Goal: Task Accomplishment & Management: Use online tool/utility

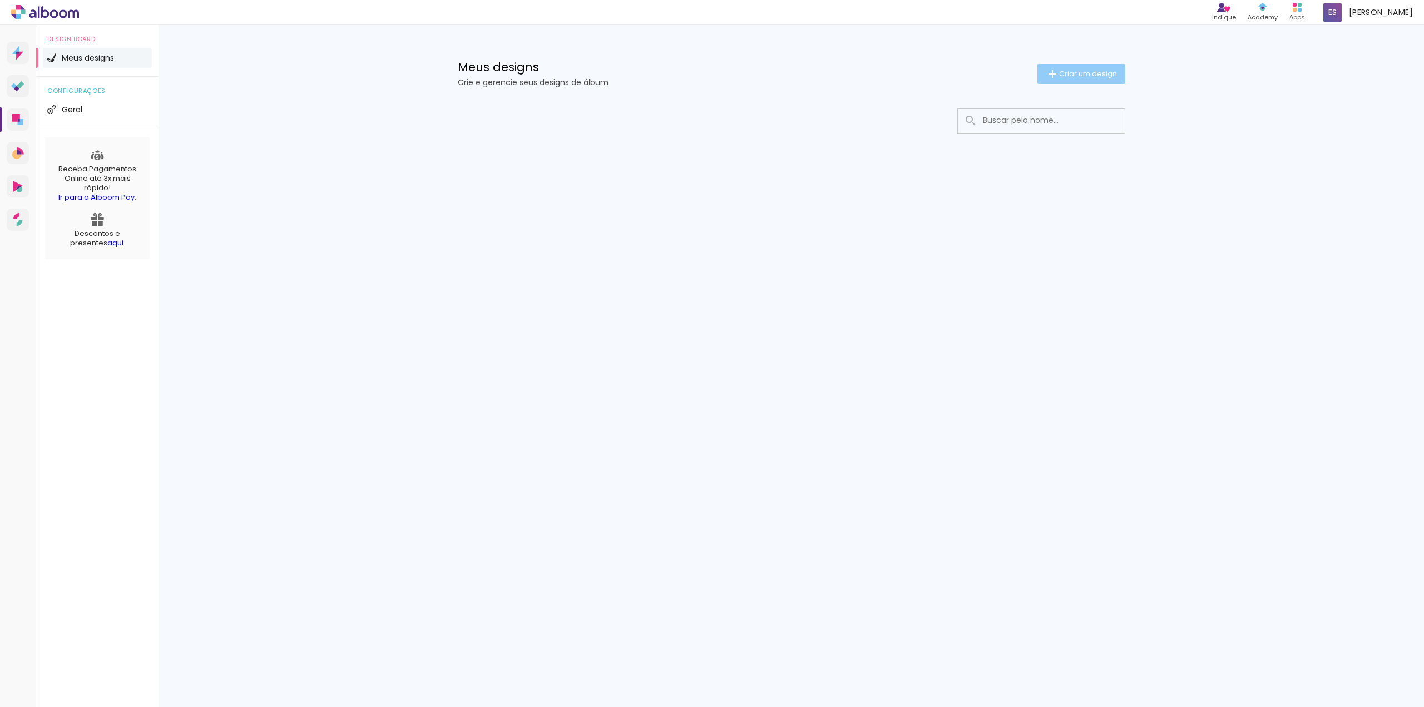
click at [1099, 77] on span "Criar um design" at bounding box center [1088, 73] width 58 height 7
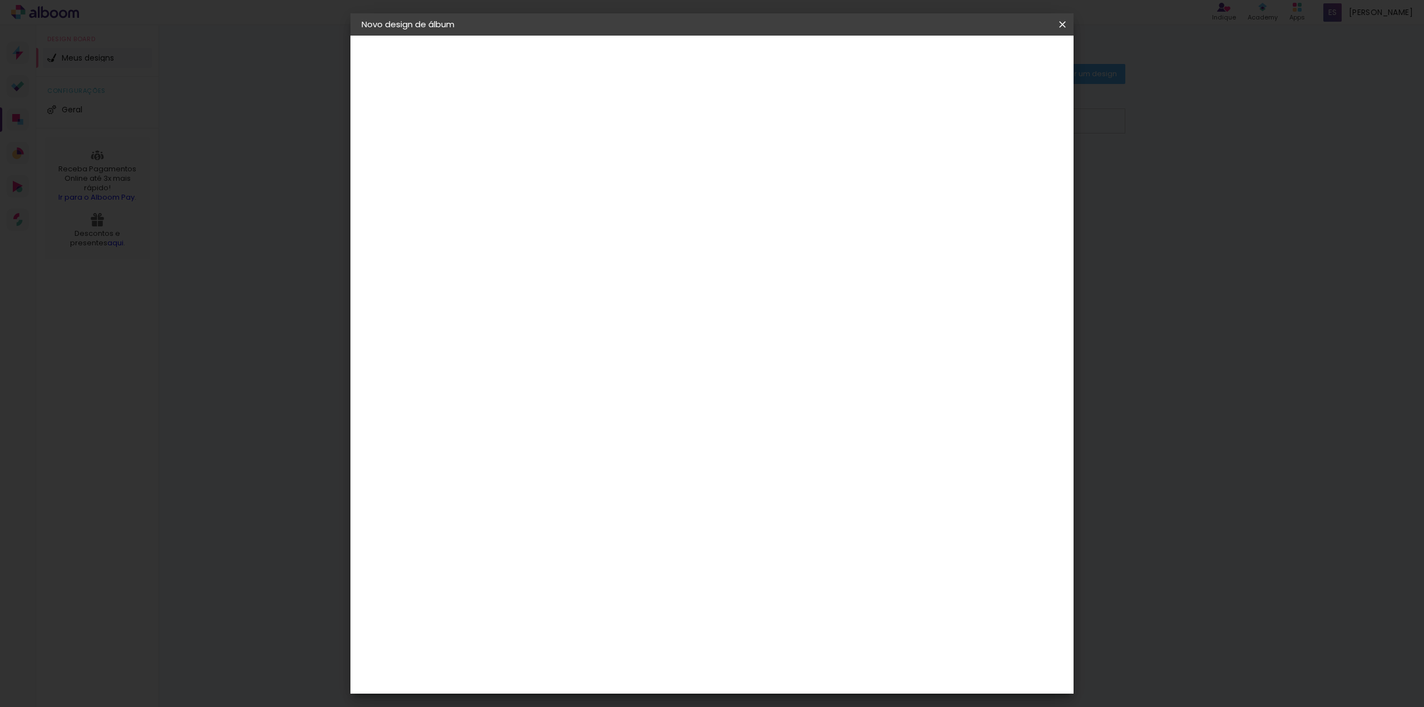
click at [543, 148] on input at bounding box center [543, 149] width 0 height 17
click at [543, 147] on input "Casamento Camila e [PERSON_NAME]" at bounding box center [543, 149] width 0 height 17
drag, startPoint x: 749, startPoint y: 149, endPoint x: 611, endPoint y: 147, distance: 138.5
click at [592, 130] on div "Informações Dê um título ao seu álbum. Avançar" at bounding box center [543, 83] width 97 height 95
type input "CamilLa e [PERSON_NAME]"
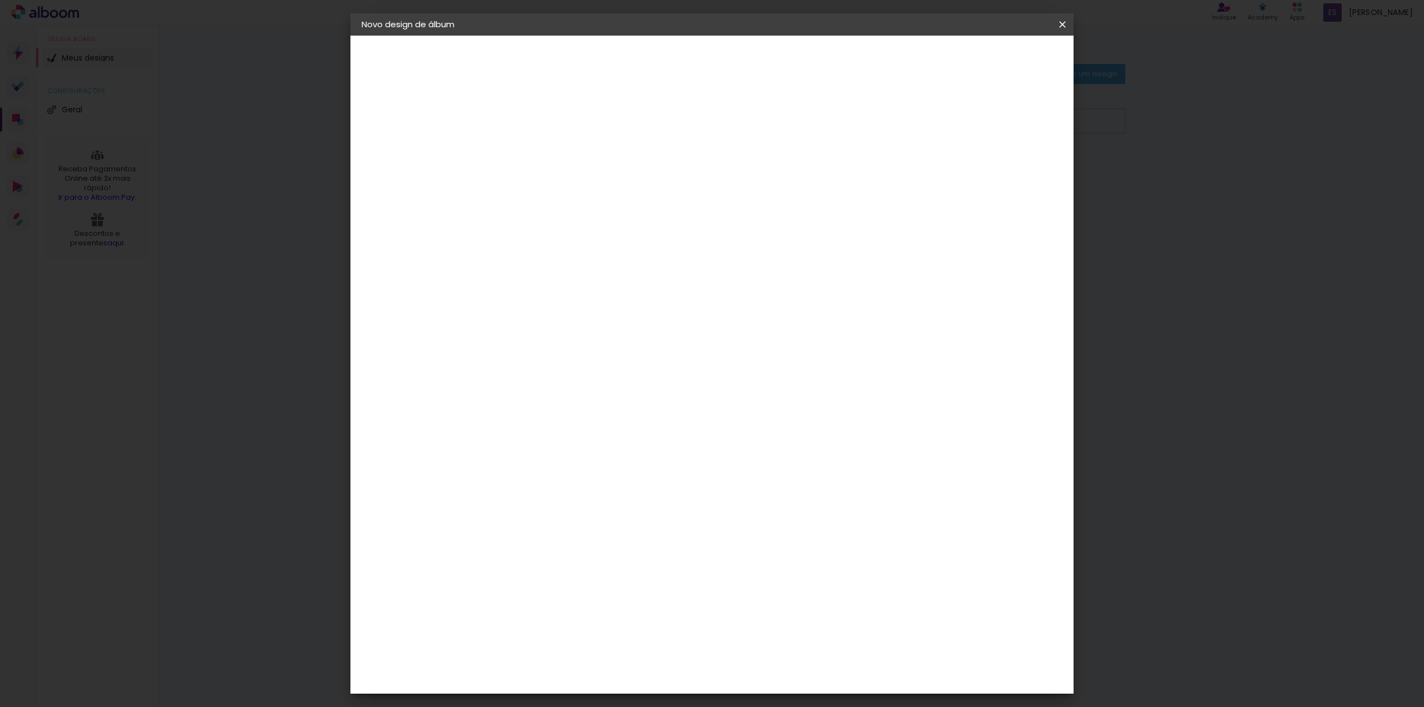
type paper-input "CamilLa e [PERSON_NAME]"
click at [657, 66] on paper-button "Avançar" at bounding box center [630, 58] width 54 height 19
click at [628, 212] on input at bounding box center [571, 212] width 112 height 14
type input "sal"
type paper-input "sal"
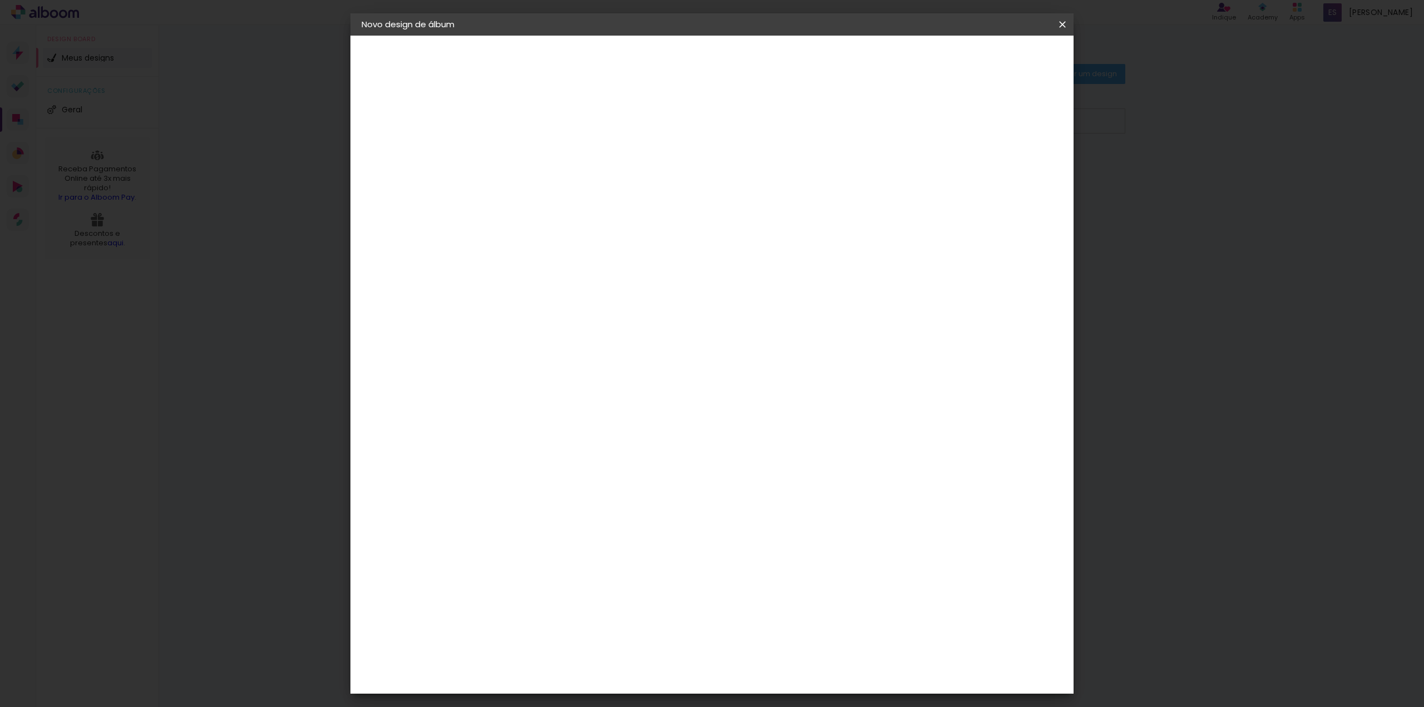
click at [571, 334] on div "[PERSON_NAME]" at bounding box center [573, 338] width 74 height 9
click at [0, 0] on slot "Tamanho Livre" at bounding box center [0, 0] width 0 height 0
click at [616, 340] on paper-item "[PERSON_NAME]" at bounding box center [564, 338] width 104 height 24
click at [0, 0] on slot "Avançar" at bounding box center [0, 0] width 0 height 0
click at [618, 477] on span "25 × 25" at bounding box center [593, 491] width 52 height 29
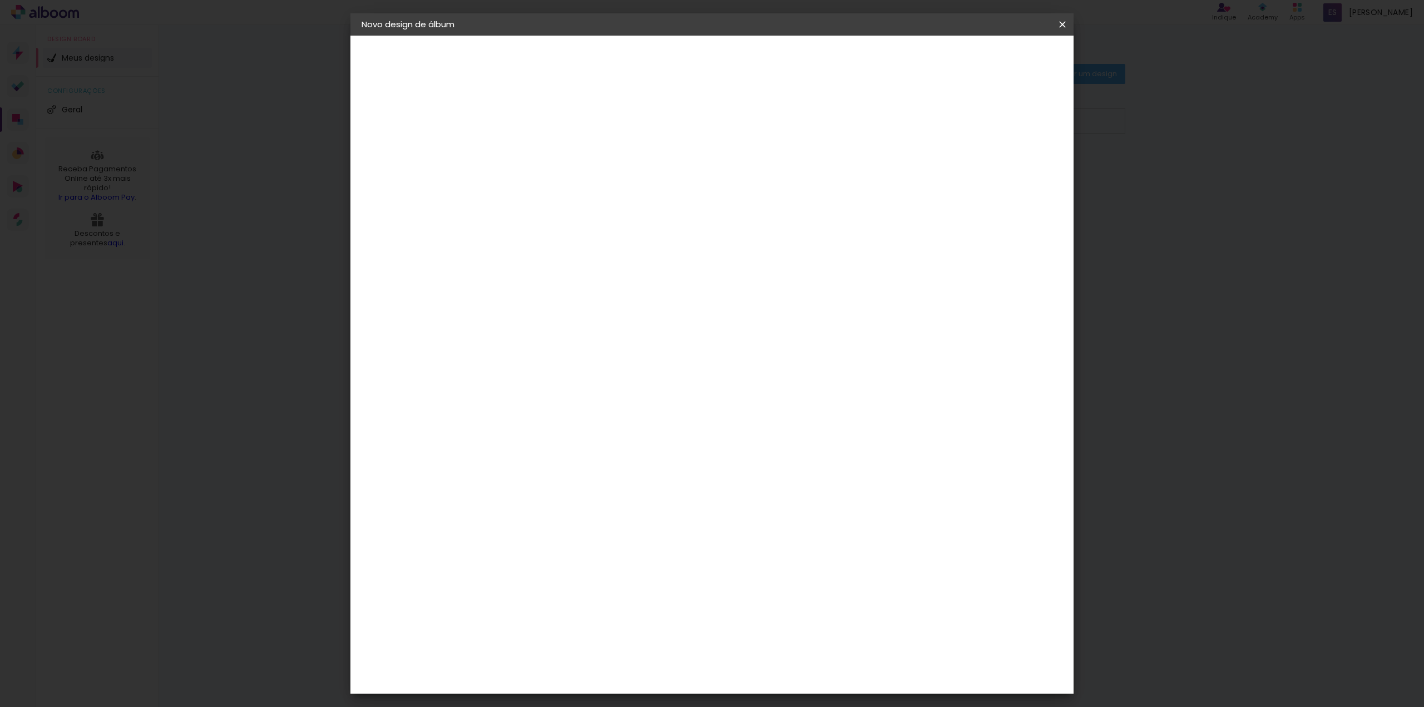
click at [0, 0] on slot "Avançar" at bounding box center [0, 0] width 0 height 0
click at [930, 123] on div at bounding box center [925, 120] width 10 height 10
type paper-checkbox "on"
click at [993, 59] on span "Iniciar design" at bounding box center [967, 59] width 51 height 8
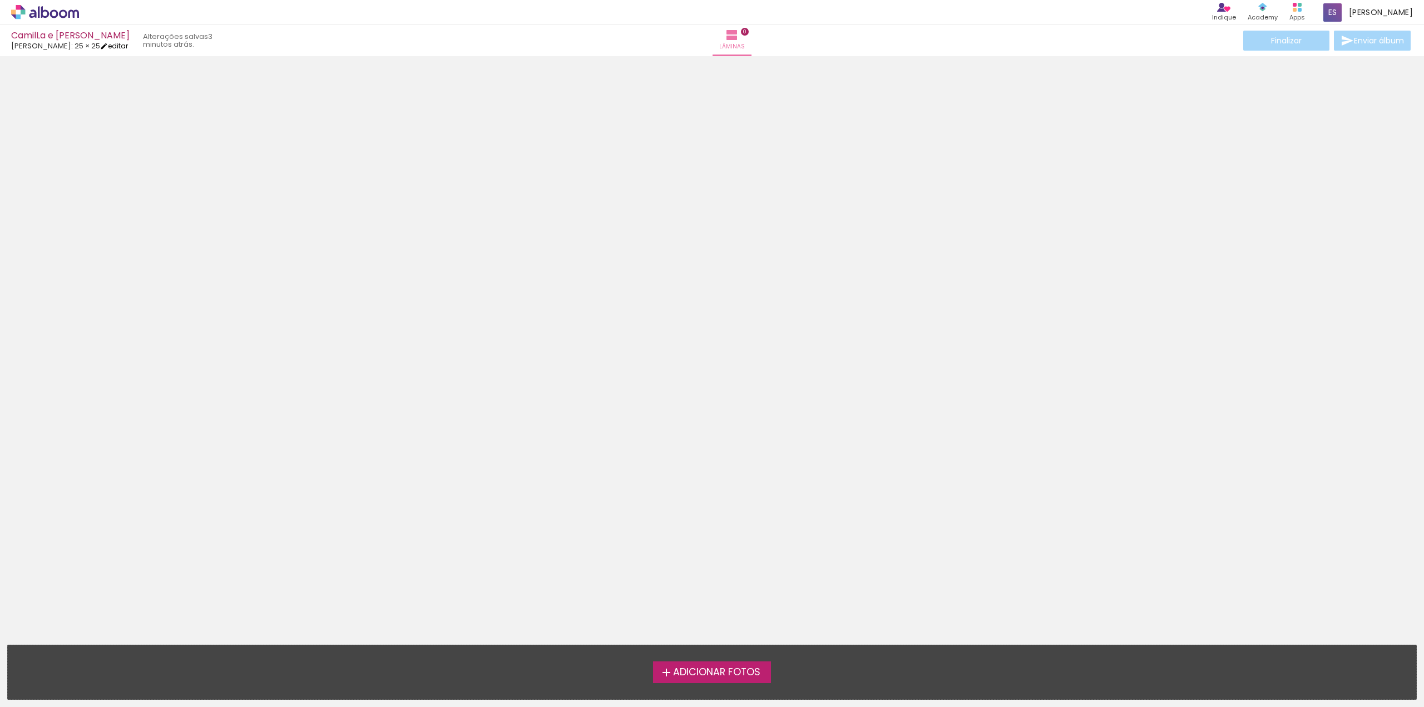
click at [118, 46] on link "editar" at bounding box center [114, 45] width 28 height 9
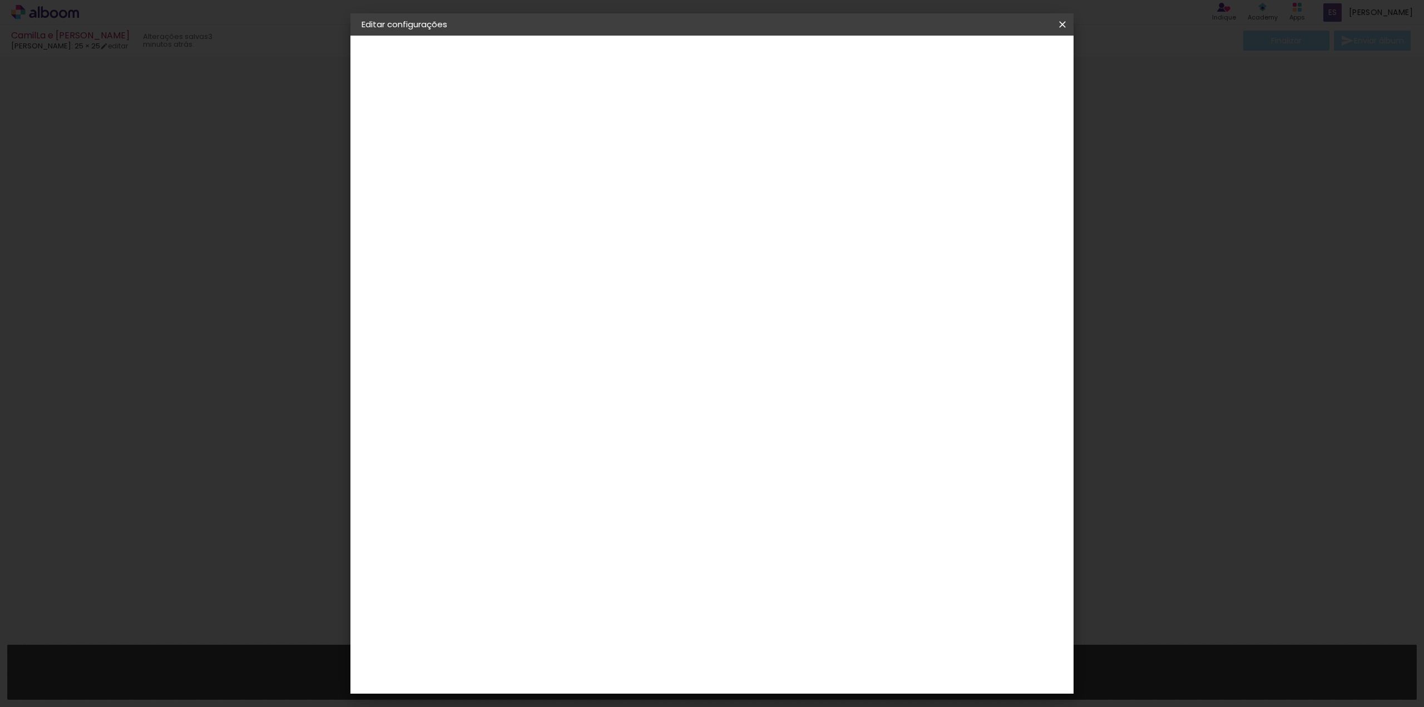
click at [423, 111] on div "2. Especificações" at bounding box center [422, 113] width 122 height 13
click at [0, 0] on slot "CamilLa e [PERSON_NAME]" at bounding box center [0, 0] width 0 height 0
click at [419, 113] on div "2. Especificações" at bounding box center [422, 113] width 122 height 13
click at [0, 0] on slot "Avançar" at bounding box center [0, 0] width 0 height 0
click at [572, 210] on input at bounding box center [571, 212] width 112 height 14
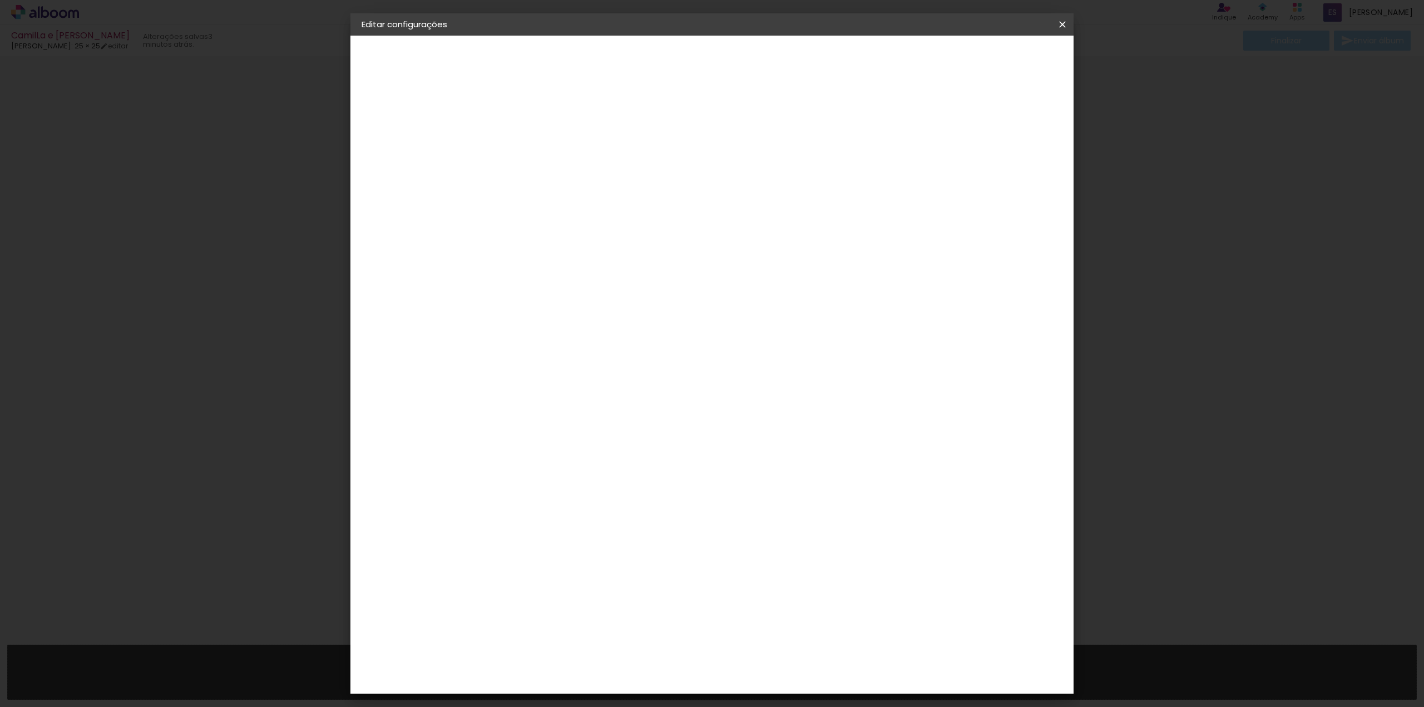
type input "sal"
type paper-input "sal"
click at [562, 334] on div "[PERSON_NAME]" at bounding box center [573, 338] width 74 height 9
click at [0, 0] on slot "Avançar" at bounding box center [0, 0] width 0 height 0
click at [618, 477] on span "25 × 25" at bounding box center [593, 491] width 52 height 29
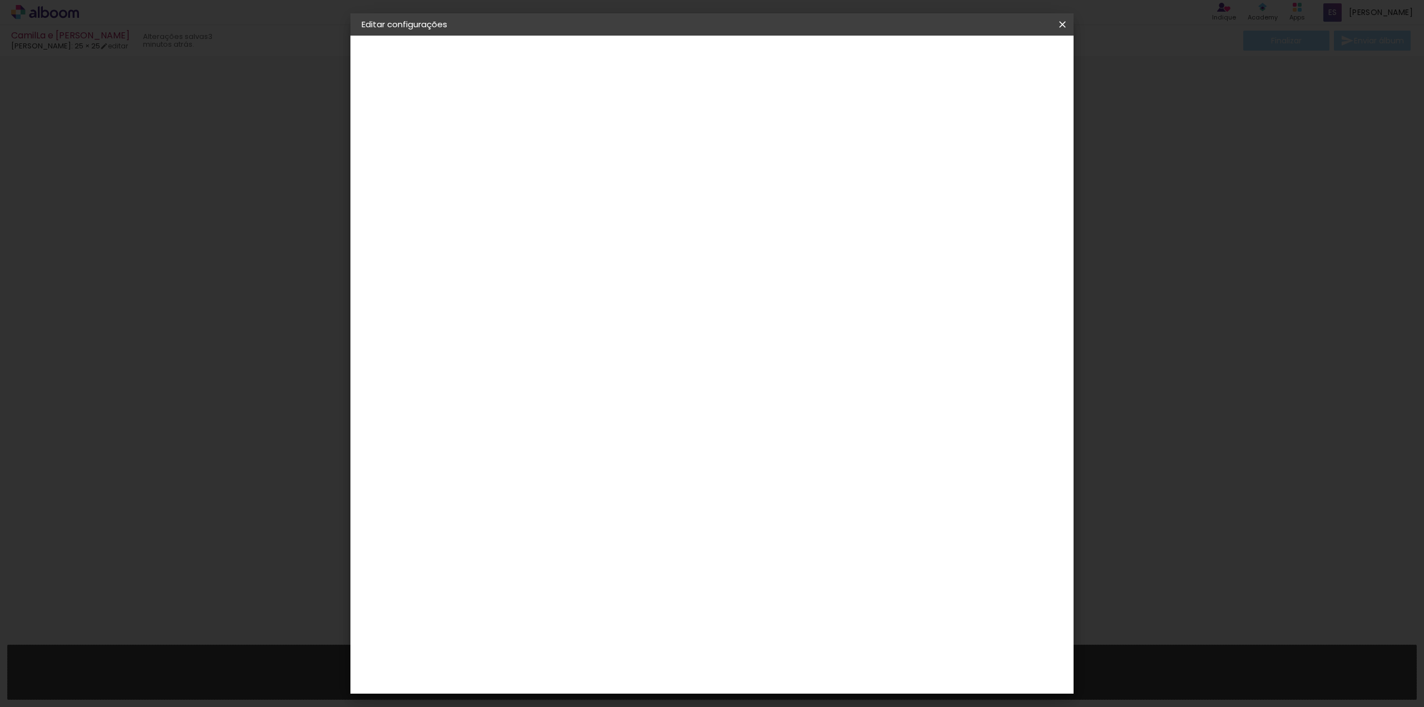
click at [0, 0] on slot "Avançar" at bounding box center [0, 0] width 0 height 0
click at [930, 119] on div at bounding box center [925, 120] width 10 height 10
type paper-checkbox "on"
click at [993, 56] on span "Salvar configurações" at bounding box center [951, 59] width 82 height 8
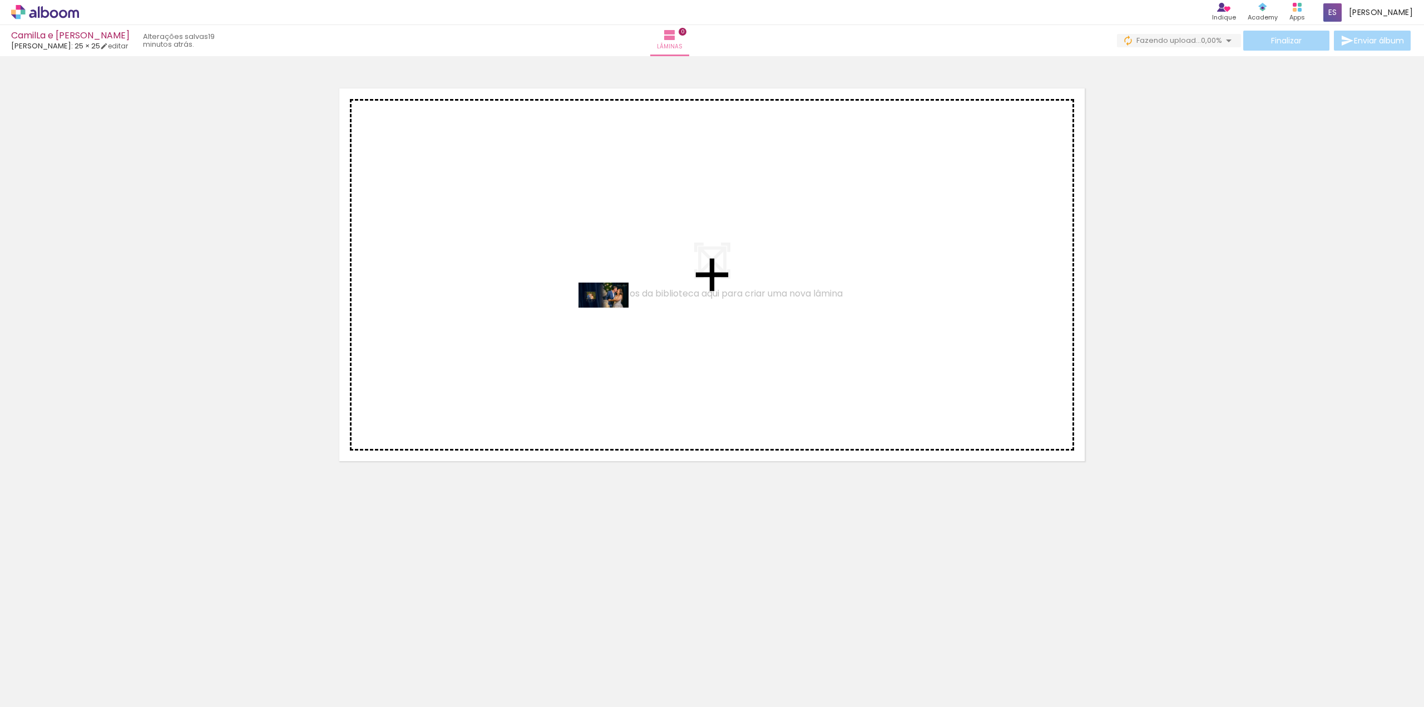
drag, startPoint x: 121, startPoint y: 660, endPoint x: 612, endPoint y: 316, distance: 599.2
click at [612, 316] on quentale-workspace at bounding box center [712, 353] width 1424 height 707
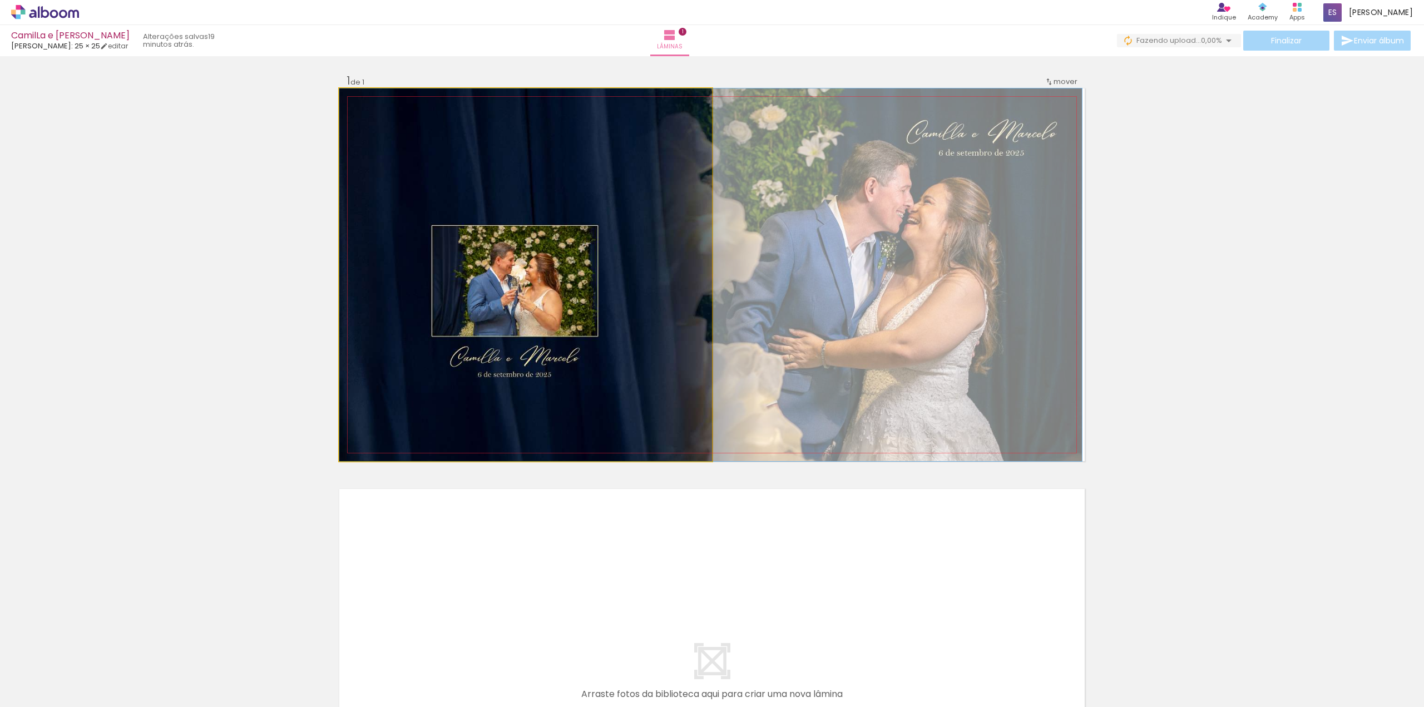
drag, startPoint x: 521, startPoint y: 255, endPoint x: 712, endPoint y: 260, distance: 191.4
click at [712, 260] on quentale-layouter at bounding box center [711, 274] width 745 height 373
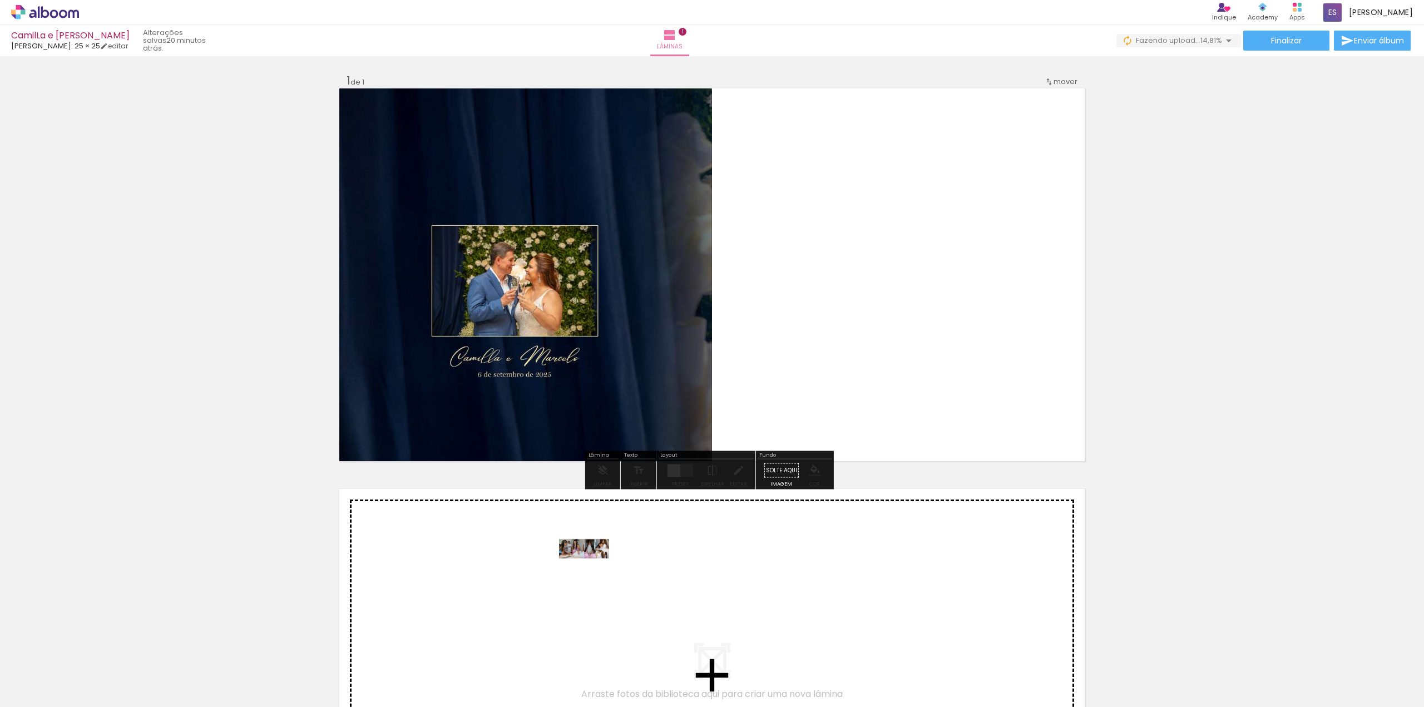
drag, startPoint x: 200, startPoint y: 669, endPoint x: 593, endPoint y: 569, distance: 406.1
click at [593, 569] on quentale-workspace at bounding box center [712, 353] width 1424 height 707
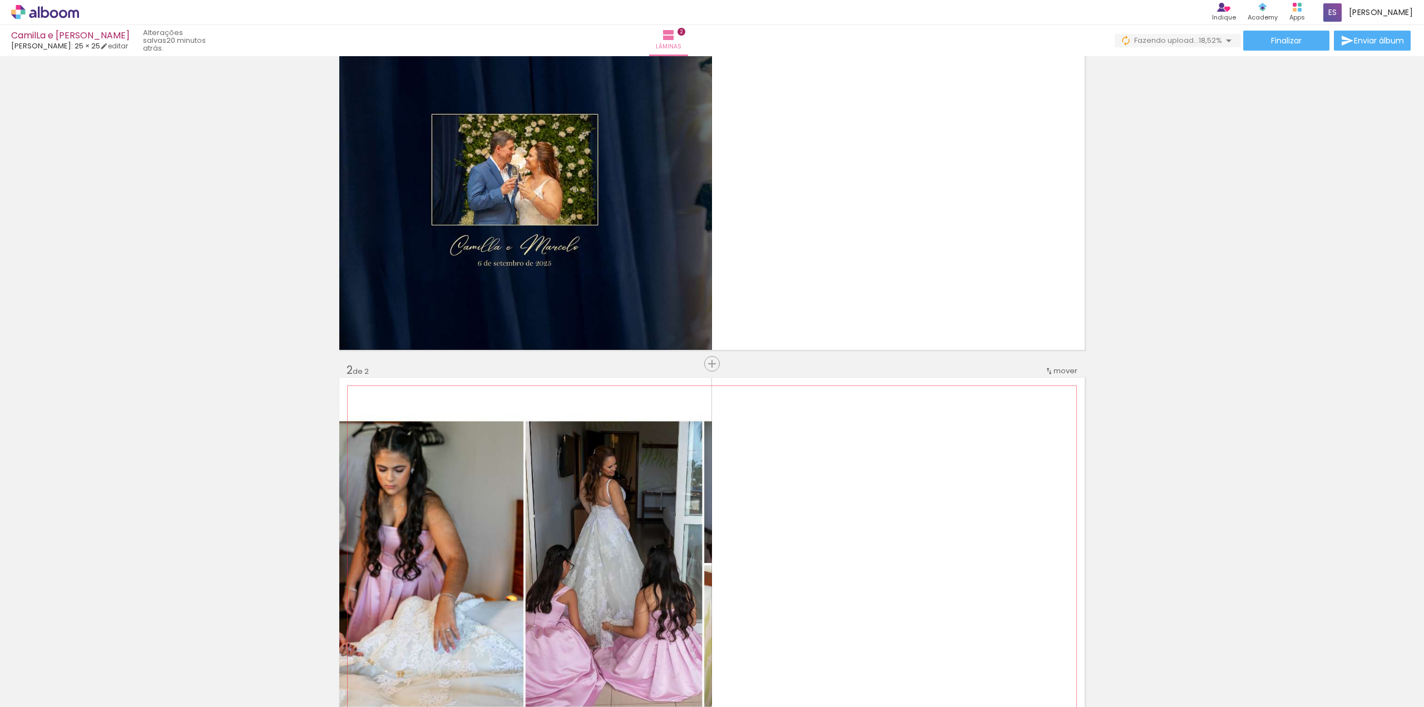
scroll to position [51, 0]
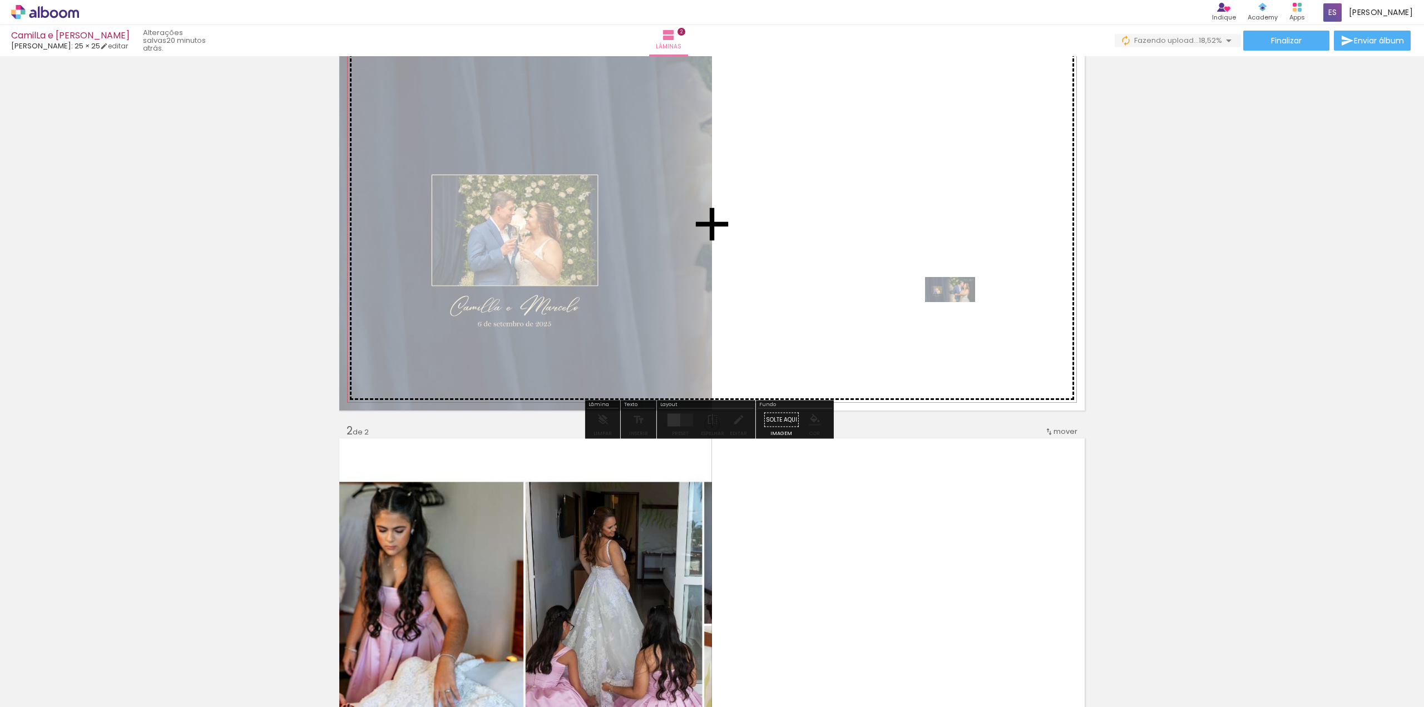
drag, startPoint x: 125, startPoint y: 675, endPoint x: 958, endPoint y: 310, distance: 909.6
click at [958, 310] on quentale-workspace at bounding box center [712, 353] width 1424 height 707
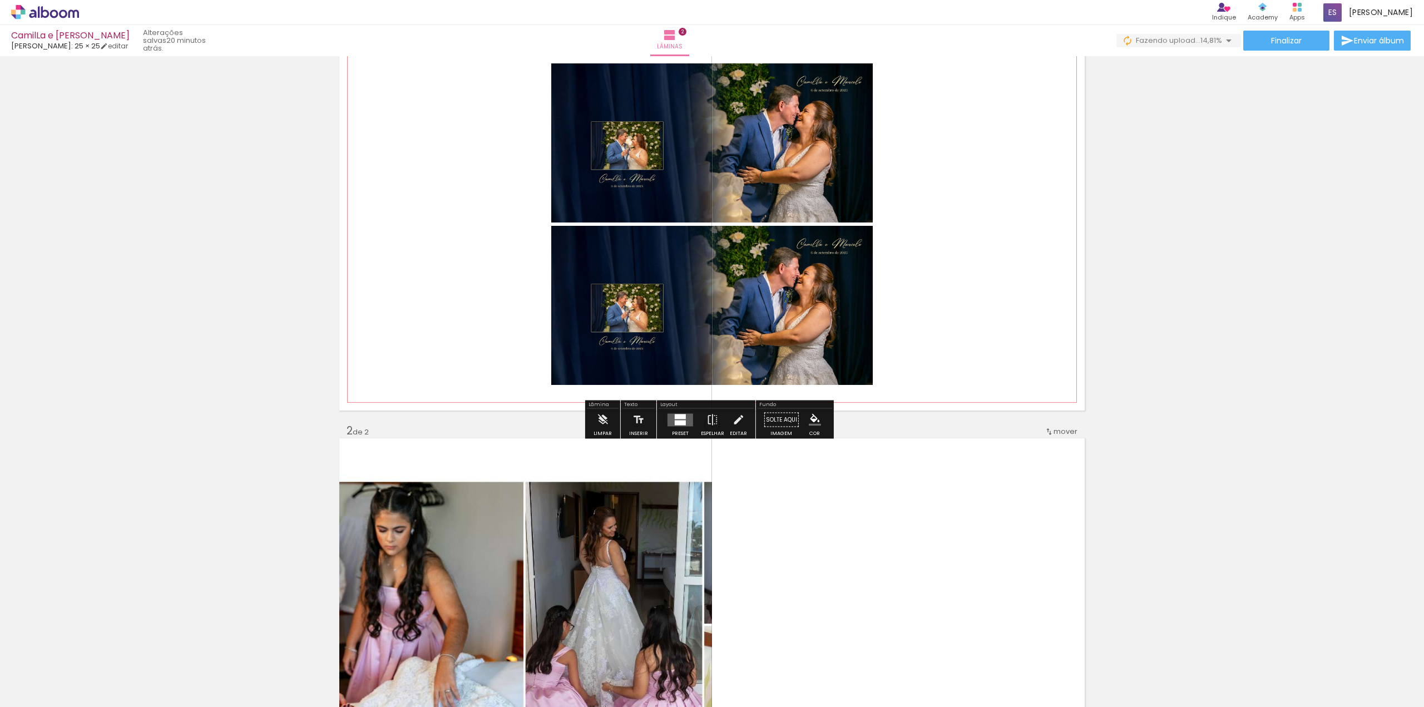
click at [907, 273] on quentale-layouter at bounding box center [711, 224] width 745 height 373
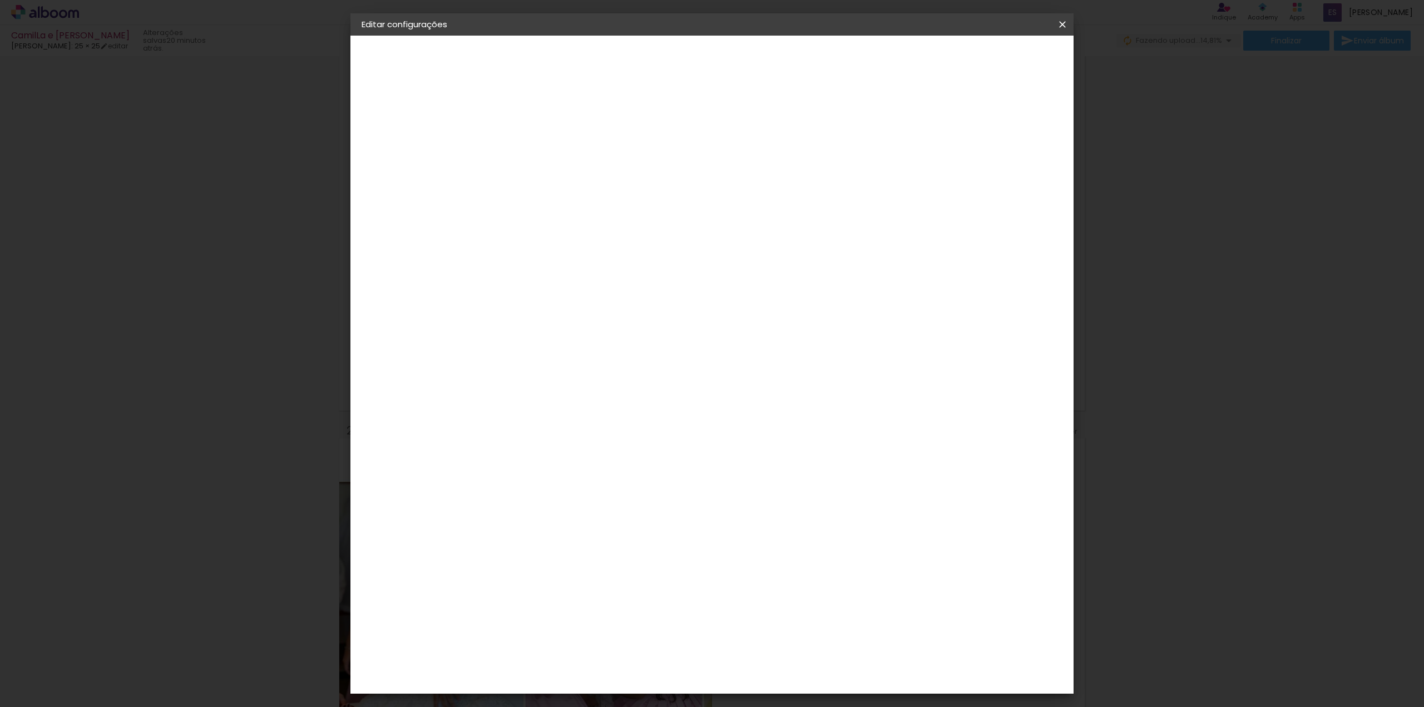
drag, startPoint x: 1064, startPoint y: 21, endPoint x: 814, endPoint y: 38, distance: 250.8
click at [1064, 21] on iron-icon at bounding box center [1061, 24] width 13 height 11
click at [1062, 28] on iron-icon at bounding box center [1061, 24] width 13 height 11
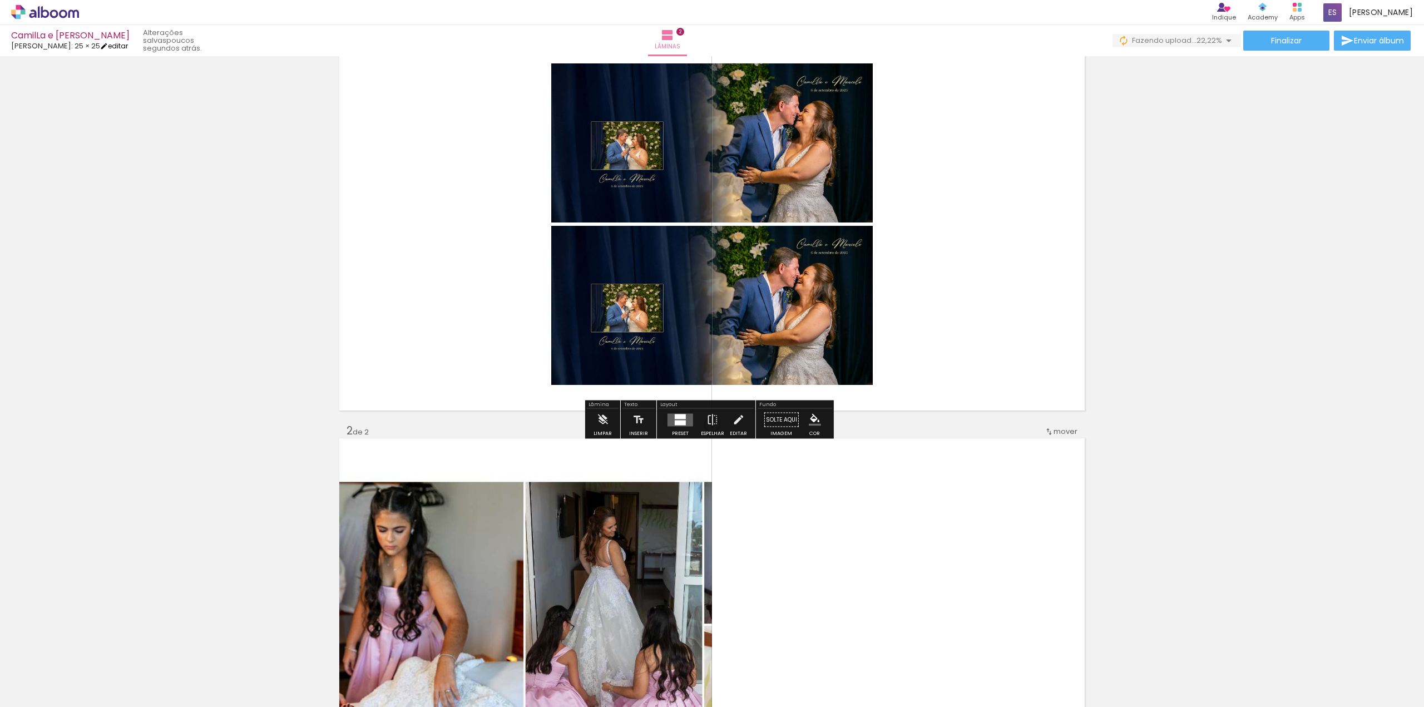
click at [112, 46] on link "editar" at bounding box center [114, 45] width 28 height 9
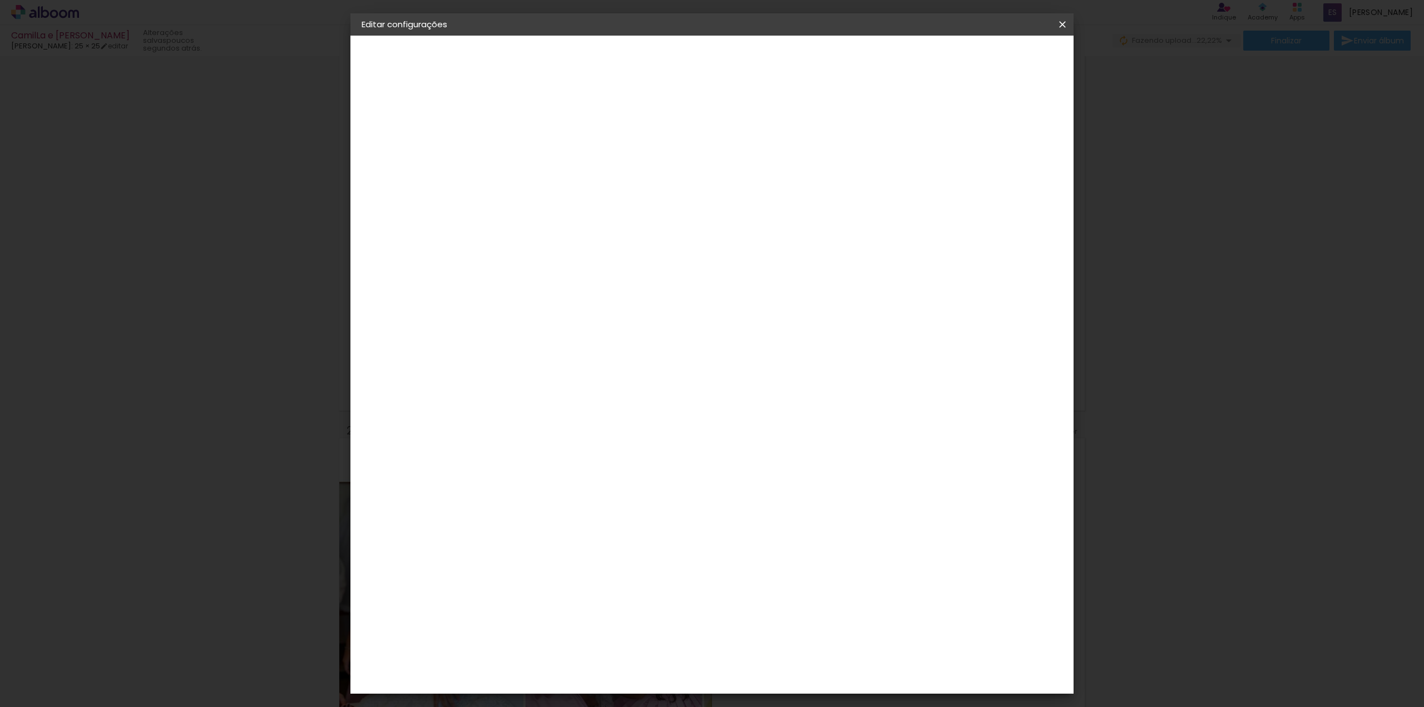
click at [420, 146] on paper-button "[PERSON_NAME]" at bounding box center [422, 137] width 122 height 22
click at [616, 297] on paper-item "Photoalbum Universal" at bounding box center [564, 294] width 104 height 29
click at [546, 210] on input "sal" at bounding box center [563, 212] width 96 height 14
drag, startPoint x: 591, startPoint y: 210, endPoint x: 427, endPoint y: 205, distance: 163.5
click at [427, 36] on quentale-album-spec "Salvar configurações Salvar configurações" at bounding box center [711, 36] width 723 height 0
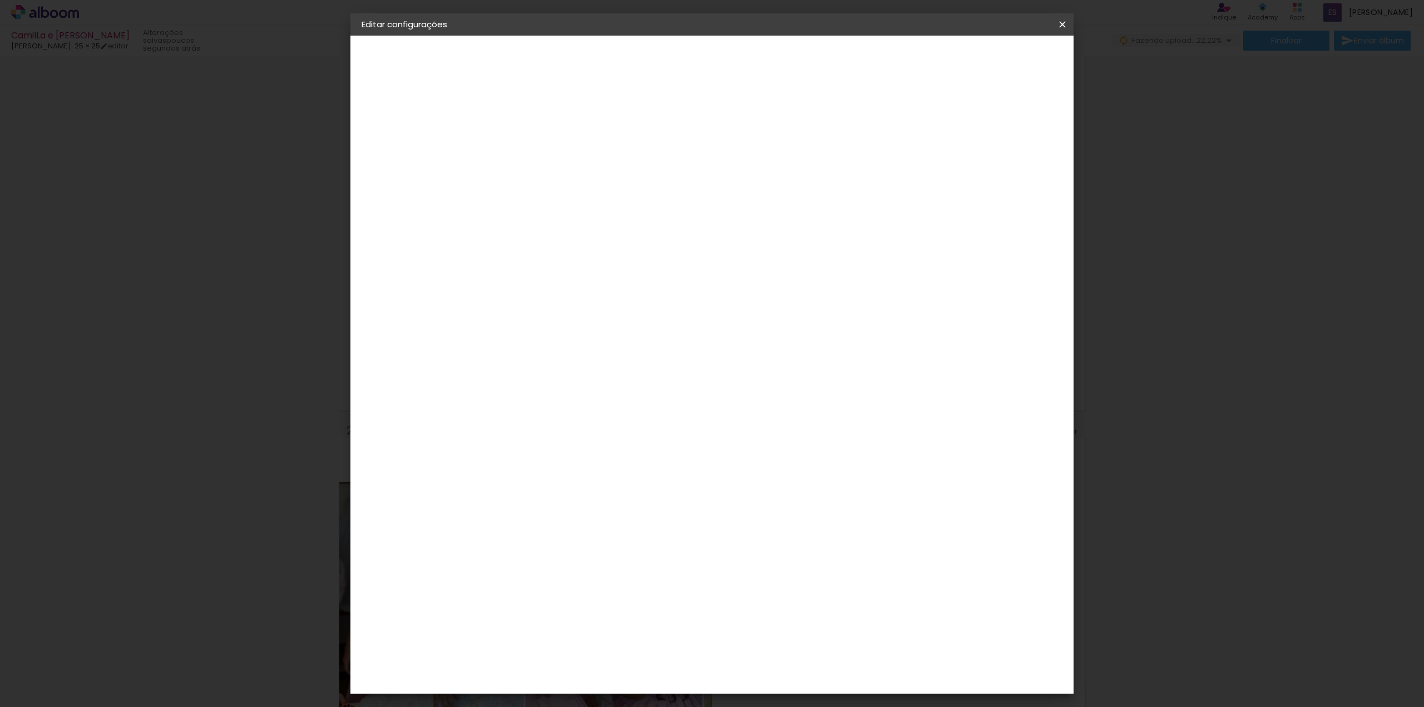
type input "di"
type paper-input "di"
click at [564, 277] on div "Digipix Pro" at bounding box center [550, 280] width 28 height 18
click at [553, 285] on paper-item "Digipix Pro" at bounding box center [561, 280] width 98 height 29
click at [722, 171] on paper-item "Tamanho Livre" at bounding box center [672, 169] width 99 height 24
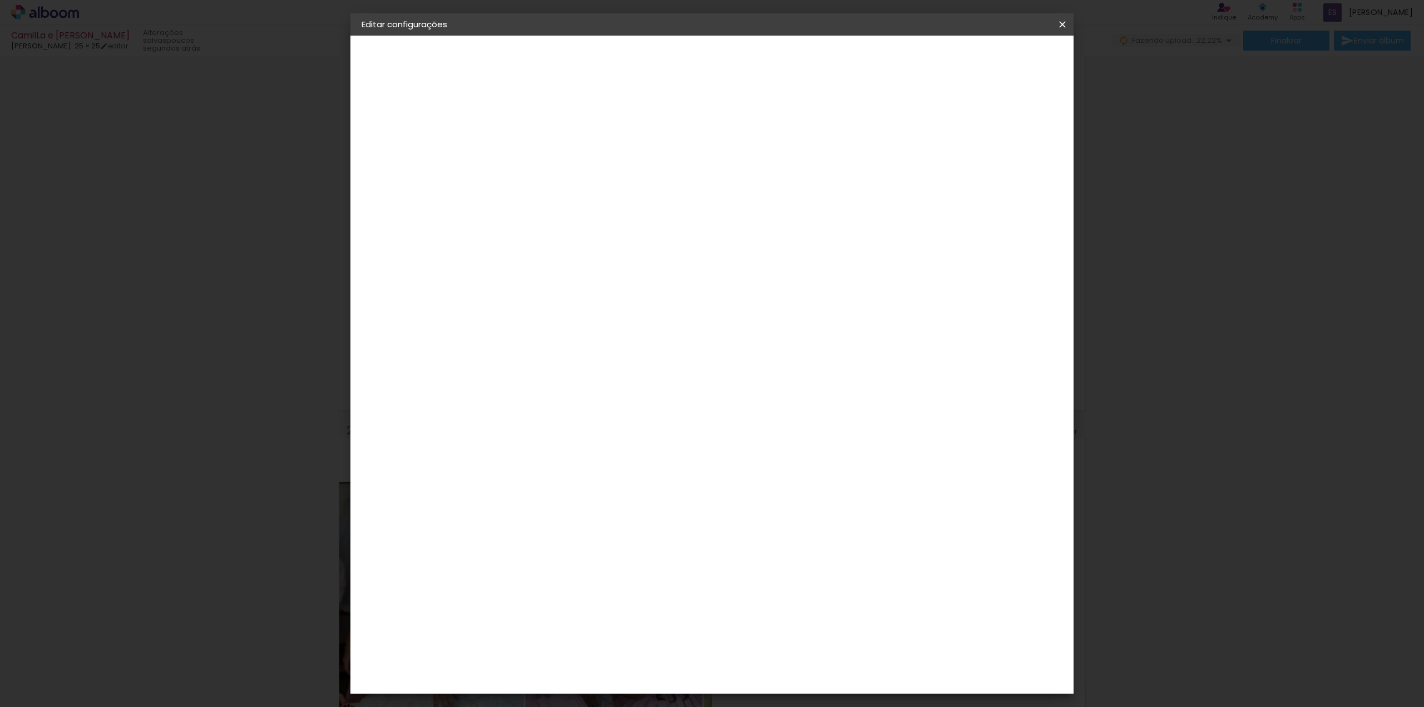
click at [0, 0] on slot "Avançar" at bounding box center [0, 0] width 0 height 0
click at [993, 62] on span "Salvar configurações" at bounding box center [951, 59] width 82 height 8
click at [423, 136] on div "Tamanho livre" at bounding box center [404, 138] width 38 height 16
click at [560, 277] on div "Digipix Pro" at bounding box center [550, 280] width 28 height 18
click at [564, 275] on div "Digipix Pro" at bounding box center [550, 280] width 28 height 18
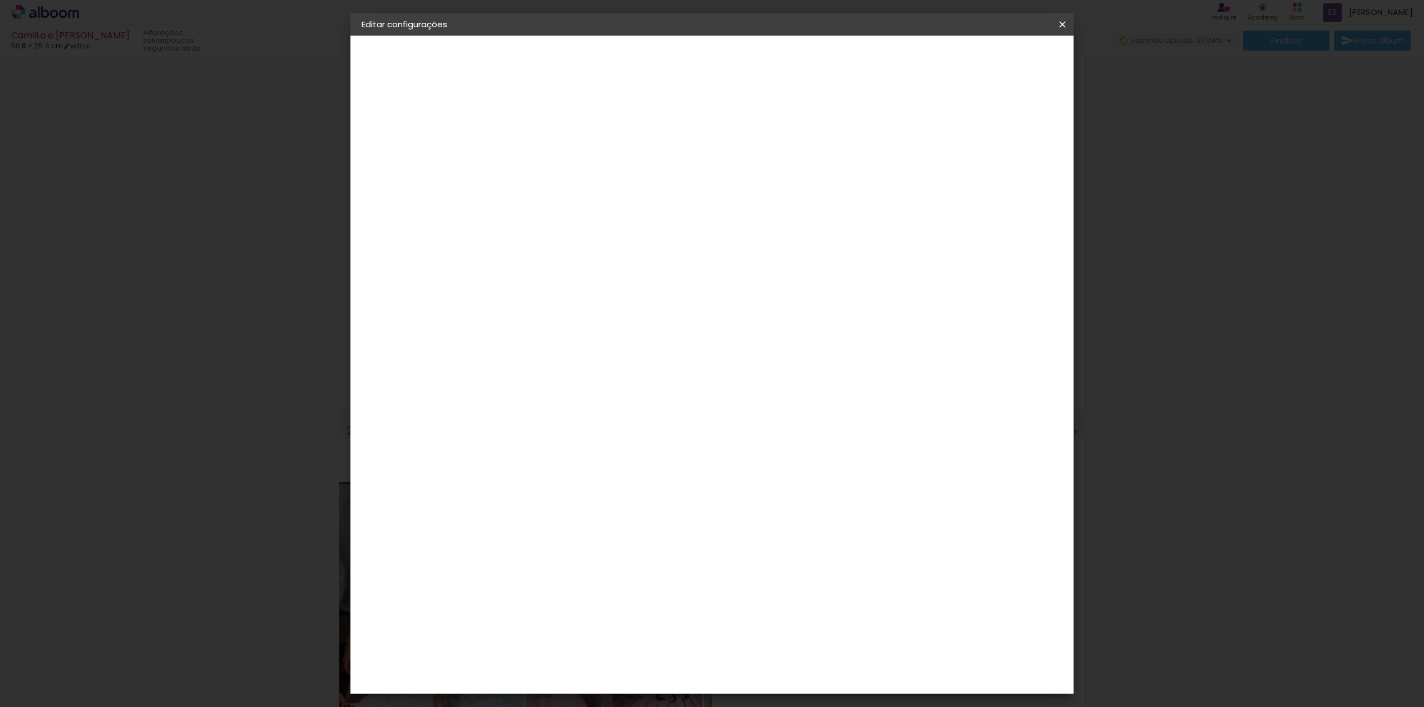
click at [564, 275] on div "Digipix Pro" at bounding box center [550, 280] width 28 height 18
click at [0, 0] on slot "Avançar" at bounding box center [0, 0] width 0 height 0
click at [587, 186] on input "text" at bounding box center [564, 193] width 43 height 17
click at [0, 0] on slot "180 SLIM" at bounding box center [0, 0] width 0 height 0
type input "180 SLIM"
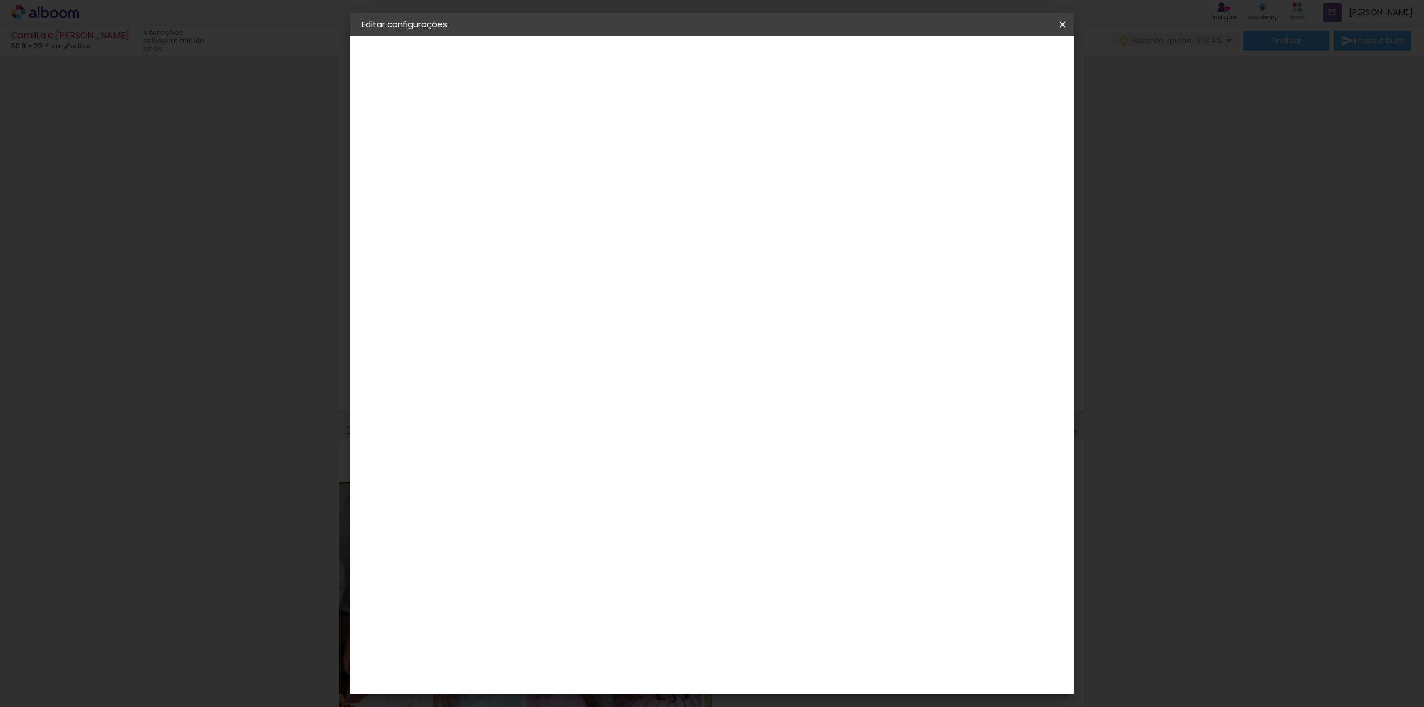
click at [618, 440] on span "25.0 × 25.0" at bounding box center [593, 454] width 52 height 29
click at [0, 0] on slot "Avançar" at bounding box center [0, 0] width 0 height 0
click at [993, 58] on span "Salvar configurações" at bounding box center [951, 59] width 82 height 8
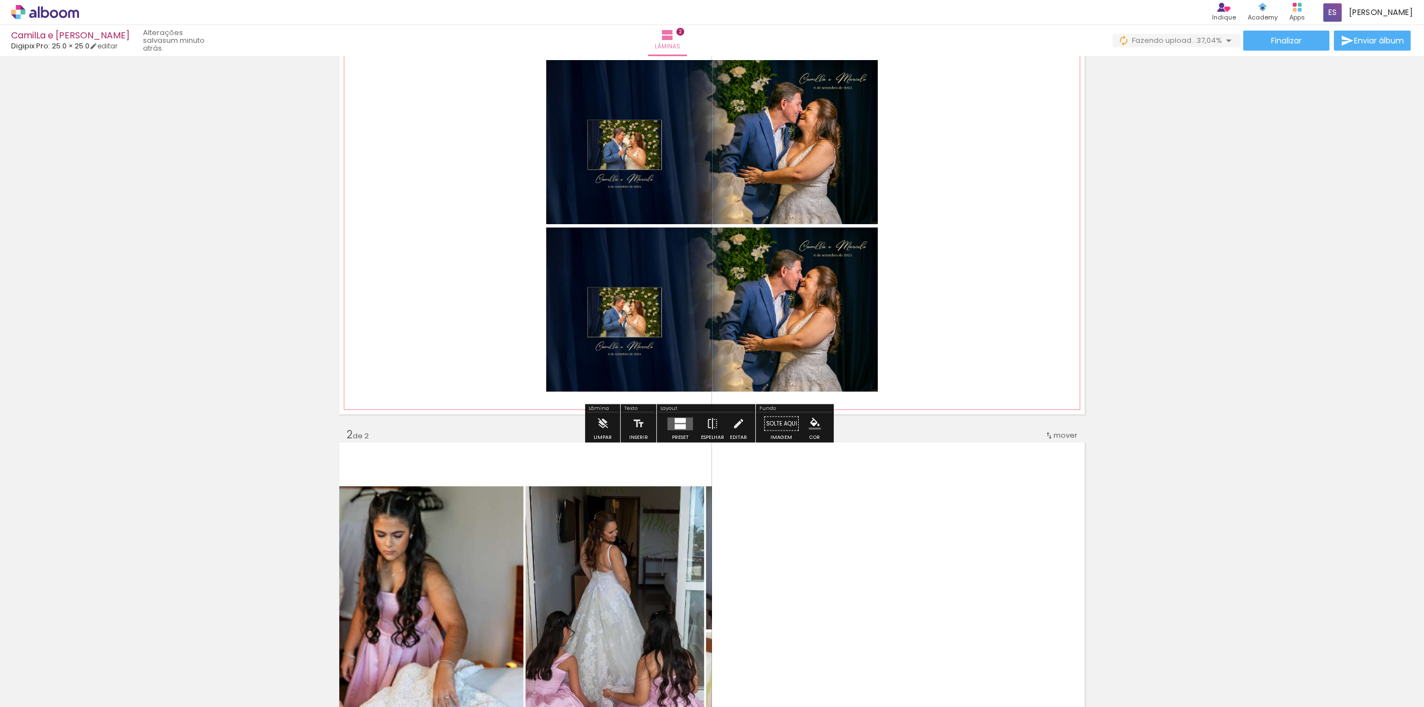
click at [772, 312] on quentale-photo at bounding box center [711, 309] width 331 height 164
click at [633, 181] on quentale-photo at bounding box center [711, 142] width 331 height 164
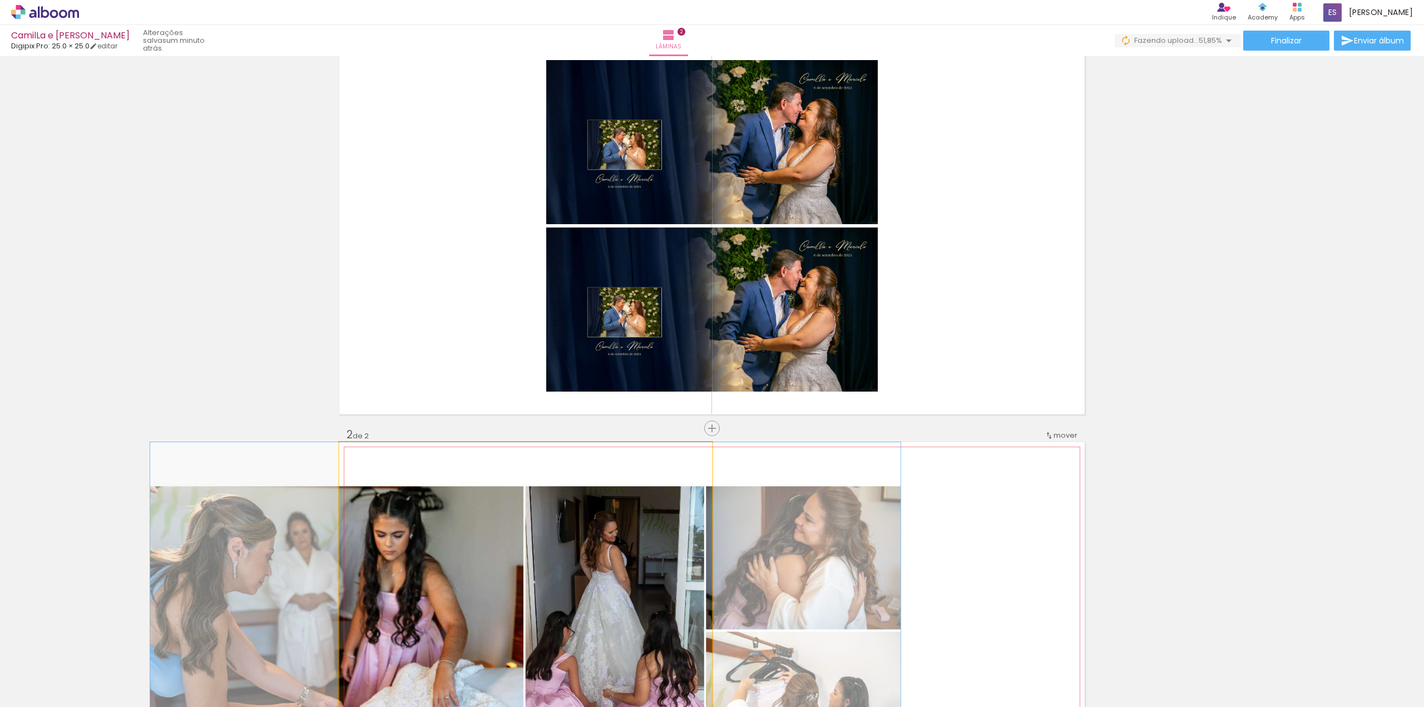
click at [628, 542] on quentale-photo at bounding box center [525, 630] width 373 height 376
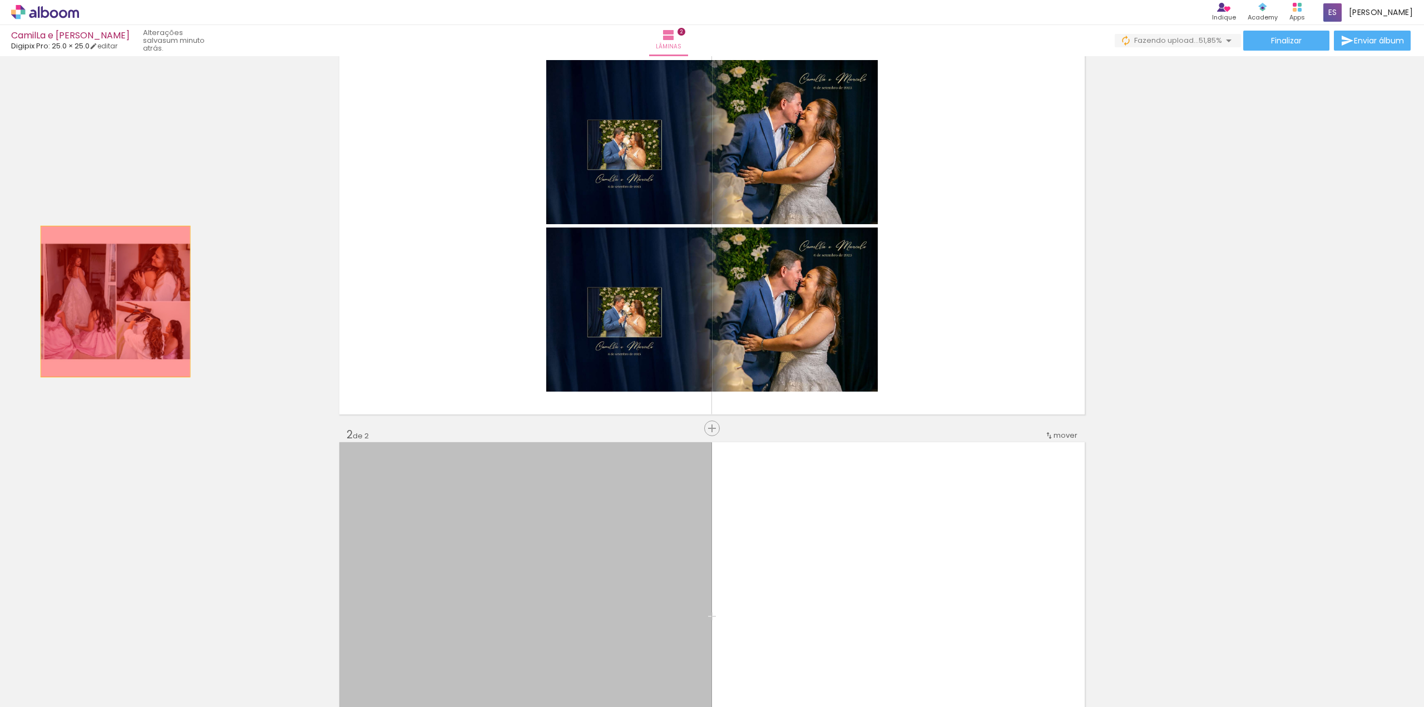
drag, startPoint x: 629, startPoint y: 527, endPoint x: 107, endPoint y: 289, distance: 574.1
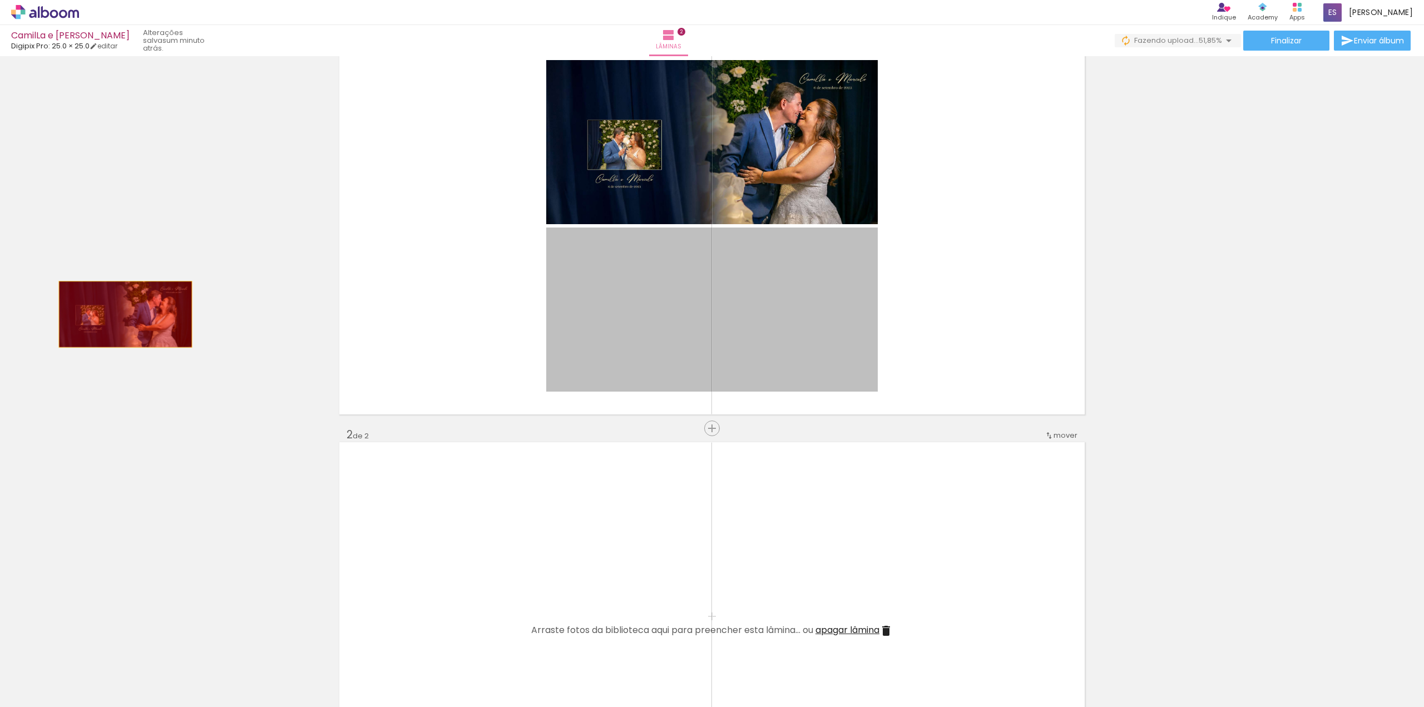
drag, startPoint x: 692, startPoint y: 292, endPoint x: 0, endPoint y: 295, distance: 692.3
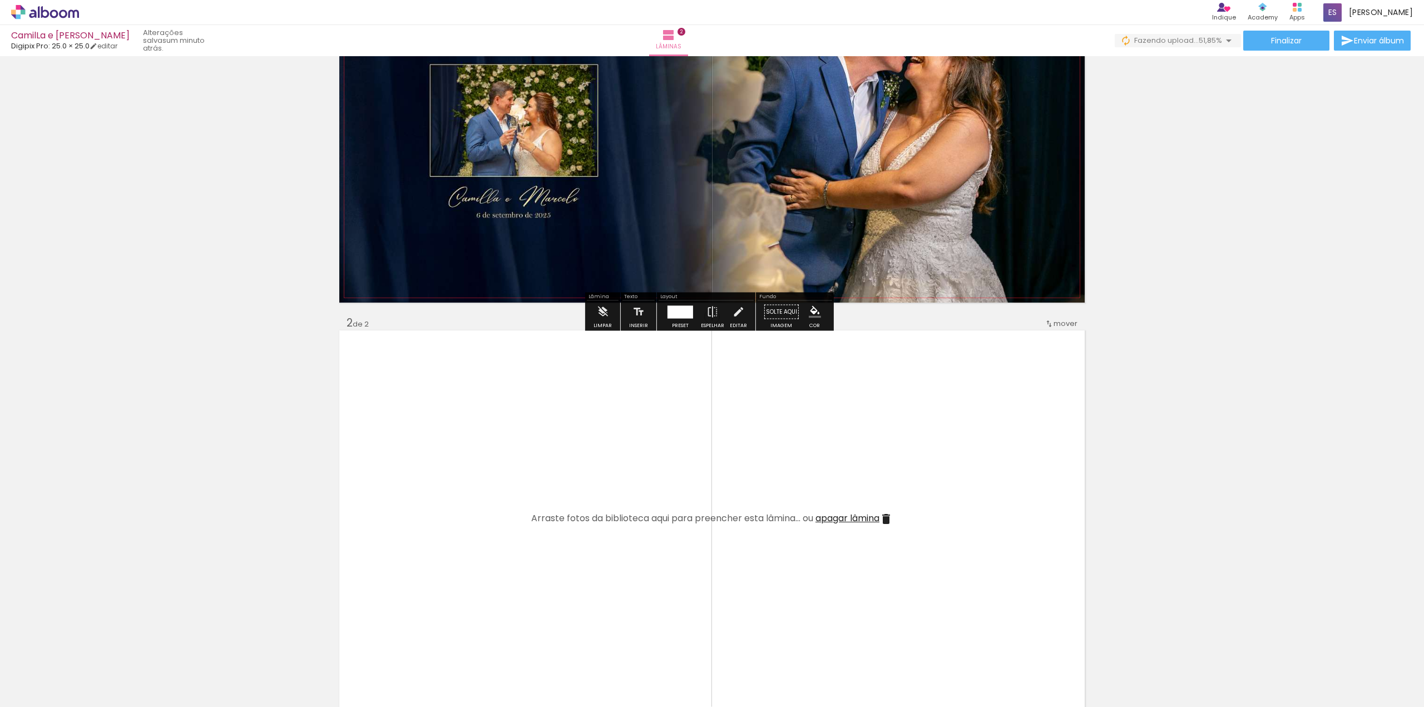
scroll to position [222, 0]
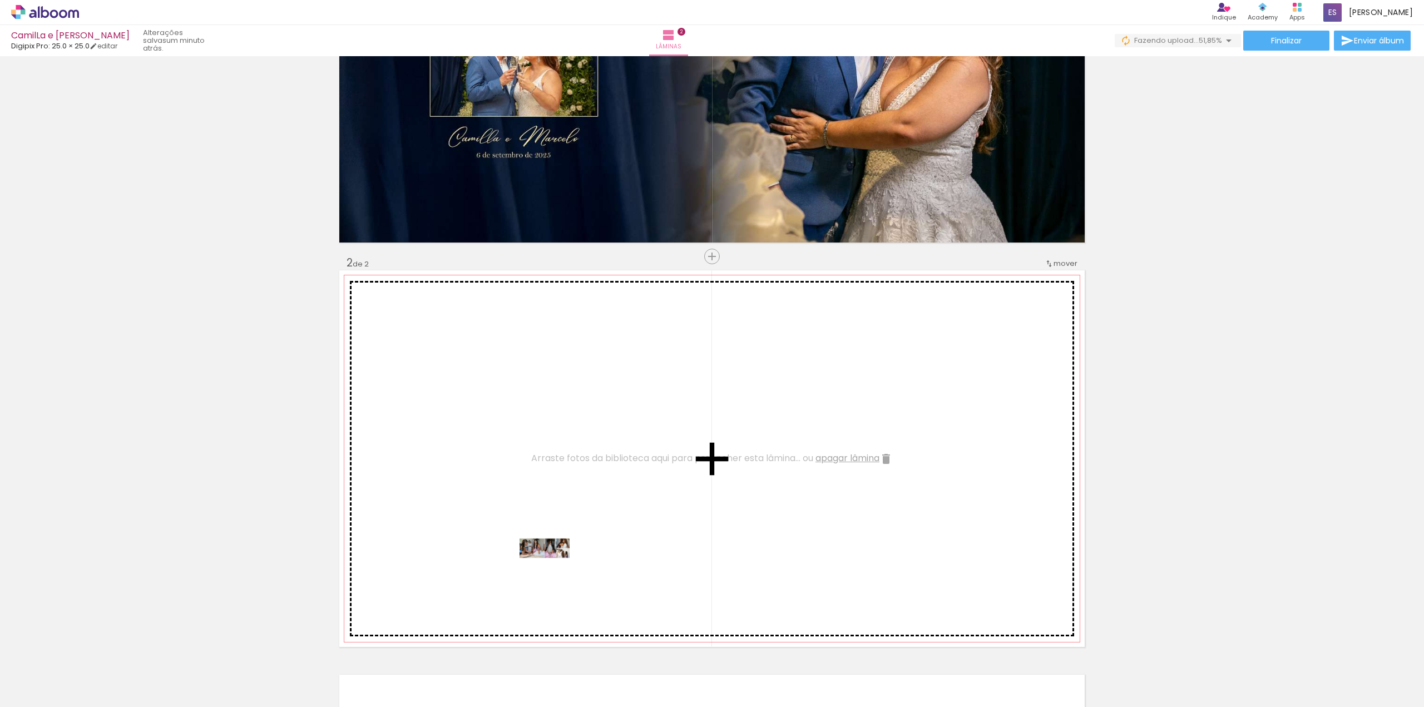
drag, startPoint x: 176, startPoint y: 668, endPoint x: 553, endPoint y: 569, distance: 389.8
click at [553, 569] on quentale-workspace at bounding box center [712, 353] width 1424 height 707
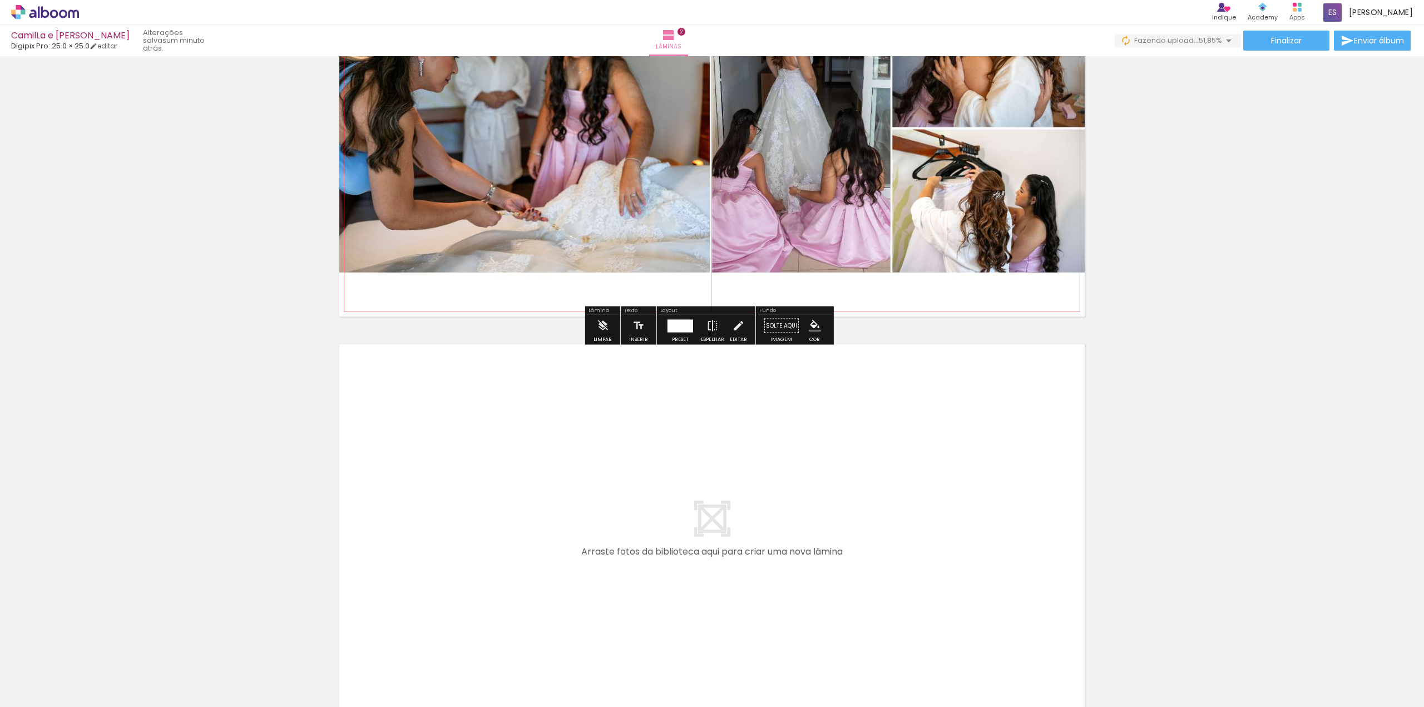
scroll to position [556, 0]
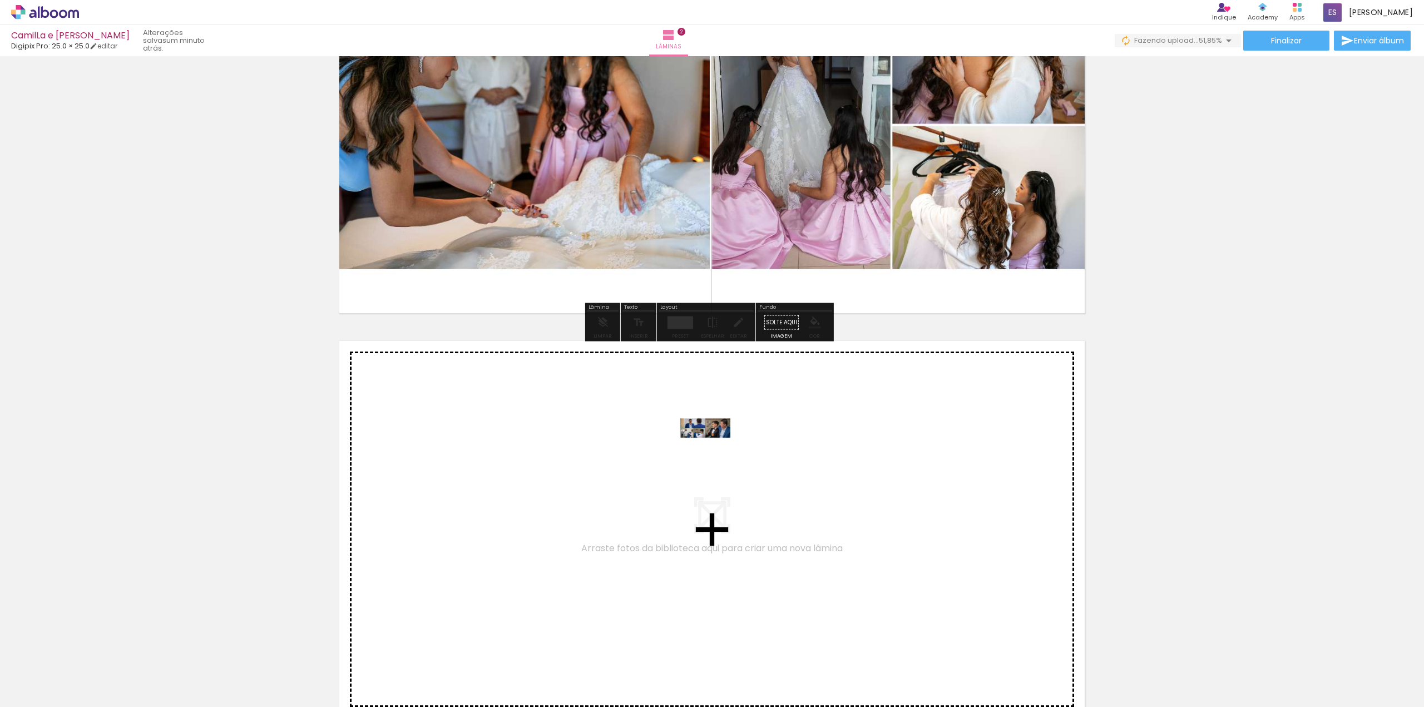
drag, startPoint x: 243, startPoint y: 677, endPoint x: 713, endPoint y: 449, distance: 522.8
click at [713, 449] on quentale-workspace at bounding box center [712, 353] width 1424 height 707
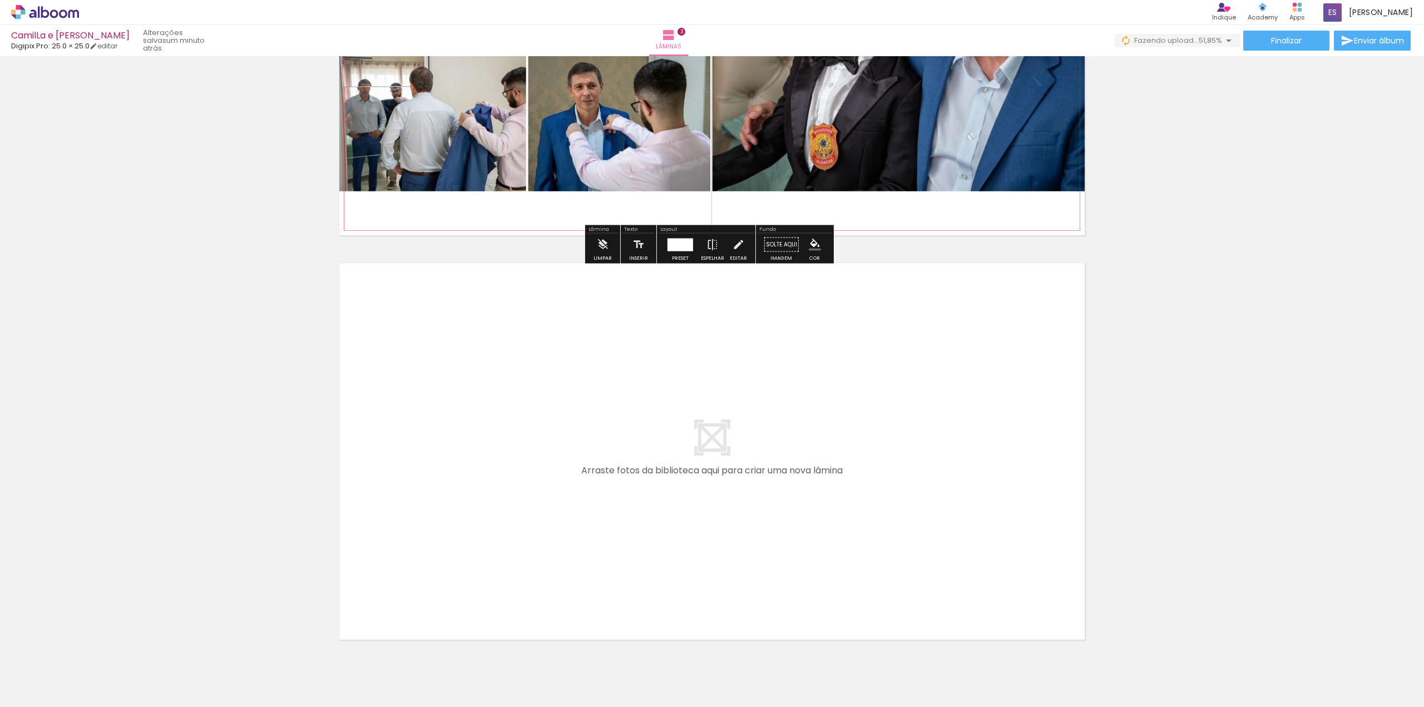
scroll to position [1072, 0]
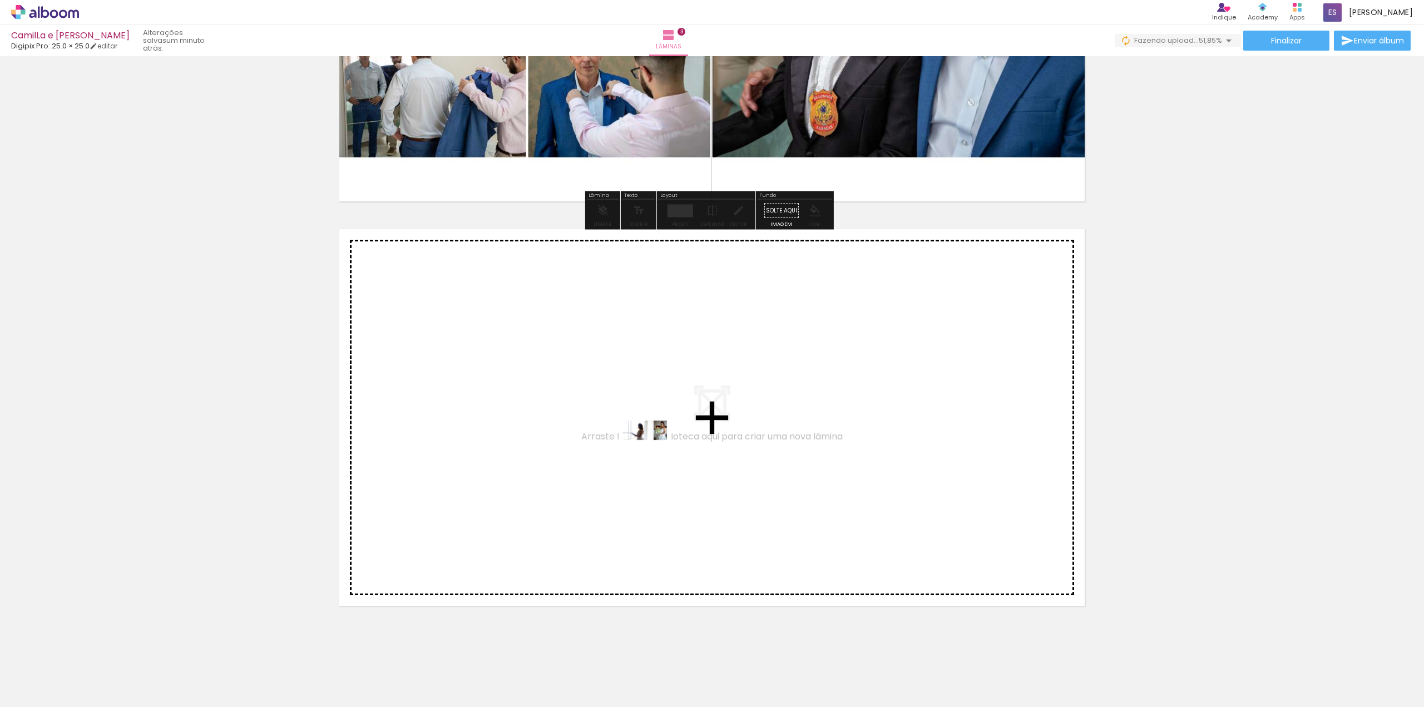
drag, startPoint x: 303, startPoint y: 672, endPoint x: 653, endPoint y: 451, distance: 413.9
click at [653, 451] on quentale-workspace at bounding box center [712, 353] width 1424 height 707
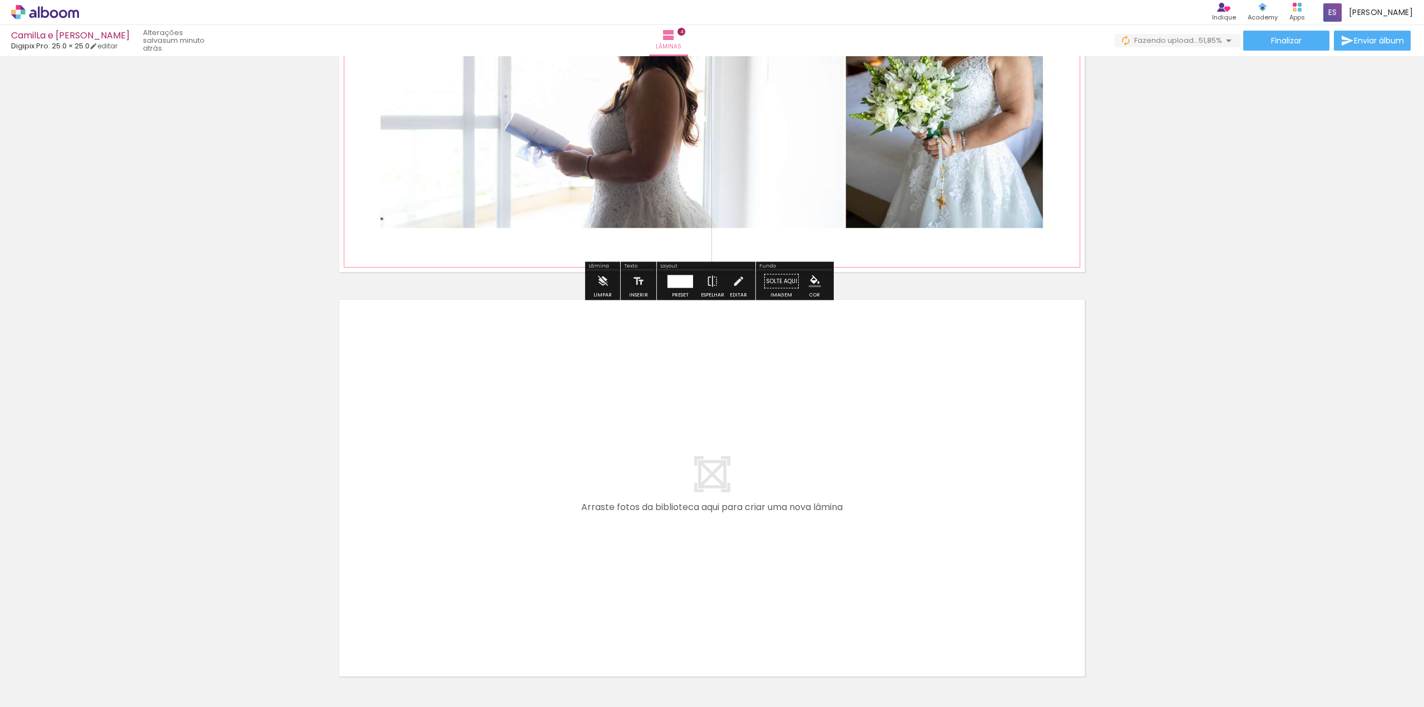
scroll to position [1421, 0]
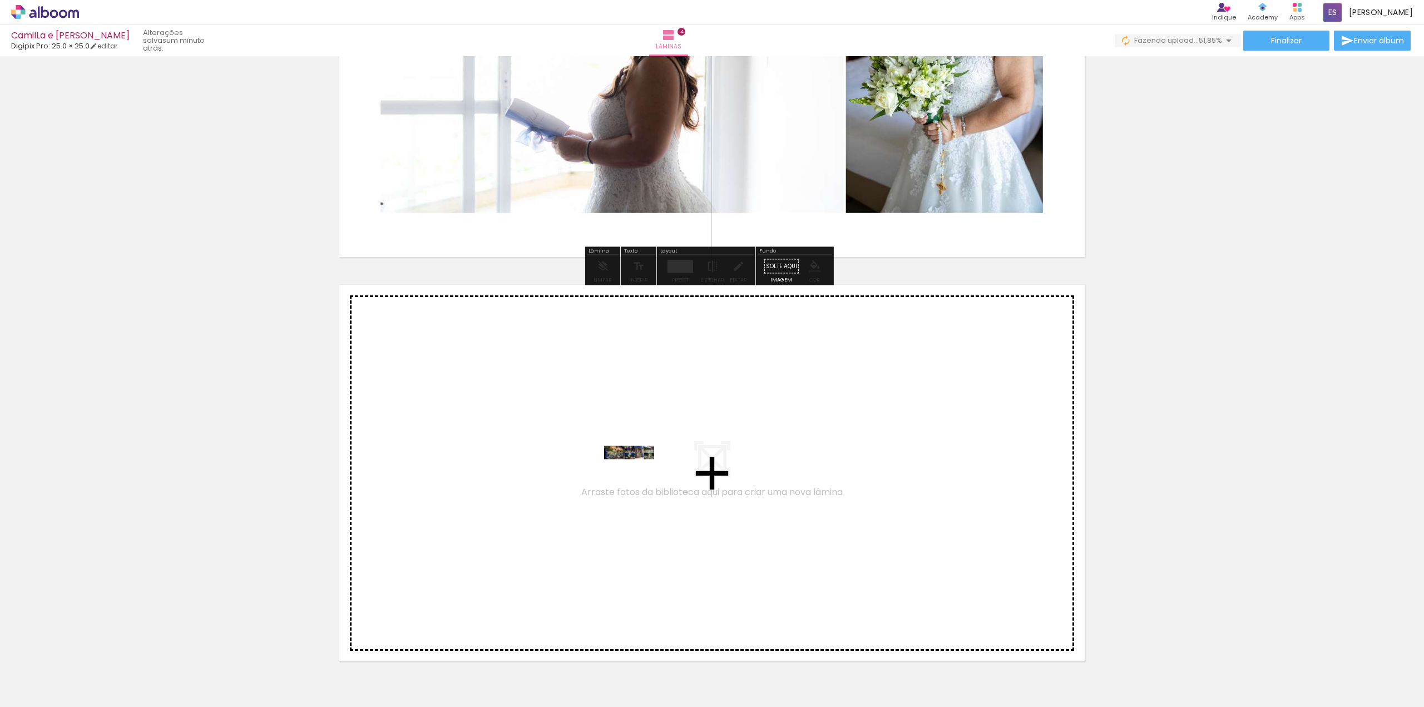
drag, startPoint x: 395, startPoint y: 652, endPoint x: 637, endPoint y: 473, distance: 301.4
click at [637, 473] on quentale-workspace at bounding box center [712, 353] width 1424 height 707
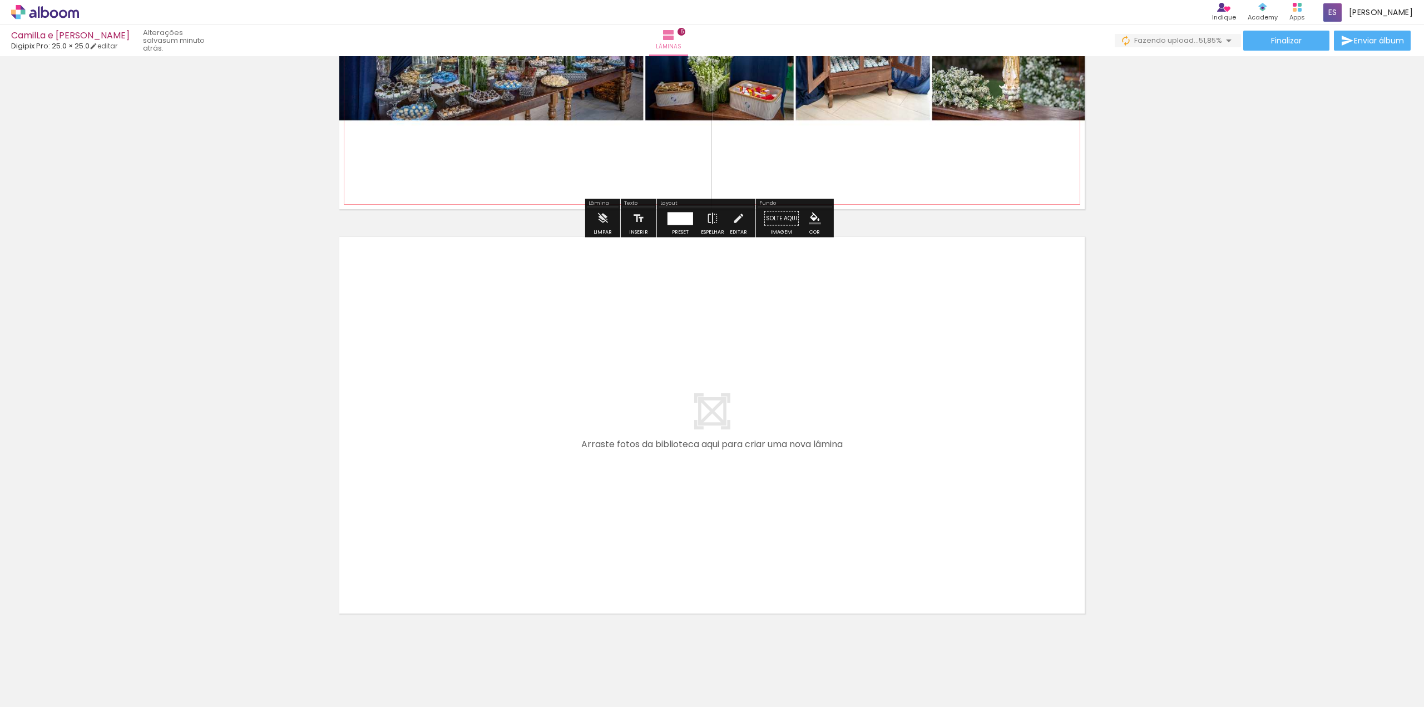
scroll to position [1881, 0]
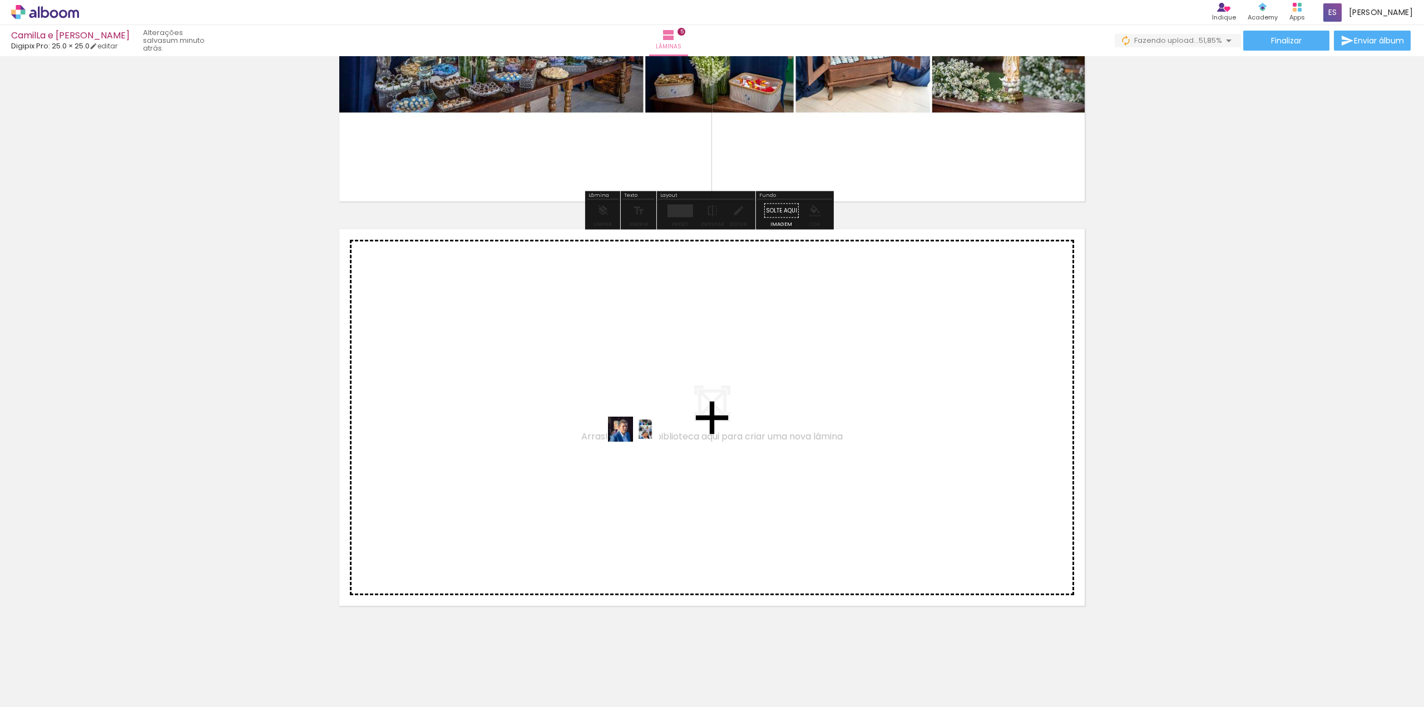
drag, startPoint x: 443, startPoint y: 673, endPoint x: 641, endPoint y: 450, distance: 298.6
click at [641, 450] on quentale-workspace at bounding box center [712, 353] width 1424 height 707
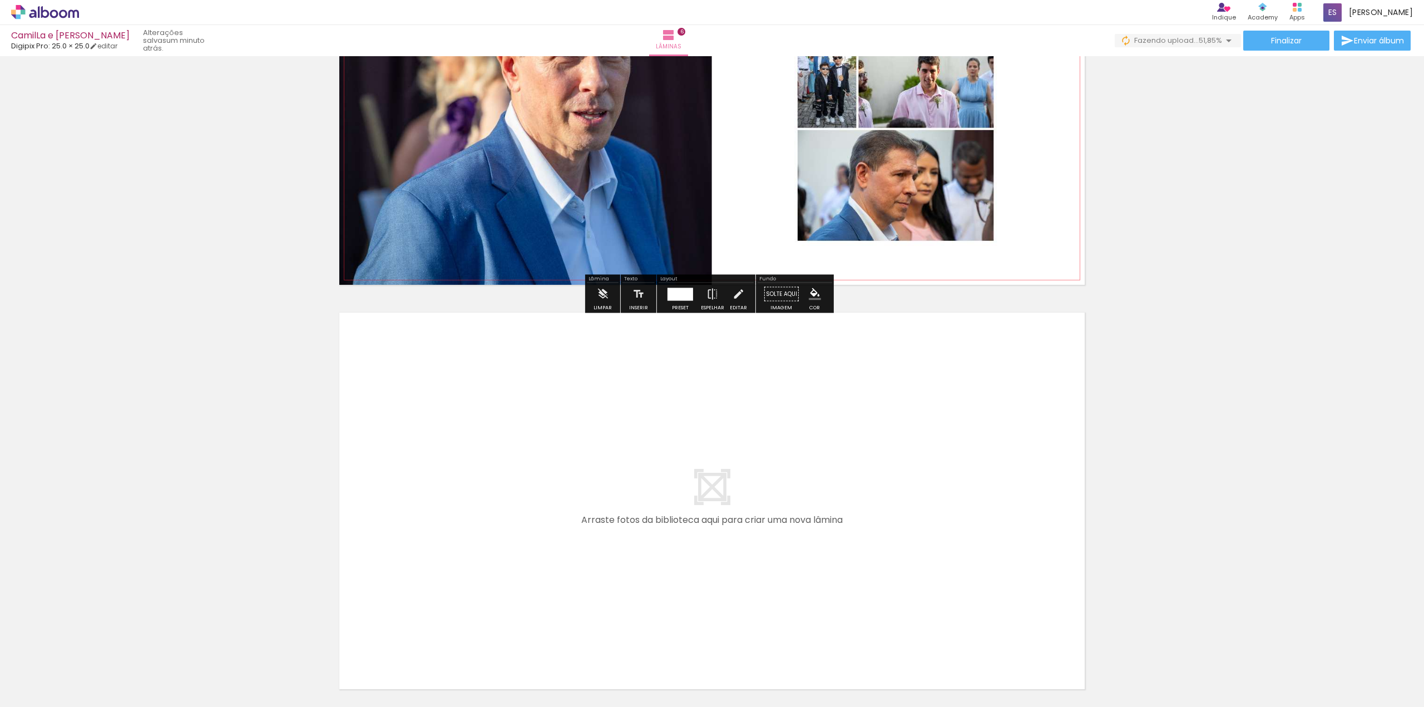
scroll to position [2229, 0]
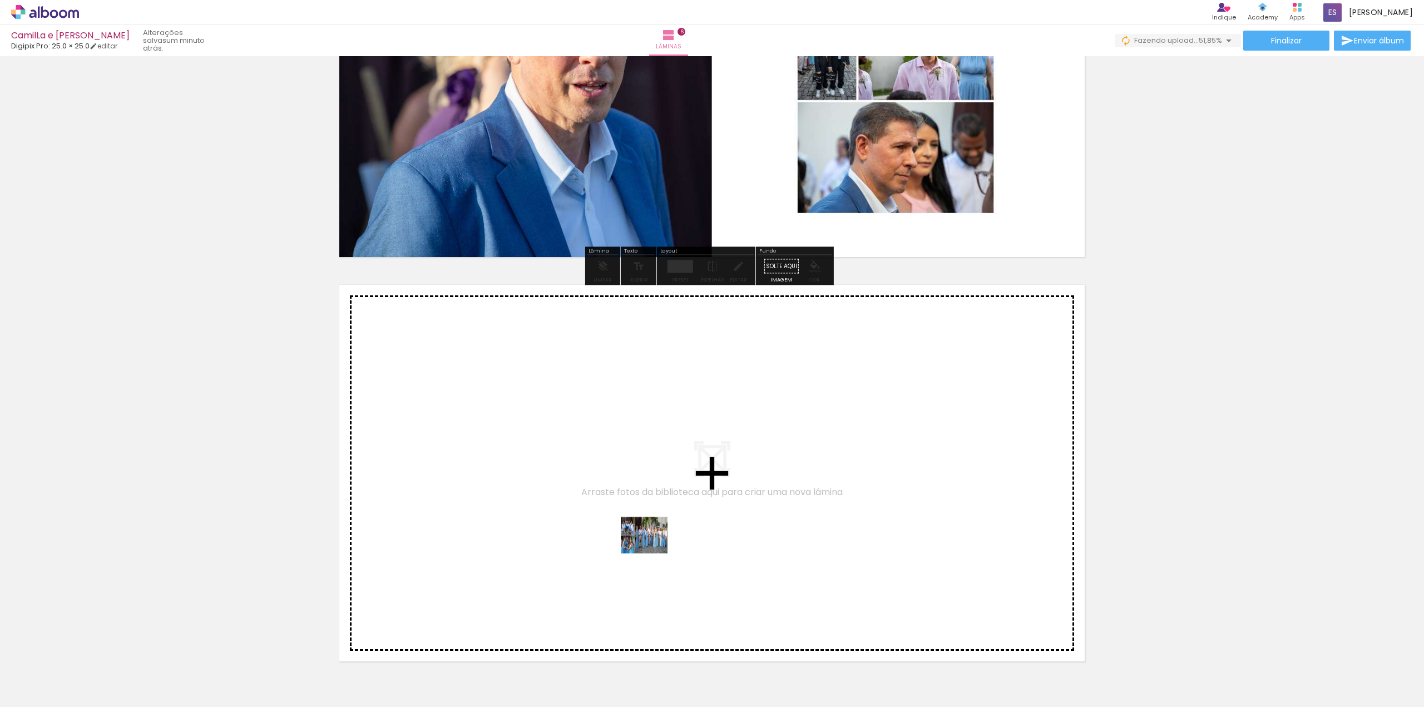
drag, startPoint x: 511, startPoint y: 663, endPoint x: 653, endPoint y: 542, distance: 186.2
click at [653, 542] on quentale-workspace at bounding box center [712, 353] width 1424 height 707
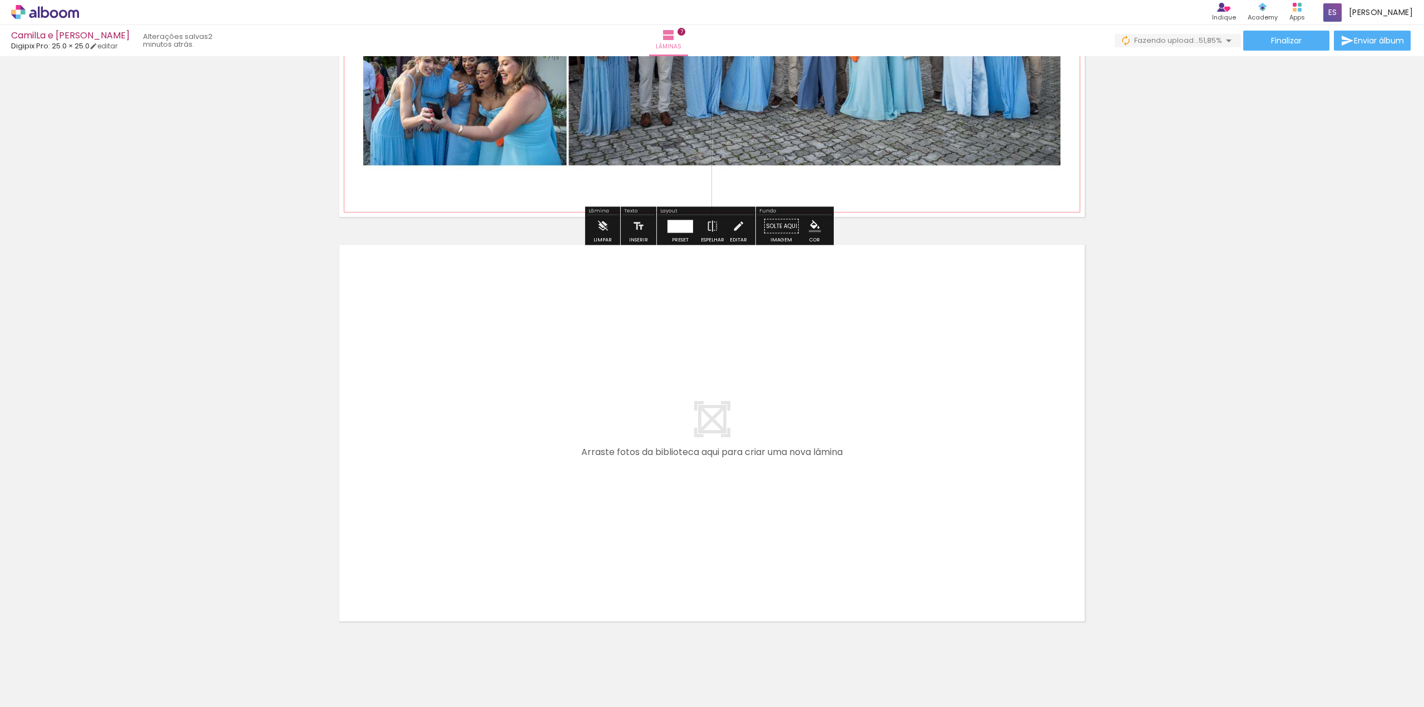
scroll to position [2689, 0]
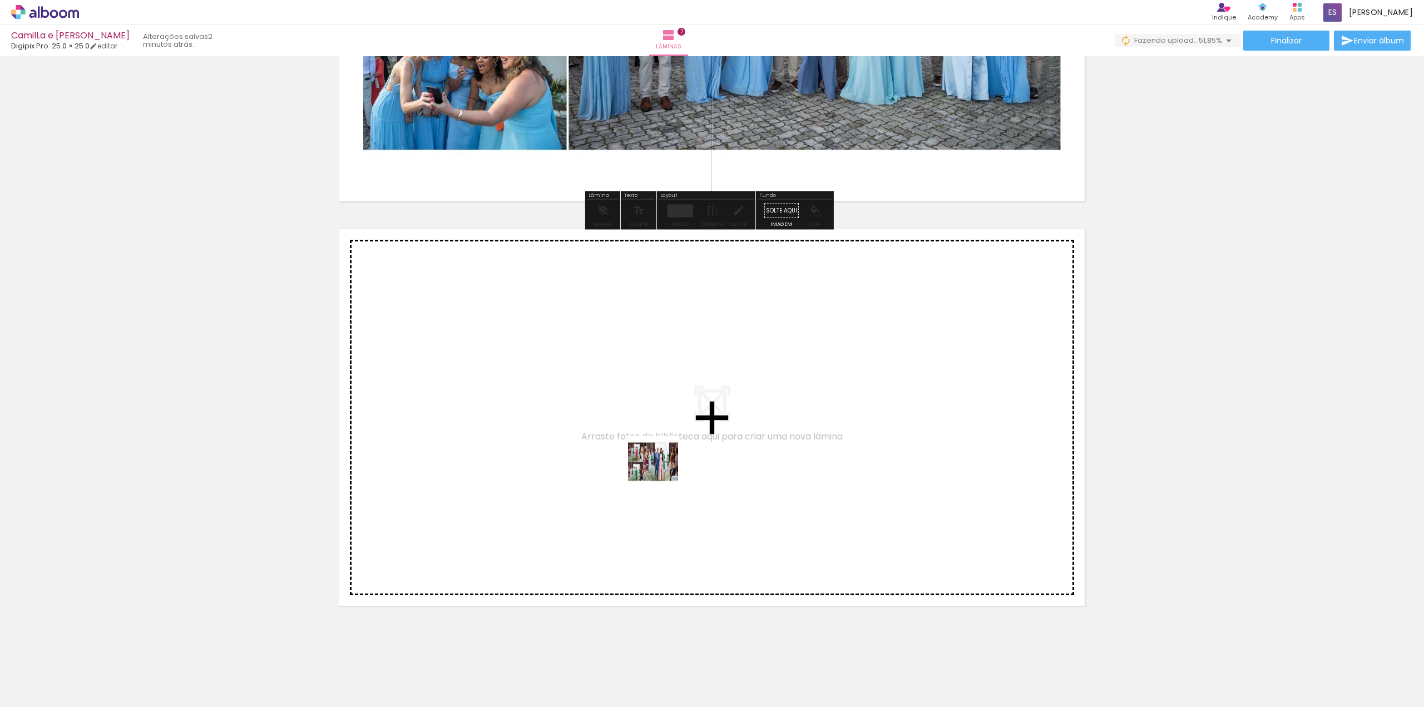
drag, startPoint x: 541, startPoint y: 667, endPoint x: 663, endPoint y: 467, distance: 234.6
click at [663, 467] on quentale-workspace at bounding box center [712, 353] width 1424 height 707
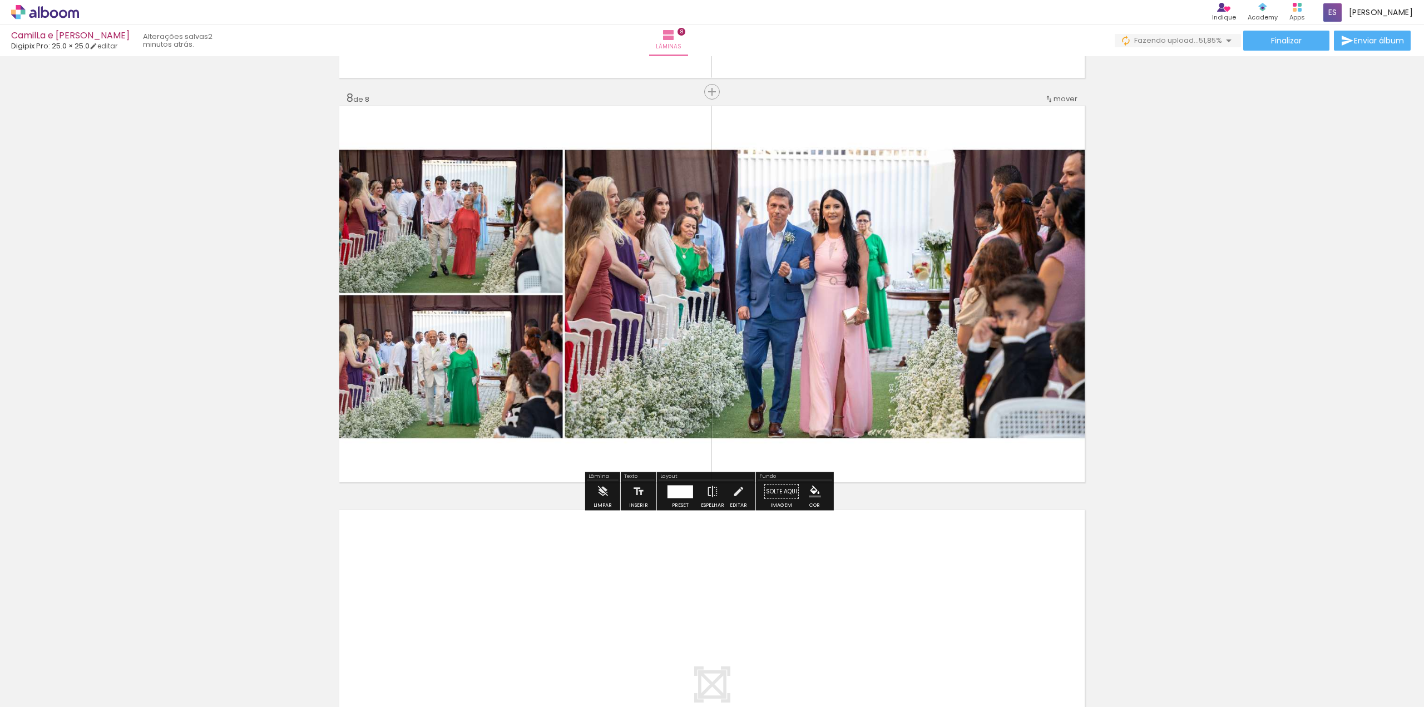
scroll to position [2815, 0]
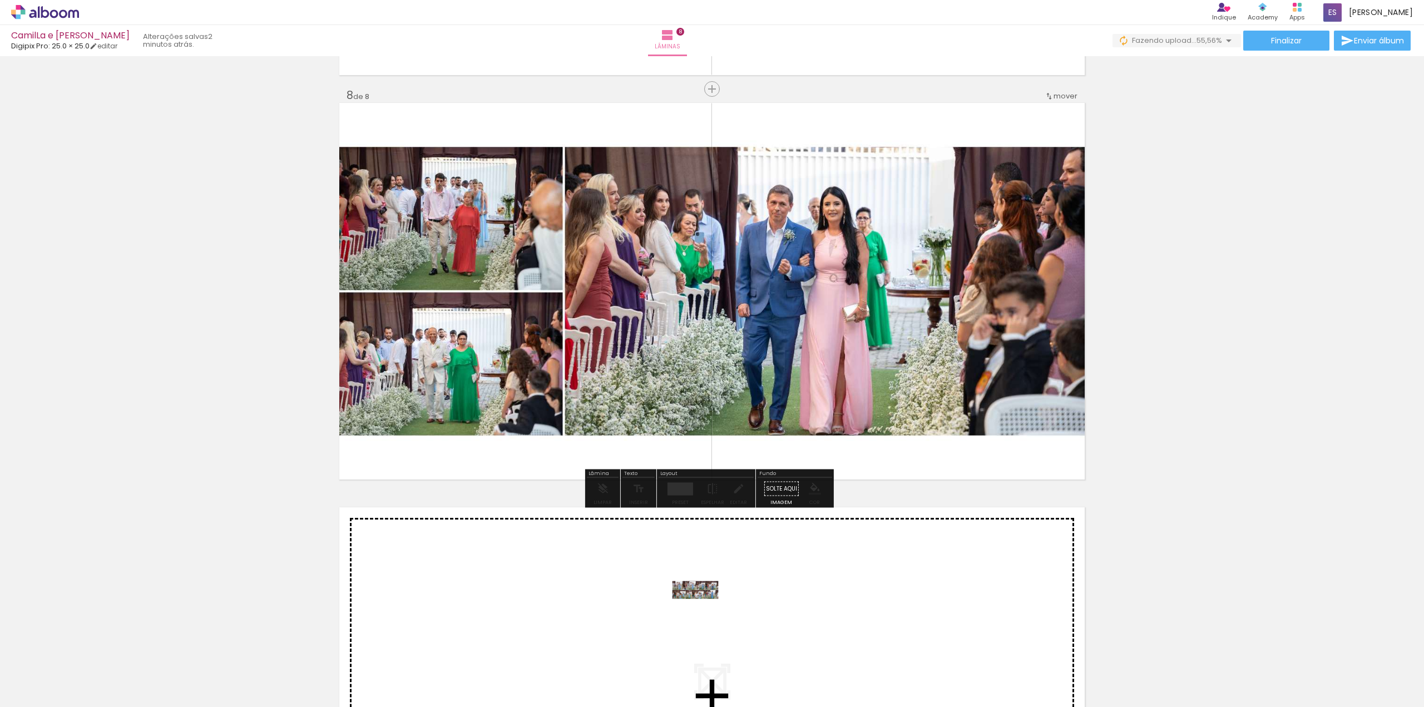
drag, startPoint x: 619, startPoint y: 668, endPoint x: 703, endPoint y: 611, distance: 102.1
click at [703, 611] on quentale-workspace at bounding box center [712, 353] width 1424 height 707
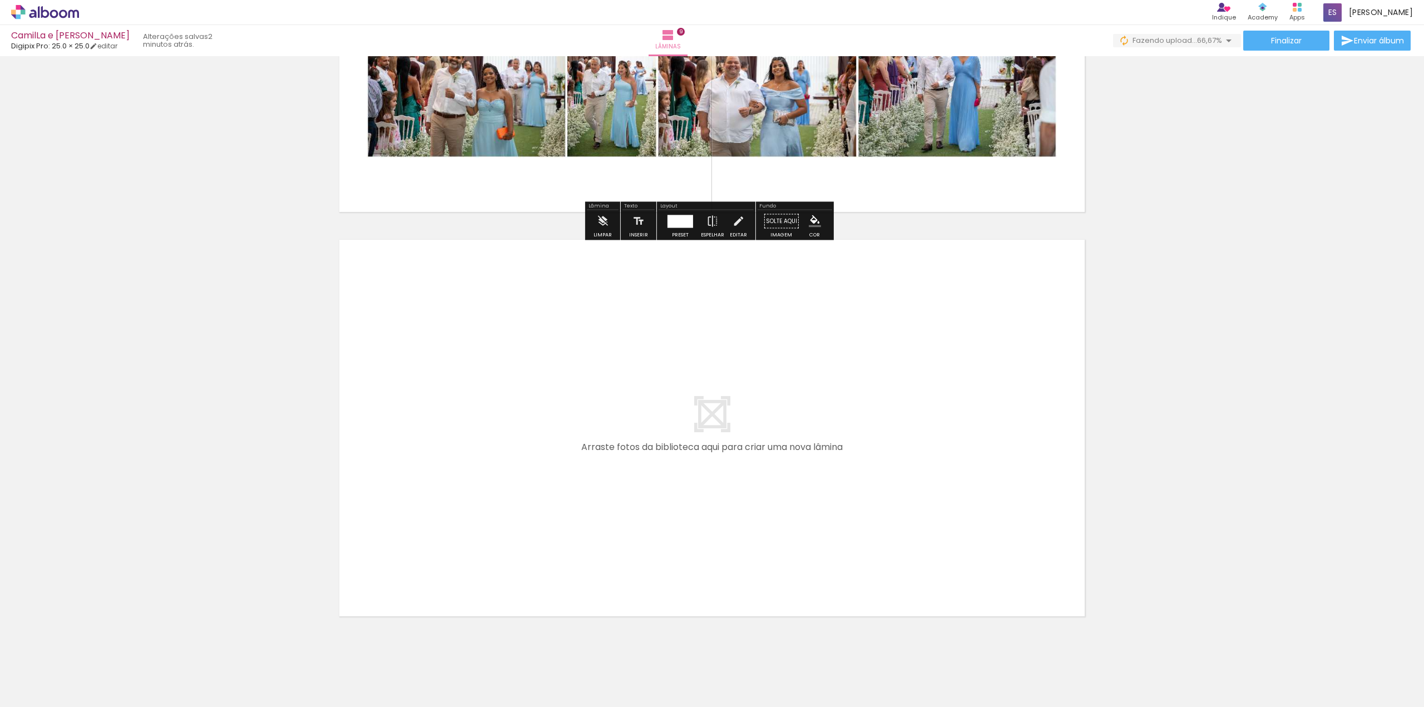
scroll to position [3492, 0]
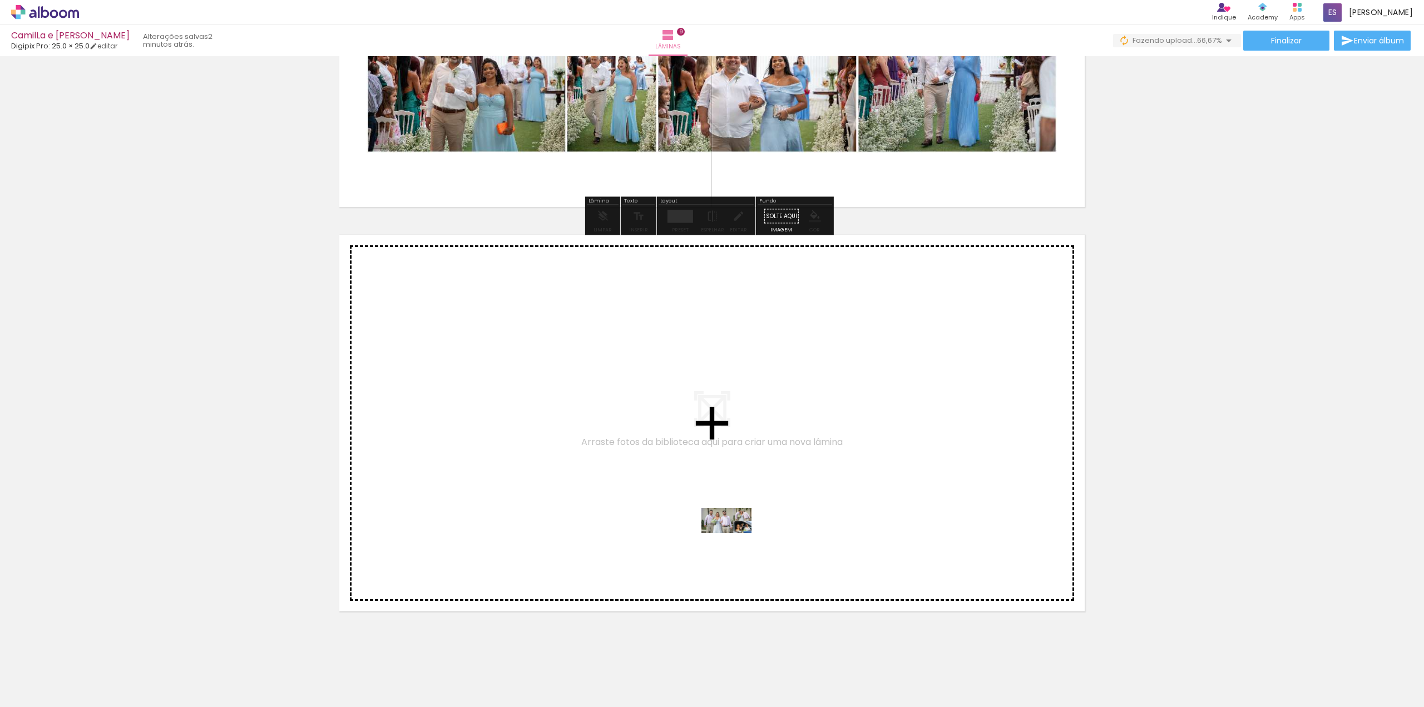
drag, startPoint x: 690, startPoint y: 672, endPoint x: 734, endPoint y: 541, distance: 137.9
click at [734, 541] on quentale-workspace at bounding box center [712, 353] width 1424 height 707
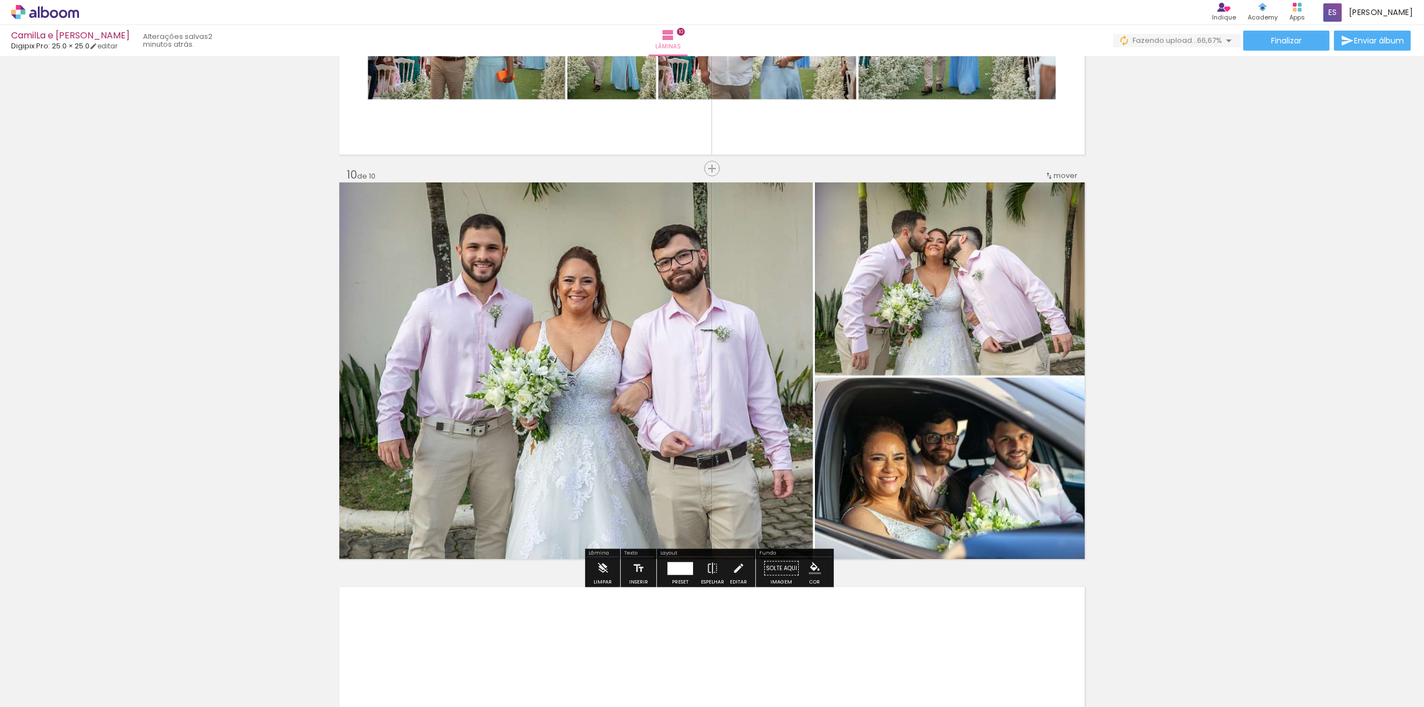
scroll to position [3568, 0]
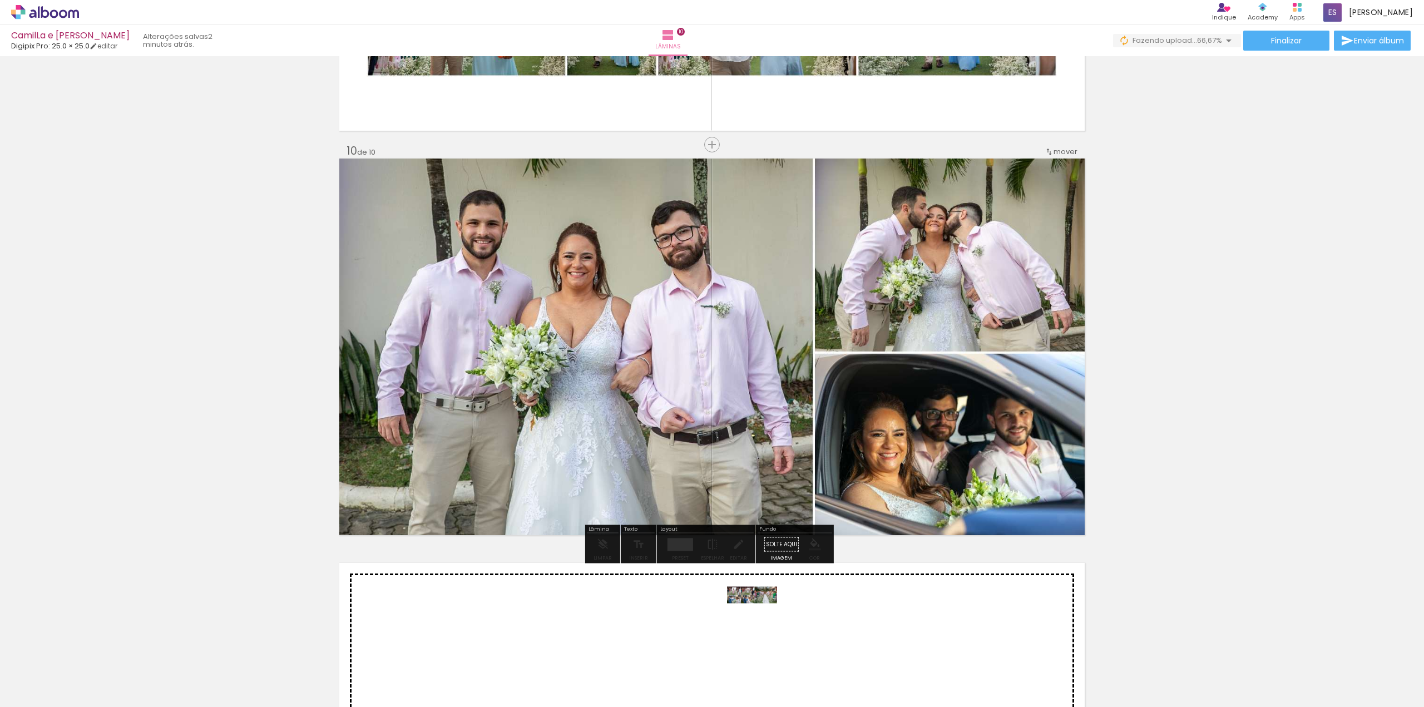
drag, startPoint x: 752, startPoint y: 628, endPoint x: 760, endPoint y: 616, distance: 14.8
click at [760, 616] on quentale-workspace at bounding box center [712, 353] width 1424 height 707
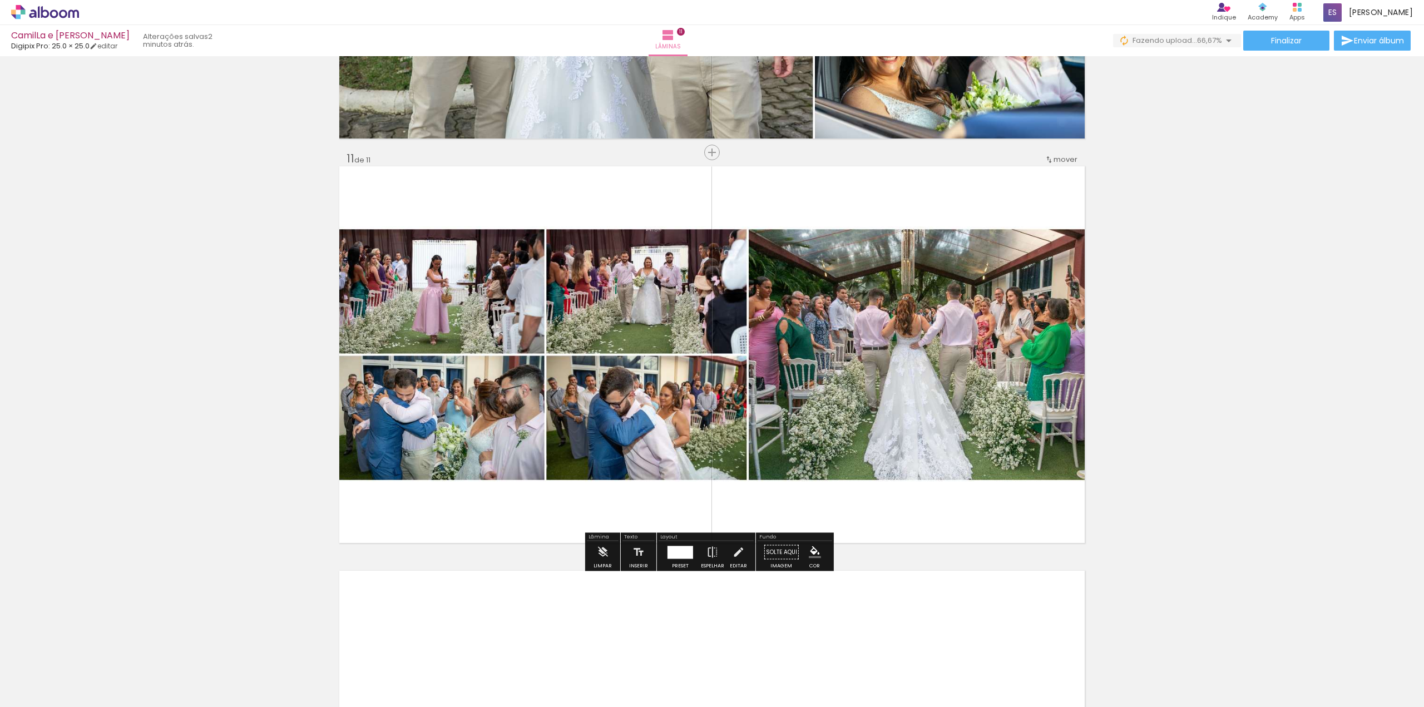
scroll to position [3973, 0]
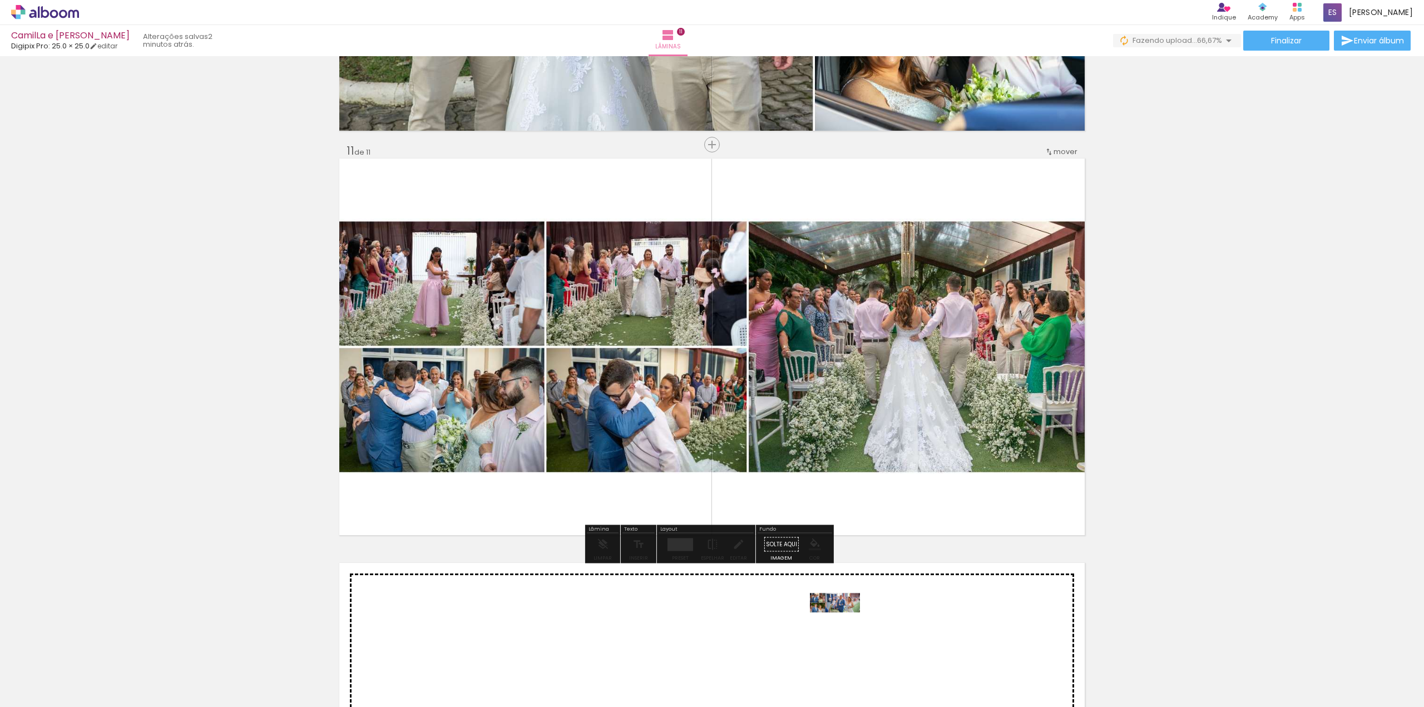
drag, startPoint x: 829, startPoint y: 634, endPoint x: 843, endPoint y: 623, distance: 17.9
click at [843, 623] on quentale-workspace at bounding box center [712, 353] width 1424 height 707
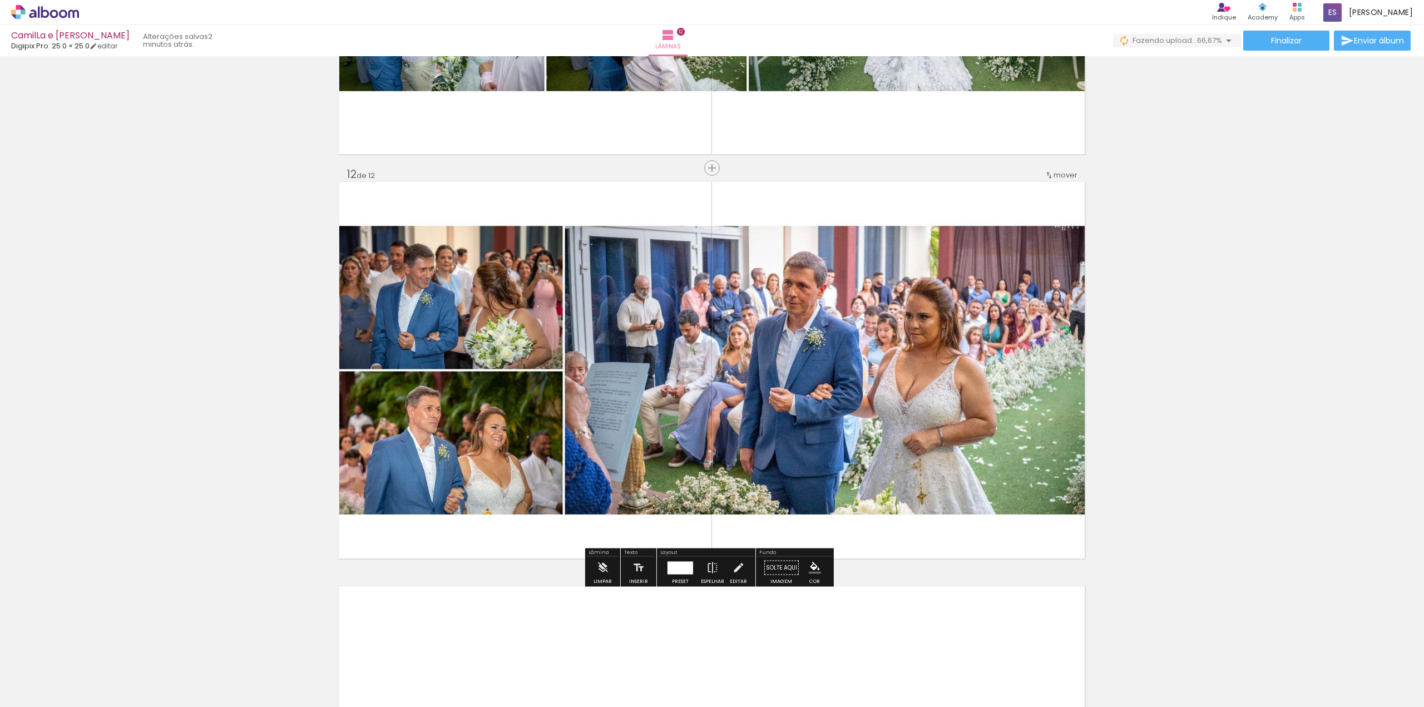
scroll to position [4377, 0]
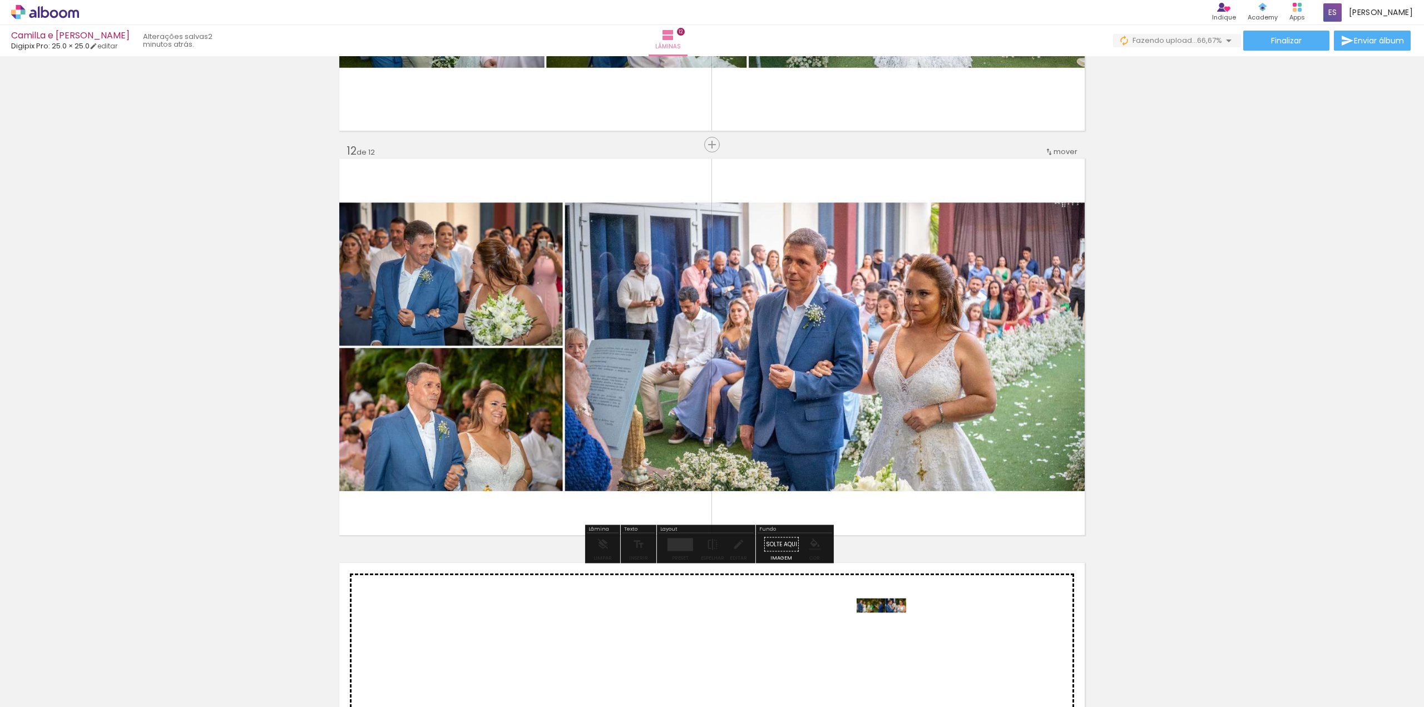
drag, startPoint x: 874, startPoint y: 678, endPoint x: 891, endPoint y: 624, distance: 55.9
click at [891, 624] on quentale-workspace at bounding box center [712, 353] width 1424 height 707
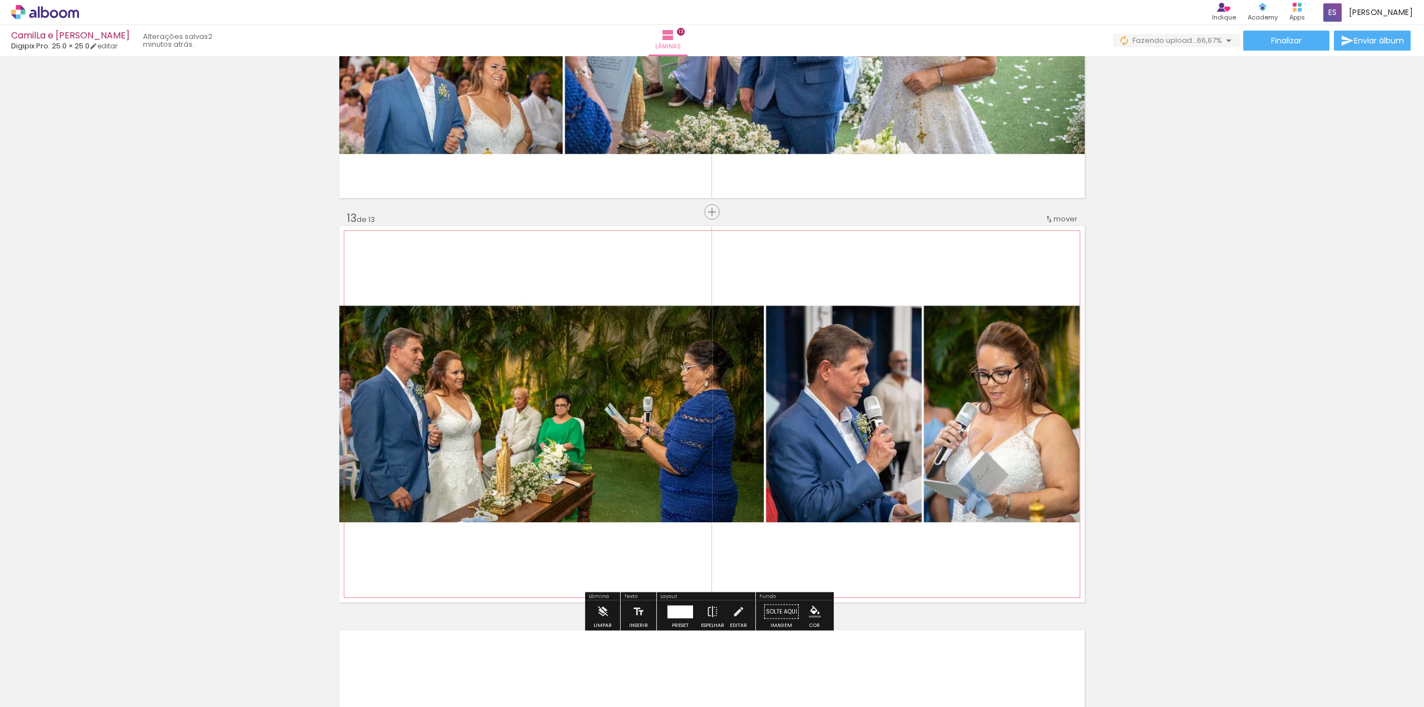
scroll to position [4781, 0]
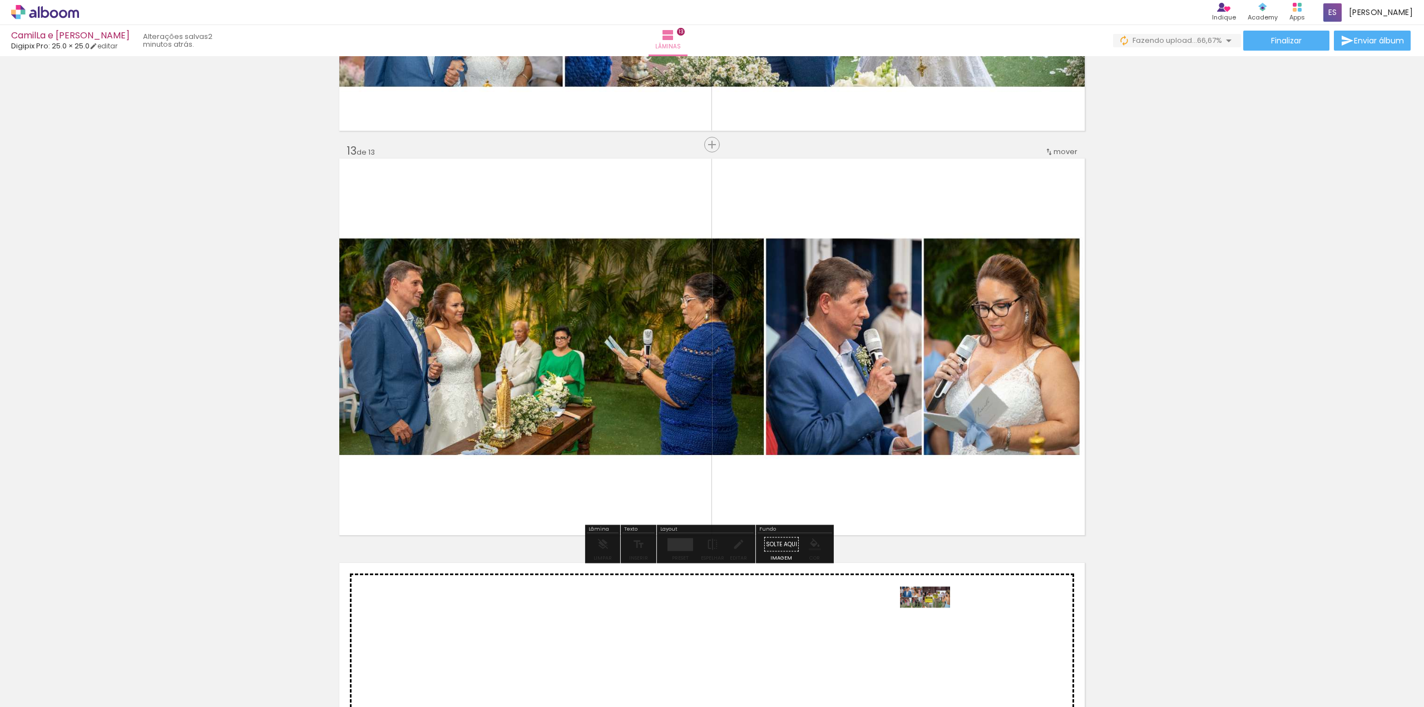
drag, startPoint x: 934, startPoint y: 668, endPoint x: 933, endPoint y: 618, distance: 50.6
click at [933, 618] on quentale-workspace at bounding box center [712, 353] width 1424 height 707
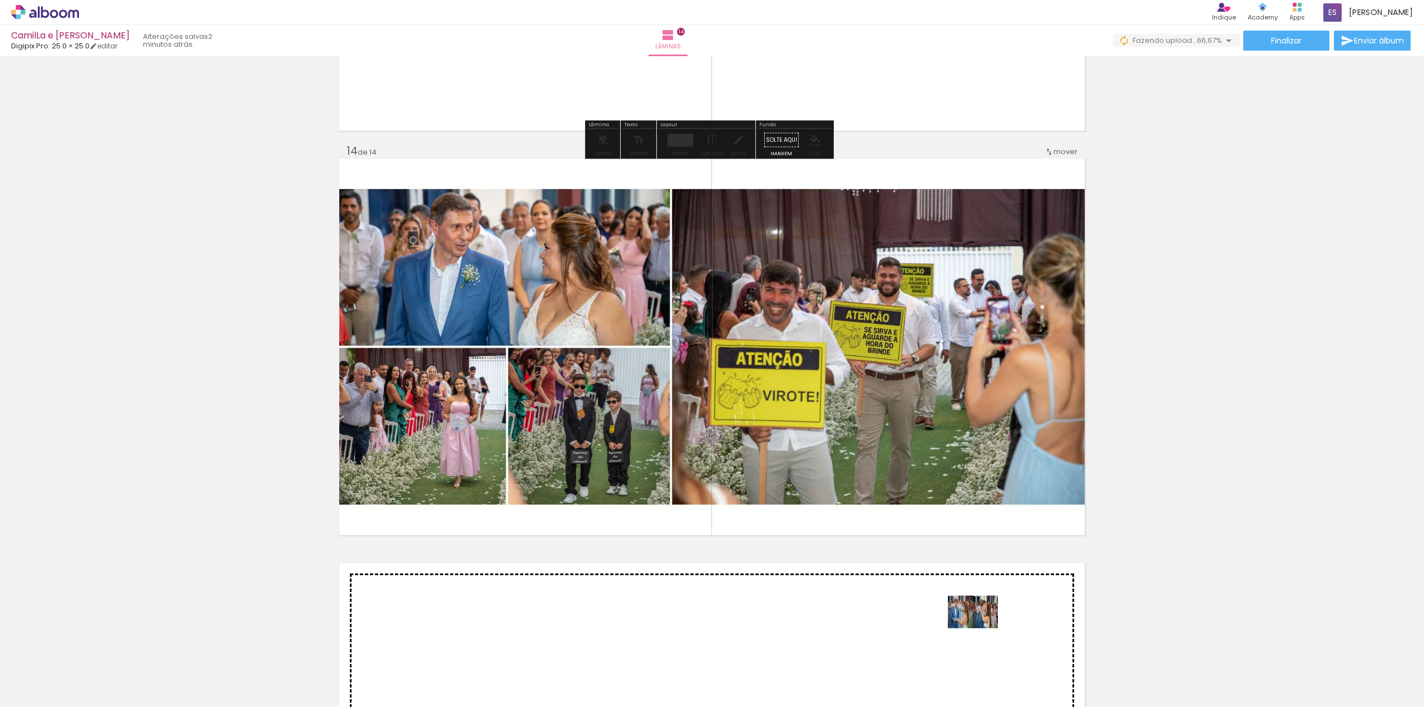
drag, startPoint x: 994, startPoint y: 674, endPoint x: 981, endPoint y: 620, distance: 55.4
click at [981, 620] on quentale-workspace at bounding box center [712, 353] width 1424 height 707
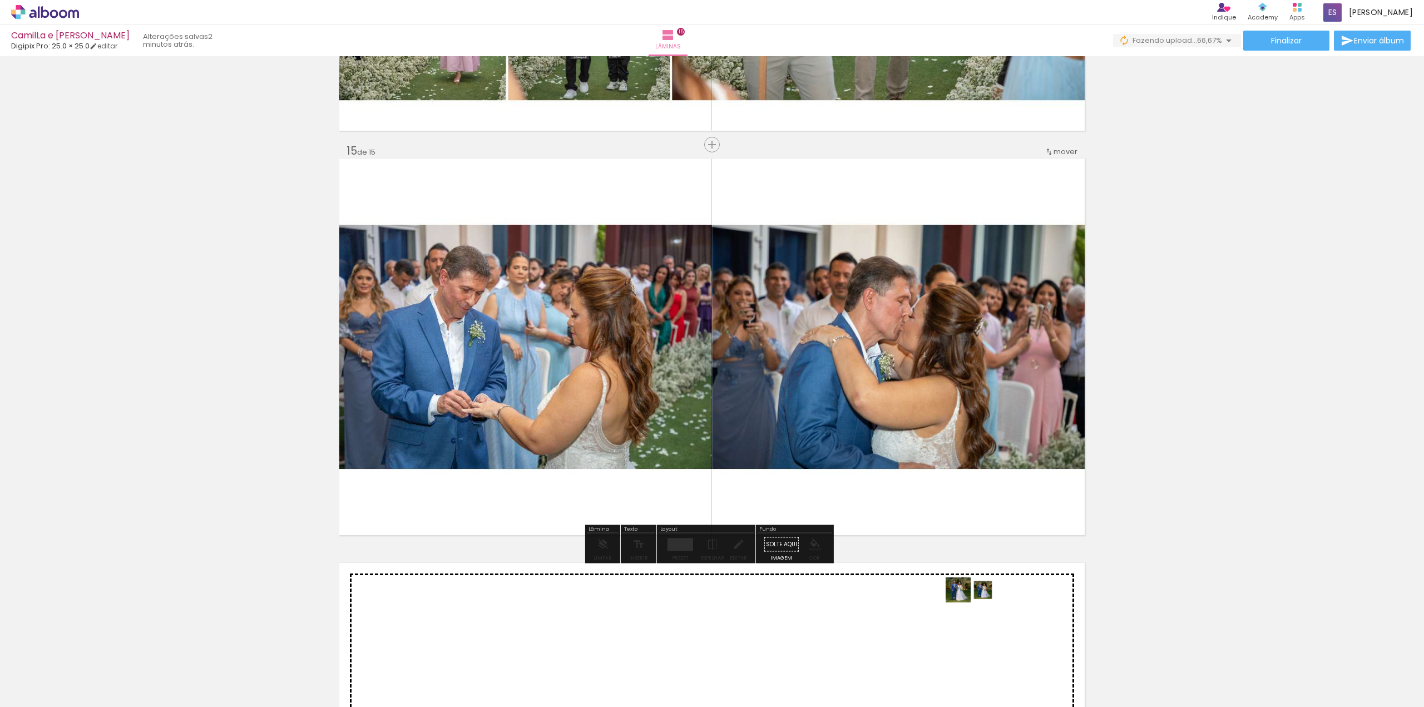
drag, startPoint x: 1044, startPoint y: 673, endPoint x: 979, endPoint y: 611, distance: 90.8
click at [979, 611] on quentale-workspace at bounding box center [712, 353] width 1424 height 707
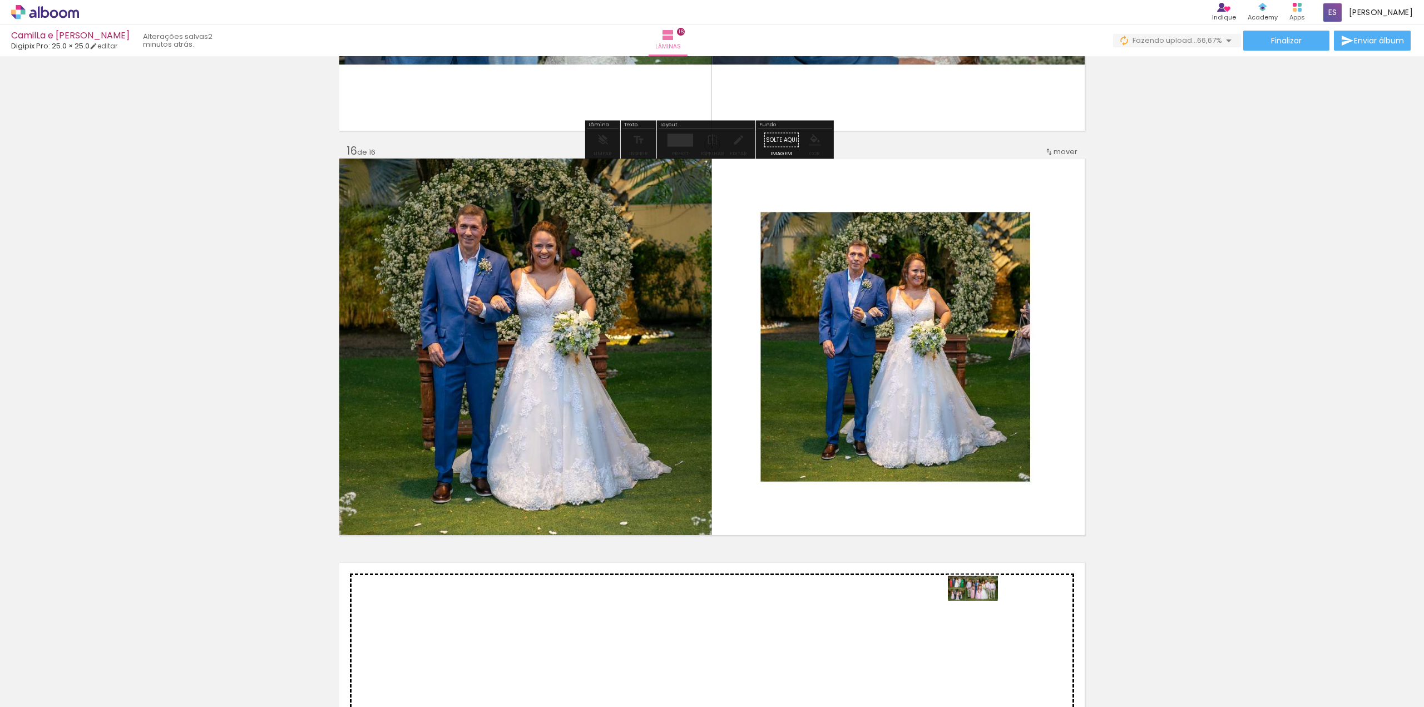
drag, startPoint x: 1114, startPoint y: 677, endPoint x: 981, endPoint y: 609, distance: 149.7
click at [981, 609] on quentale-workspace at bounding box center [712, 353] width 1424 height 707
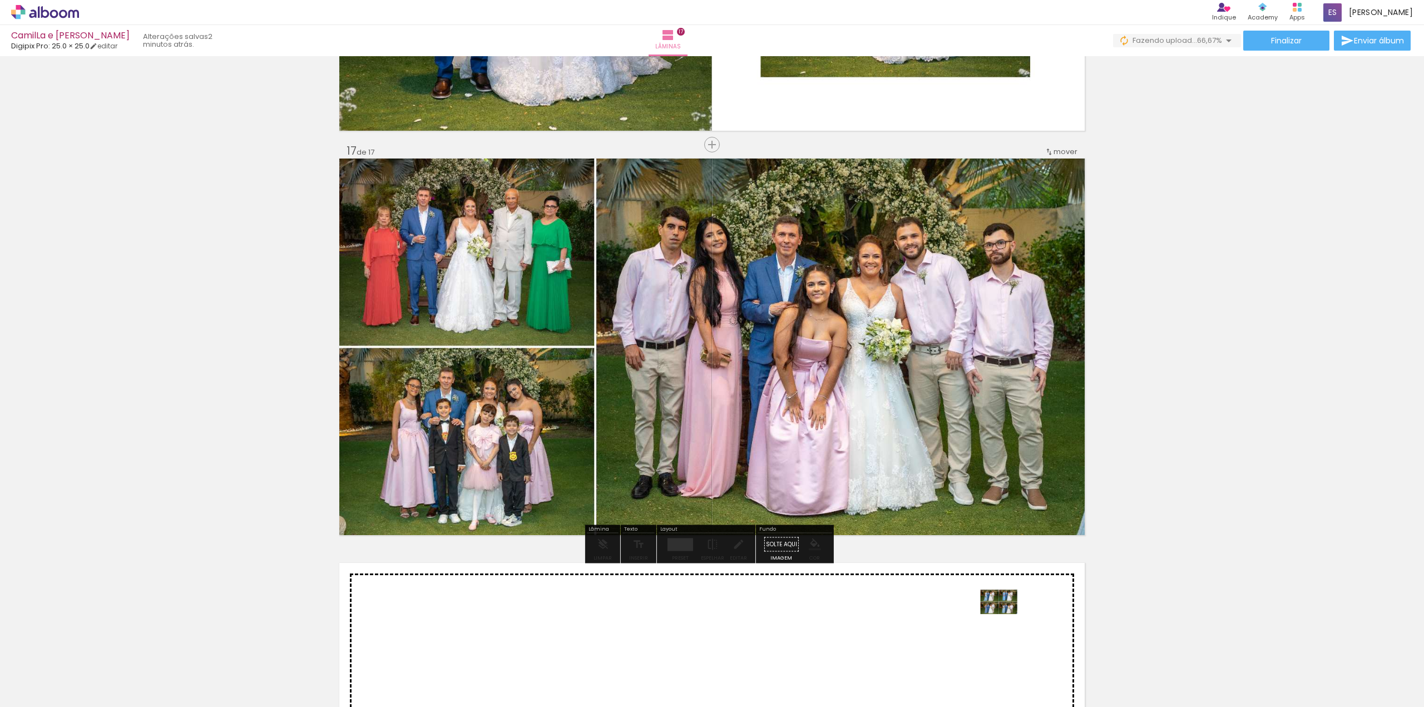
drag, startPoint x: 1178, startPoint y: 680, endPoint x: 1008, endPoint y: 622, distance: 180.2
click at [1008, 622] on quentale-workspace at bounding box center [712, 353] width 1424 height 707
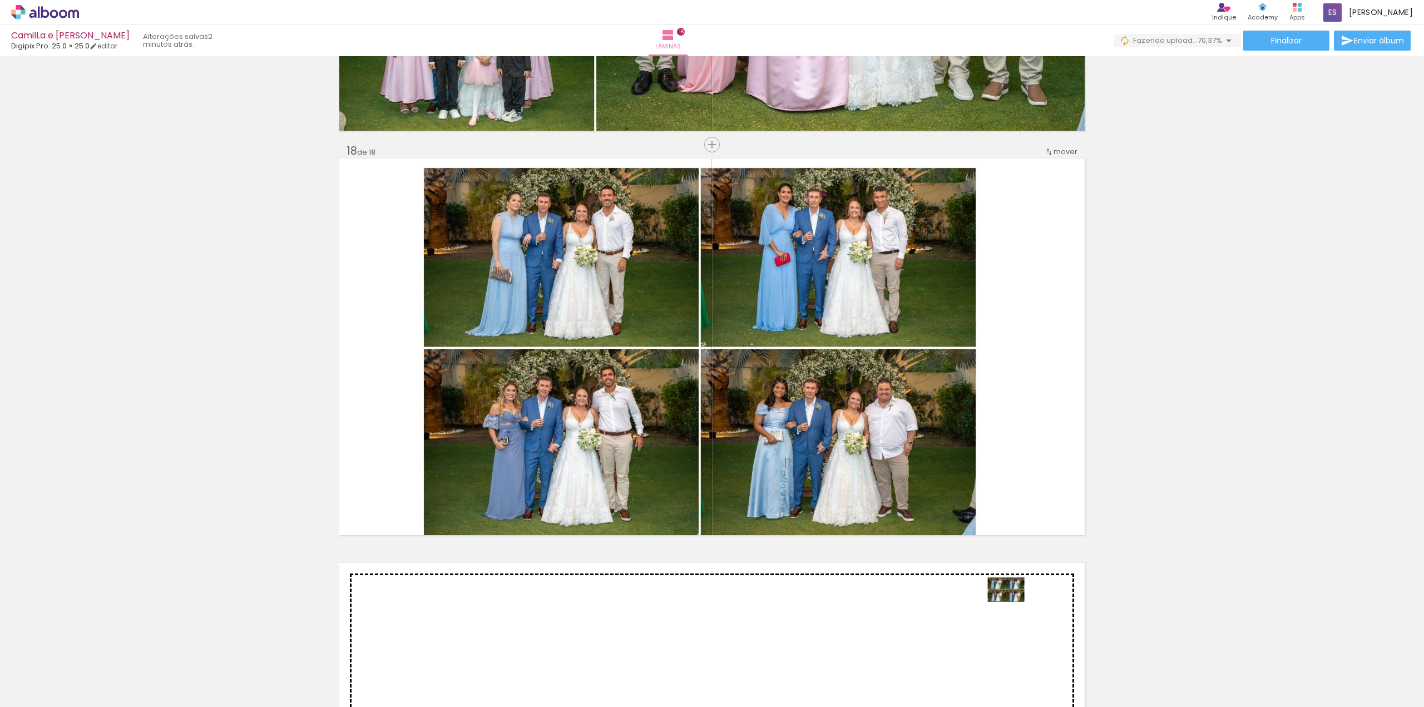
drag, startPoint x: 1221, startPoint y: 668, endPoint x: 1112, endPoint y: 631, distance: 115.0
click at [1013, 609] on quentale-workspace at bounding box center [712, 353] width 1424 height 707
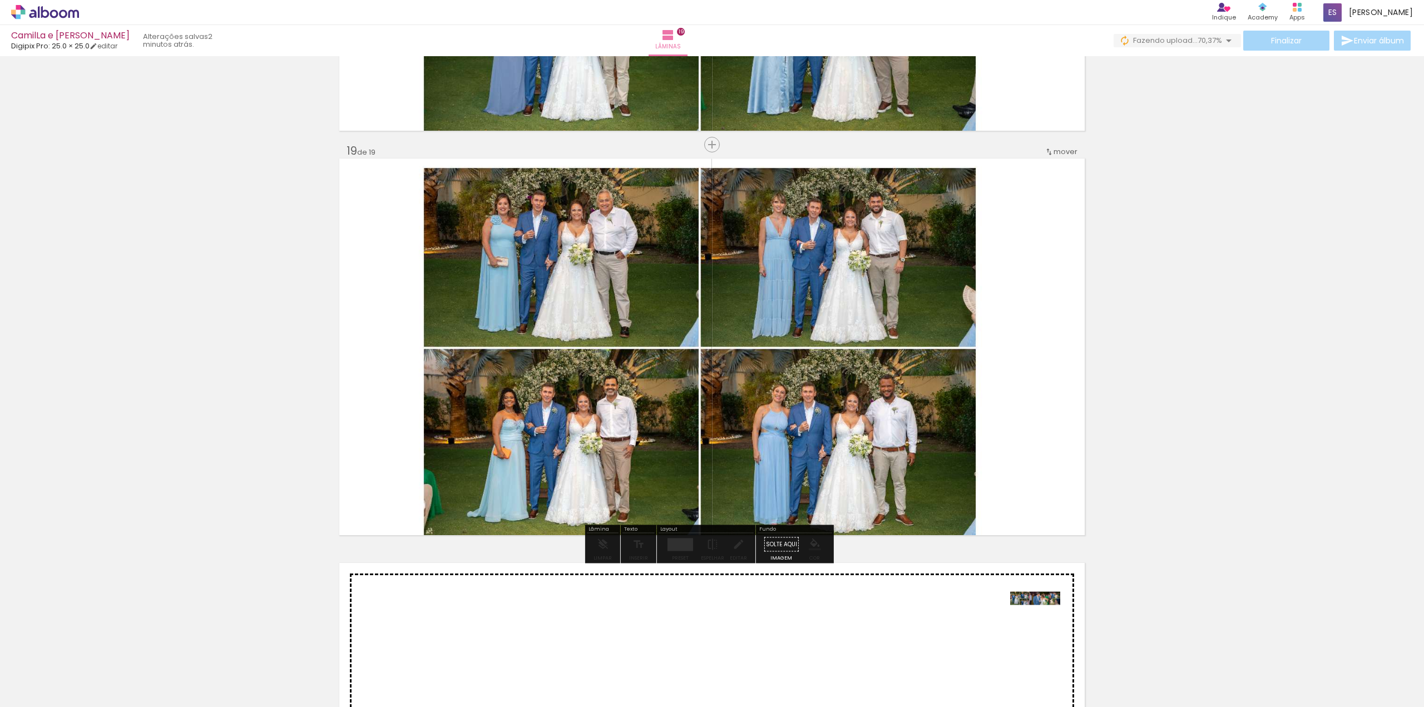
drag, startPoint x: 1298, startPoint y: 674, endPoint x: 1208, endPoint y: 642, distance: 95.5
click at [1042, 619] on quentale-workspace at bounding box center [712, 353] width 1424 height 707
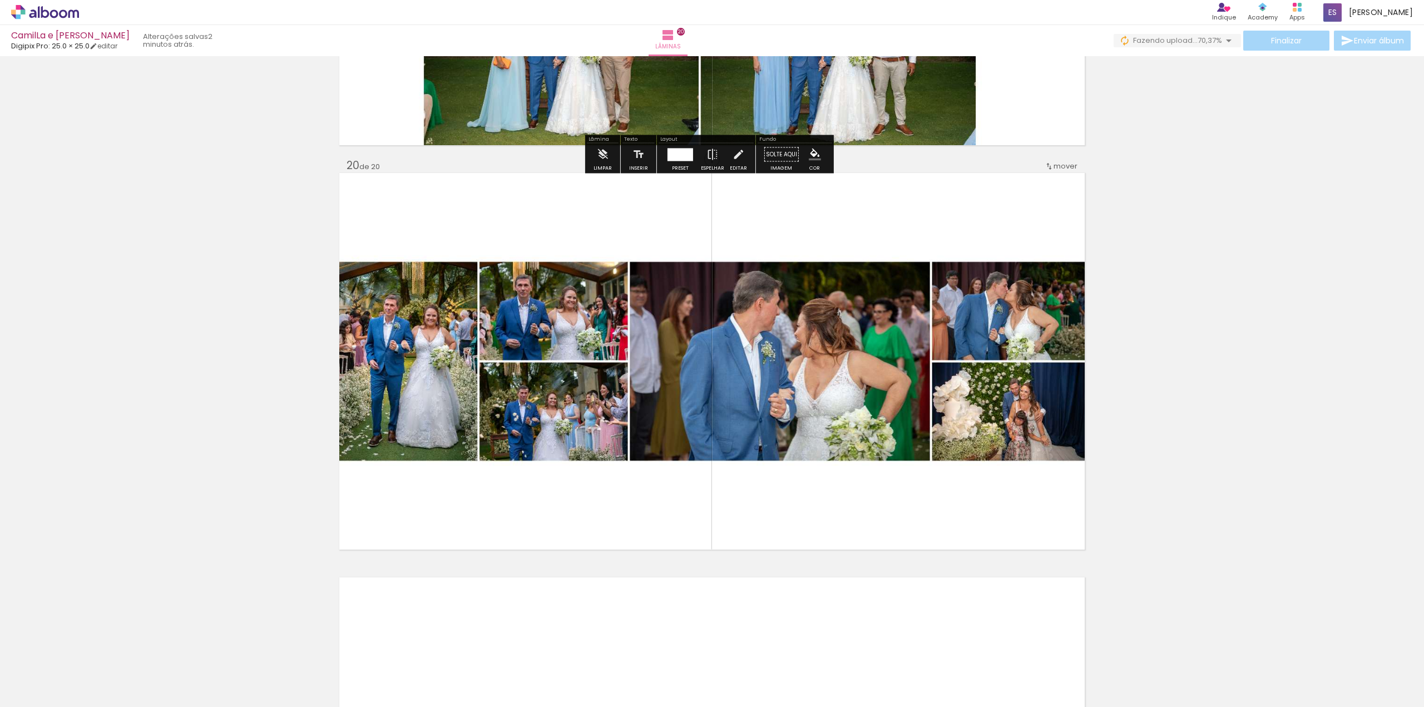
scroll to position [7611, 0]
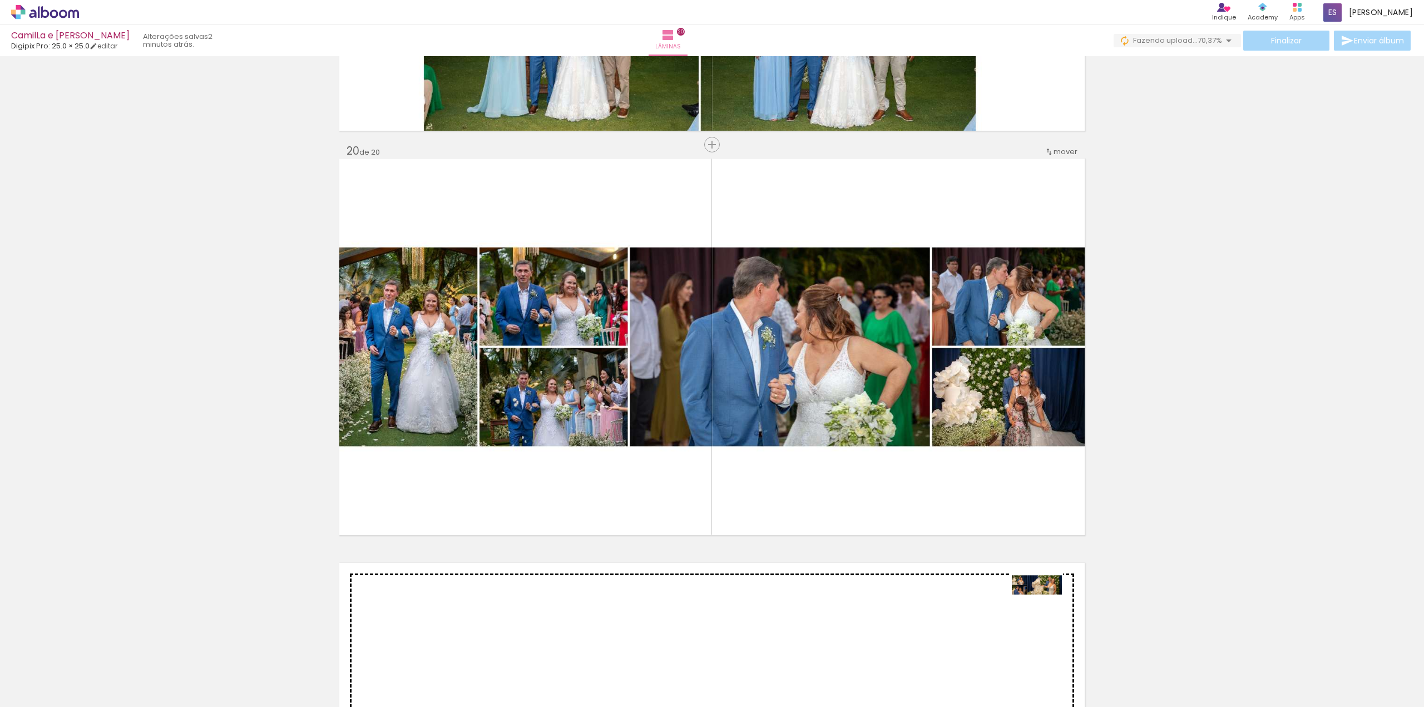
drag, startPoint x: 1360, startPoint y: 679, endPoint x: 1044, endPoint y: 605, distance: 323.8
click at [1044, 605] on quentale-workspace at bounding box center [712, 353] width 1424 height 707
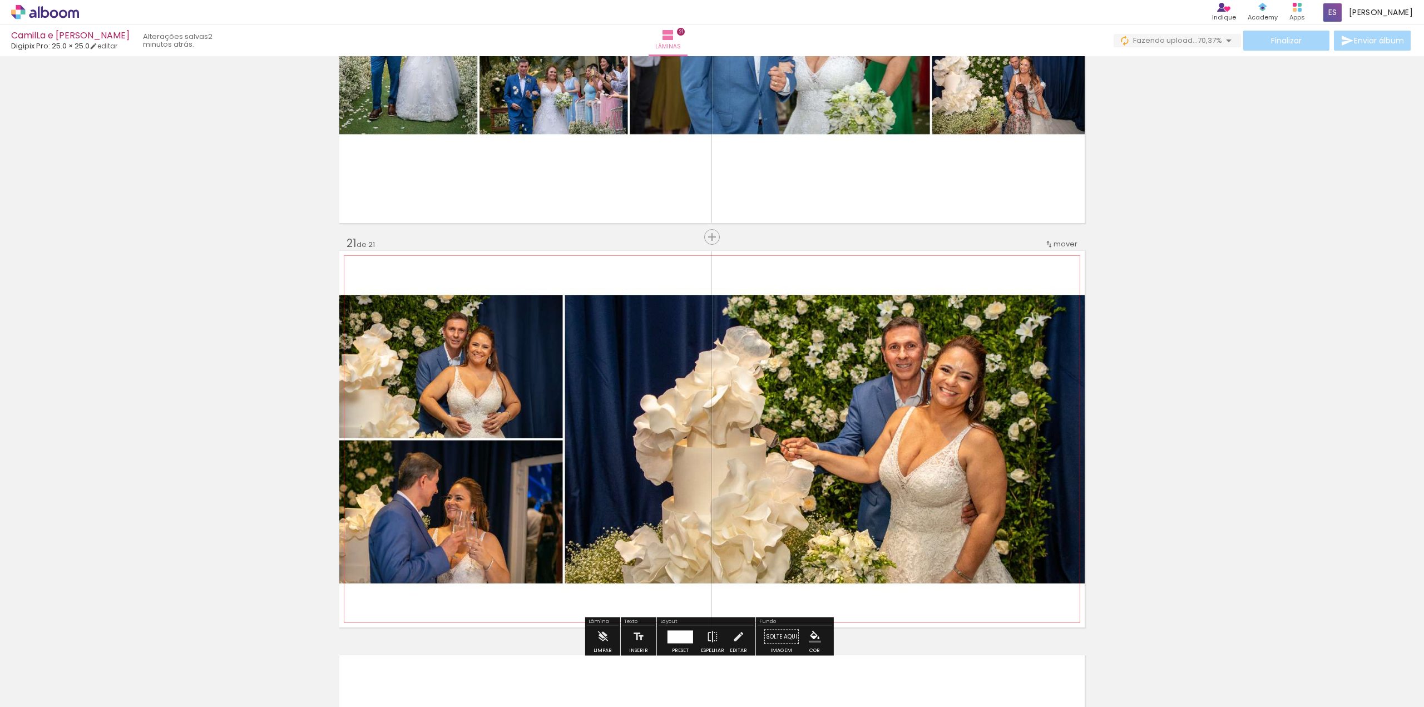
scroll to position [8015, 0]
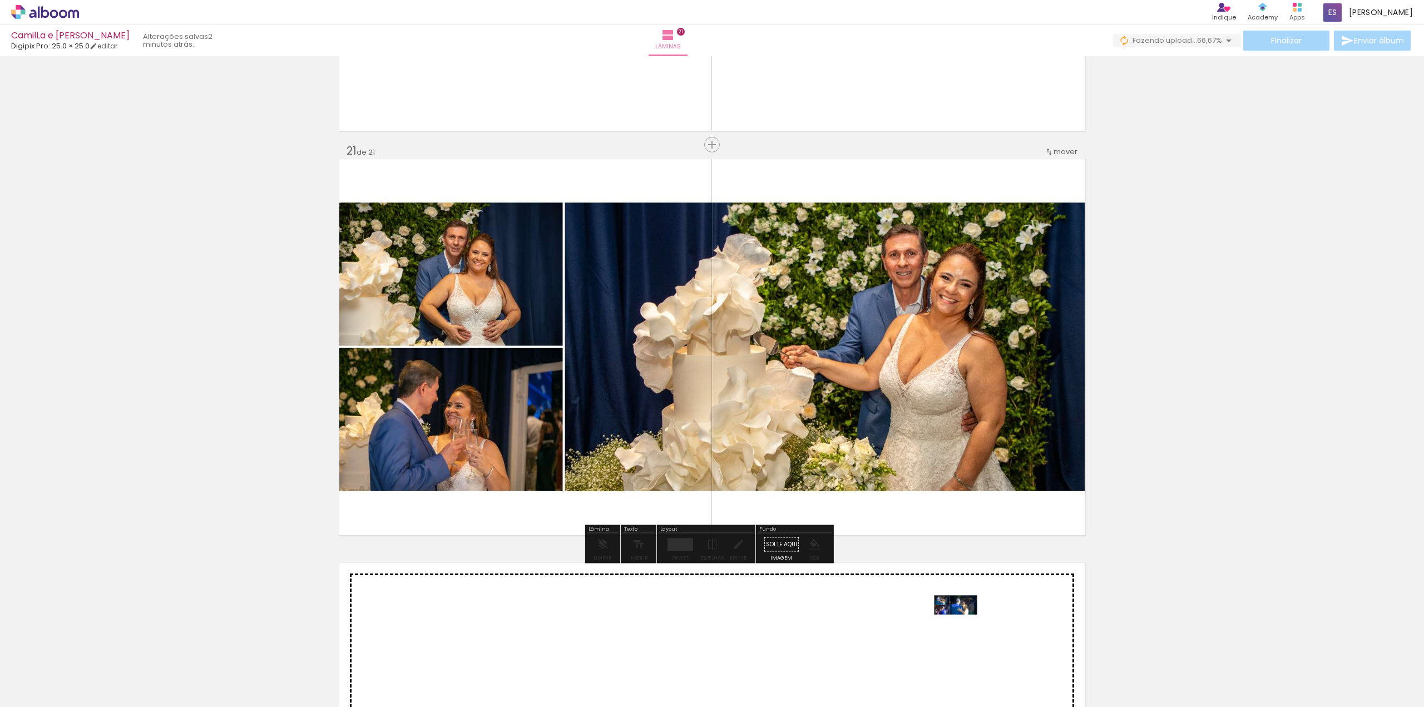
drag, startPoint x: 1403, startPoint y: 677, endPoint x: 964, endPoint y: 626, distance: 442.3
click at [964, 626] on quentale-workspace at bounding box center [712, 353] width 1424 height 707
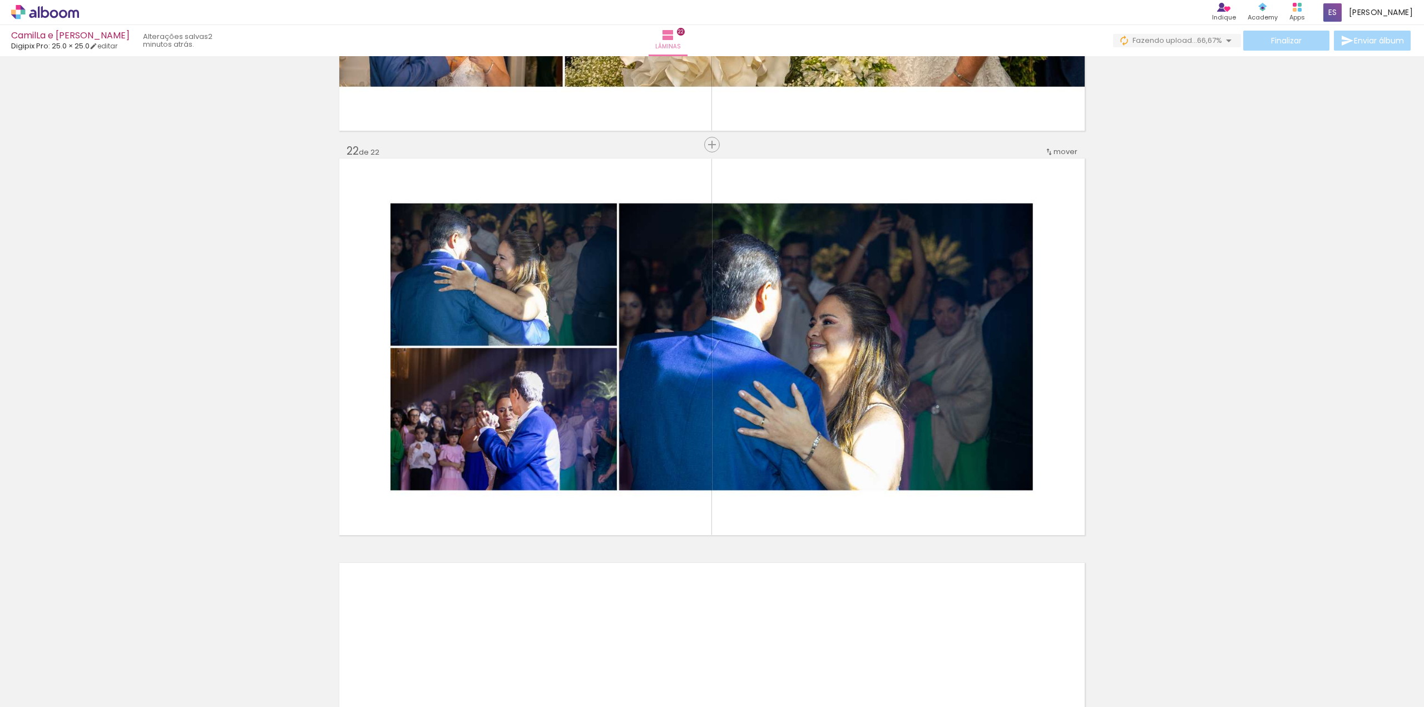
scroll to position [0, 353]
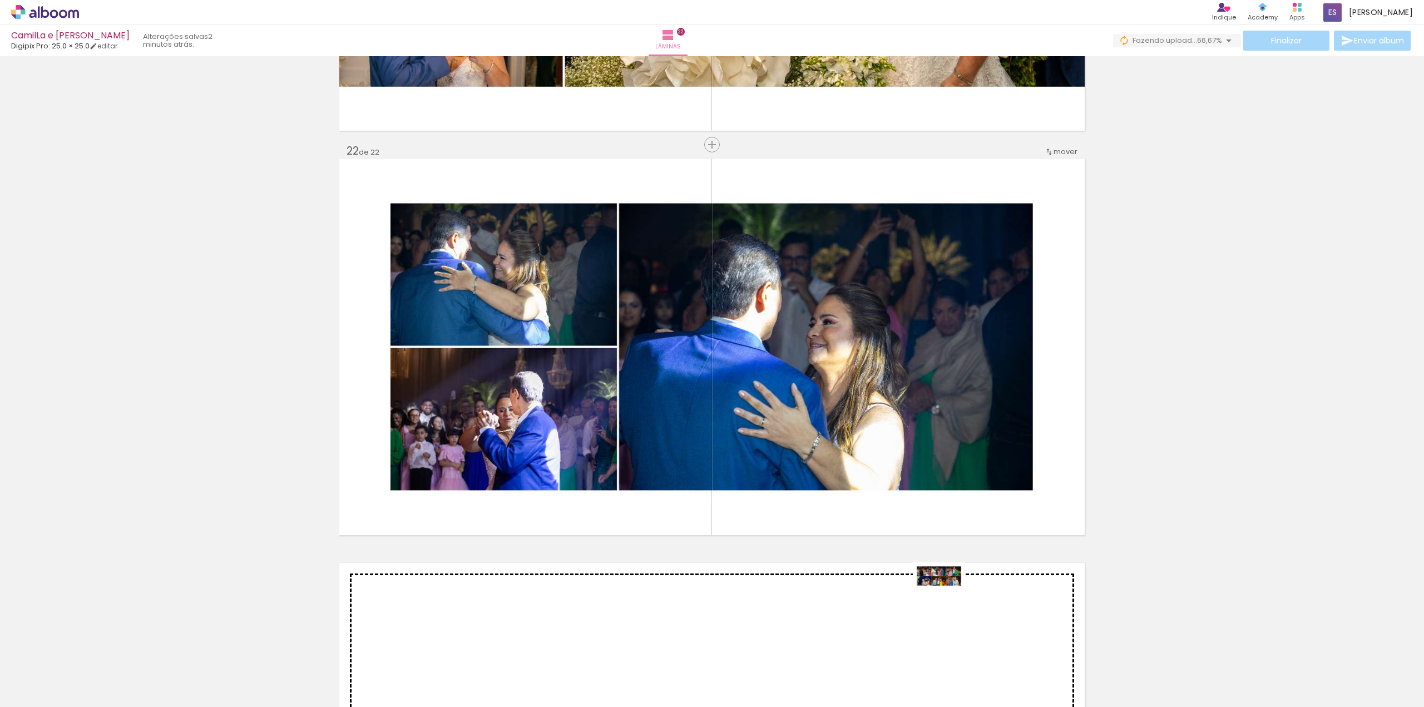
drag, startPoint x: 1132, startPoint y: 671, endPoint x: 947, endPoint y: 597, distance: 199.6
click at [947, 597] on quentale-workspace at bounding box center [712, 353] width 1424 height 707
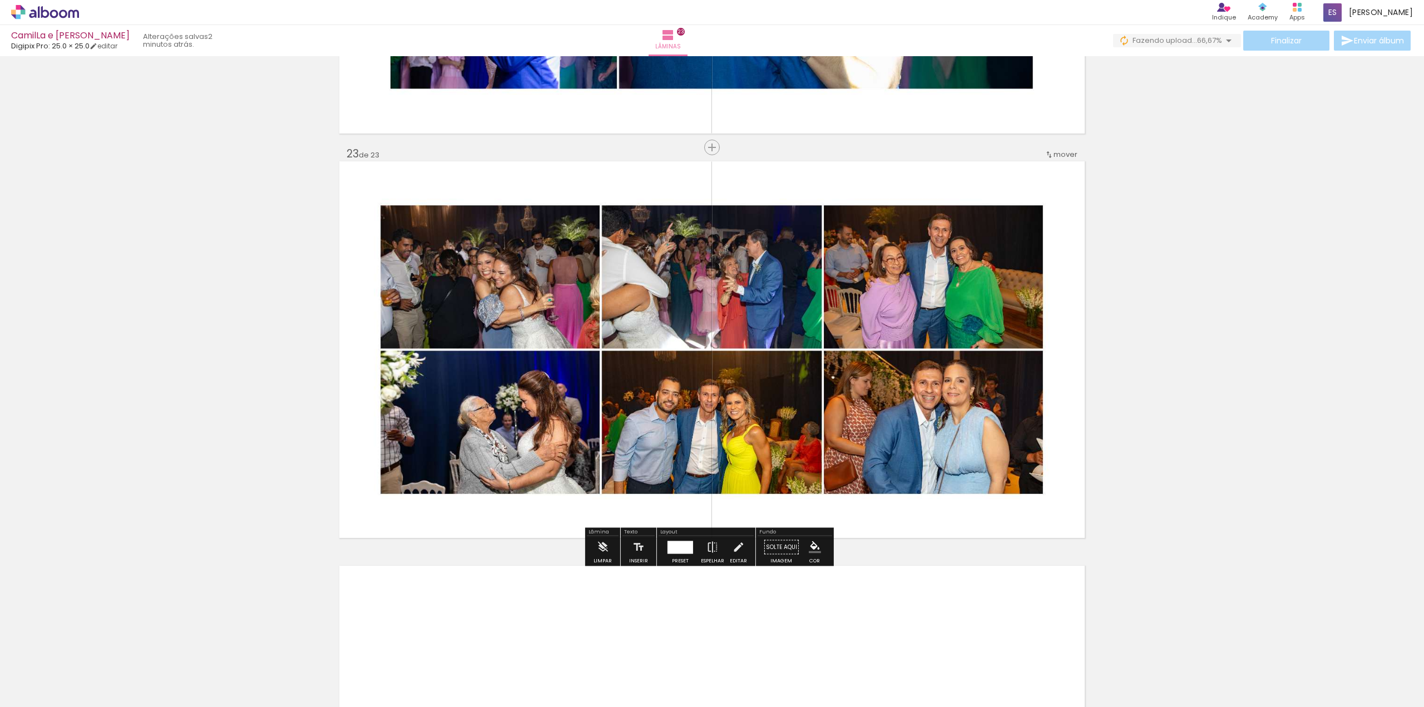
scroll to position [8824, 0]
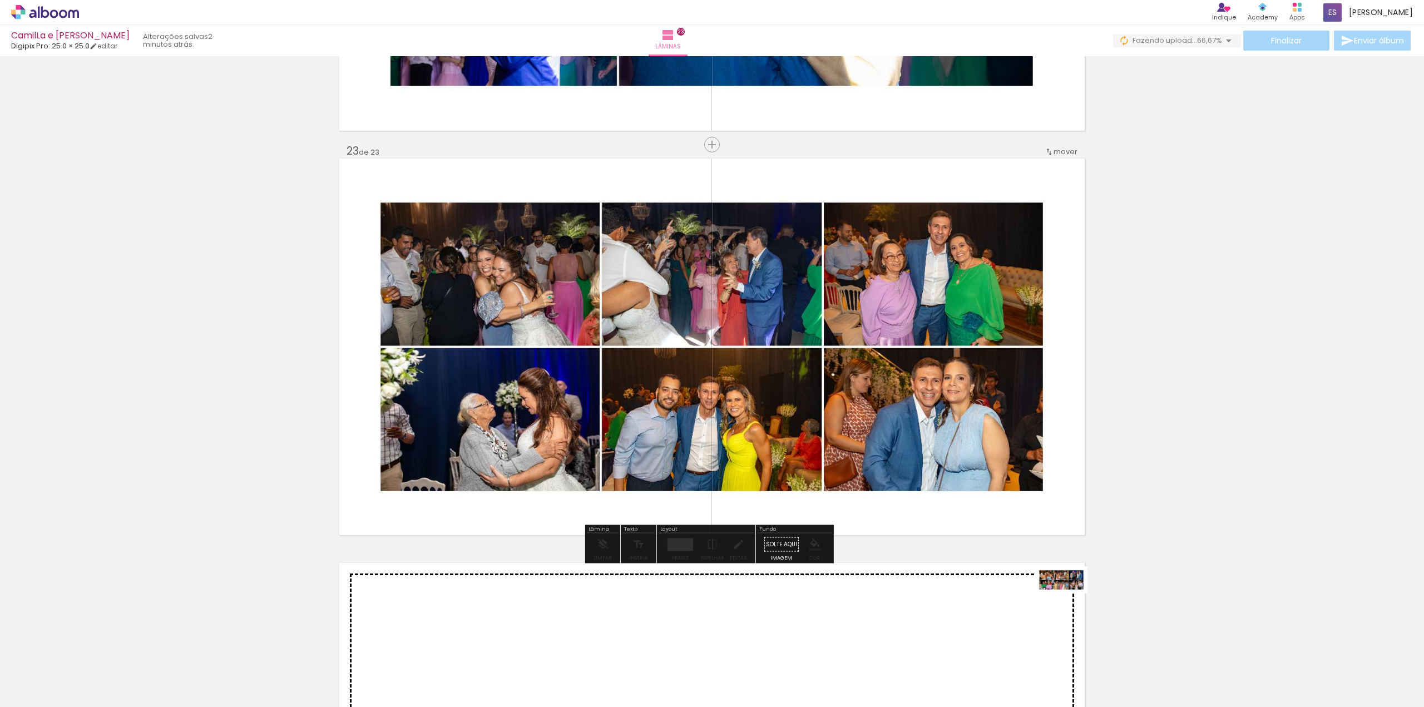
drag, startPoint x: 1182, startPoint y: 657, endPoint x: 1068, endPoint y: 600, distance: 127.6
click at [1068, 600] on quentale-workspace at bounding box center [712, 353] width 1424 height 707
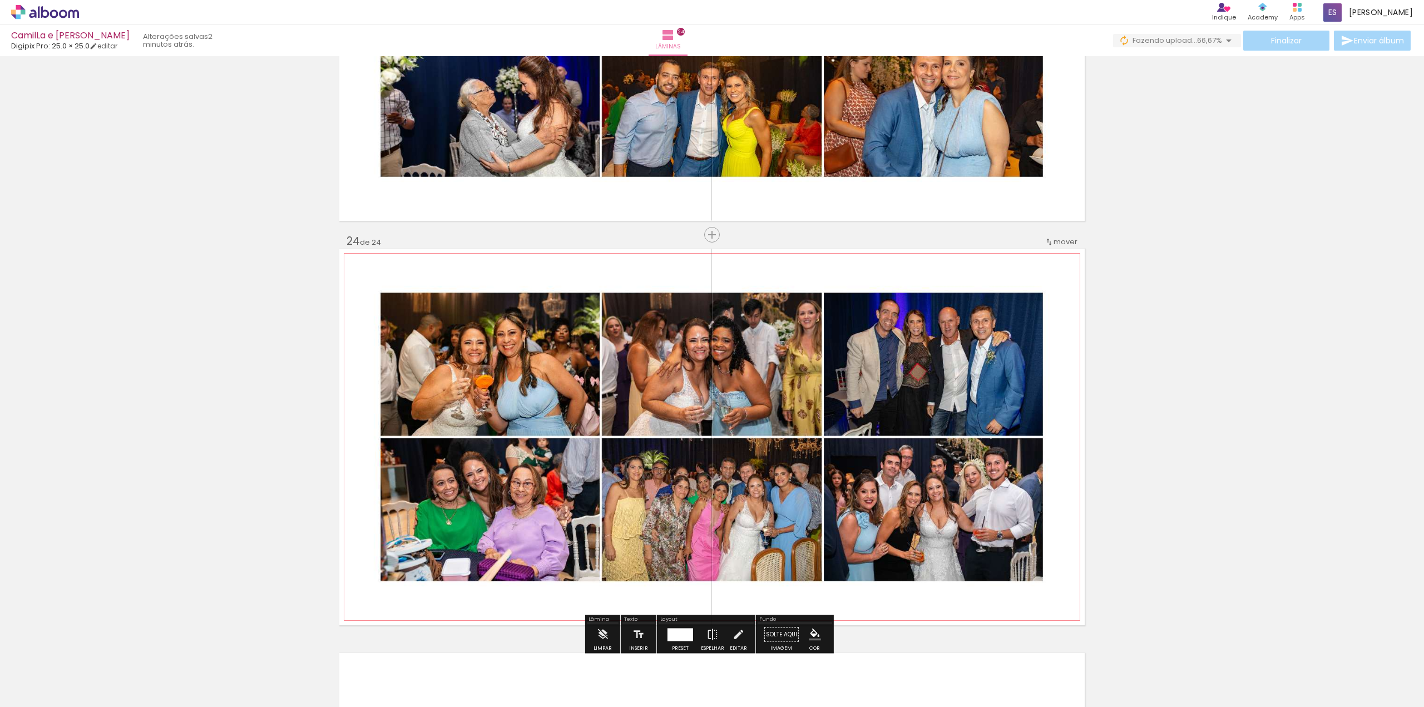
scroll to position [9228, 0]
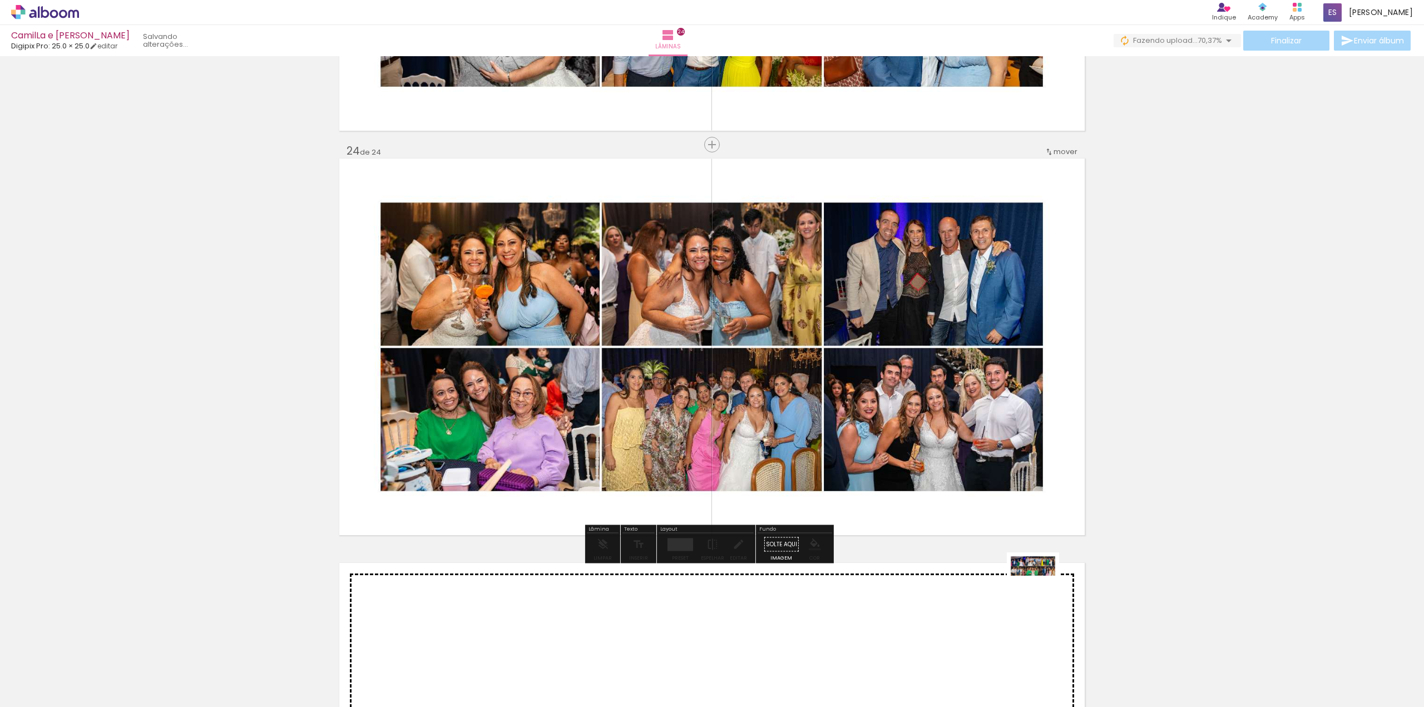
drag, startPoint x: 1242, startPoint y: 658, endPoint x: 1041, endPoint y: 587, distance: 213.0
click at [1041, 587] on quentale-workspace at bounding box center [712, 353] width 1424 height 707
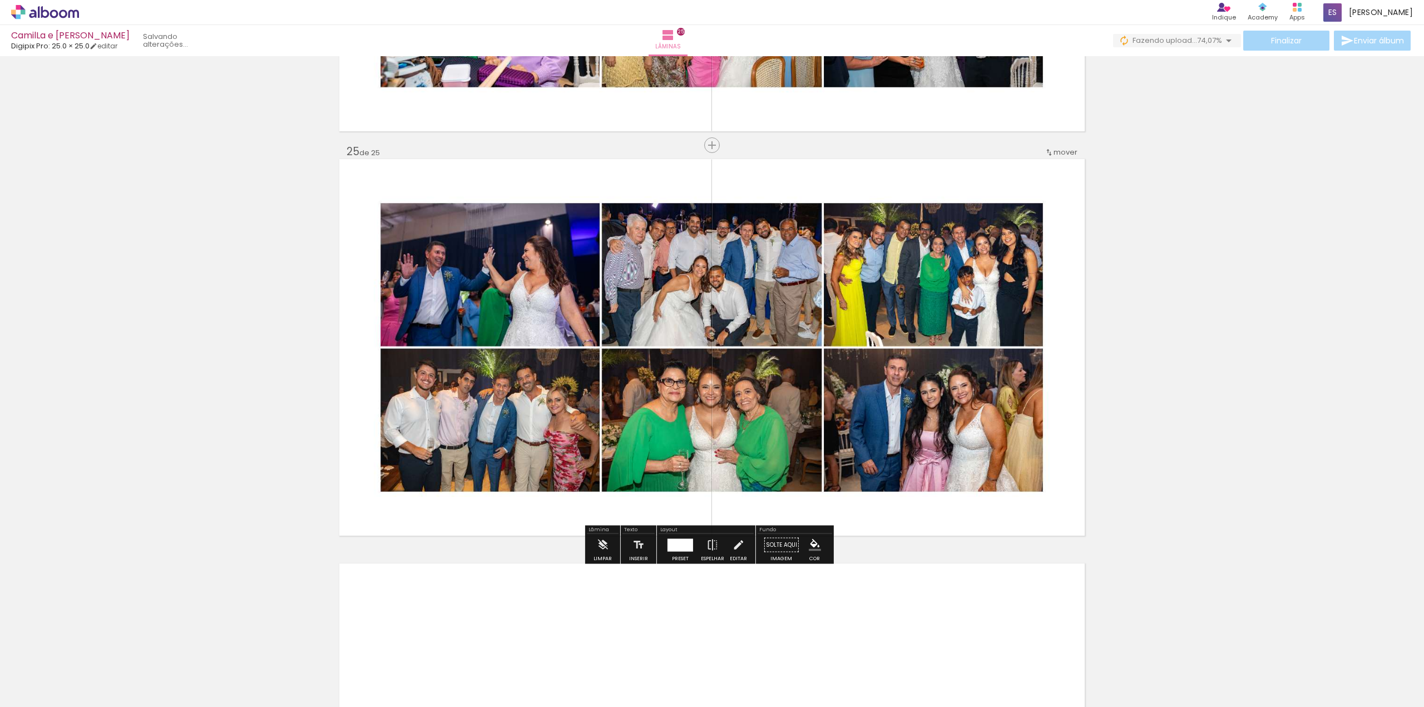
scroll to position [9632, 0]
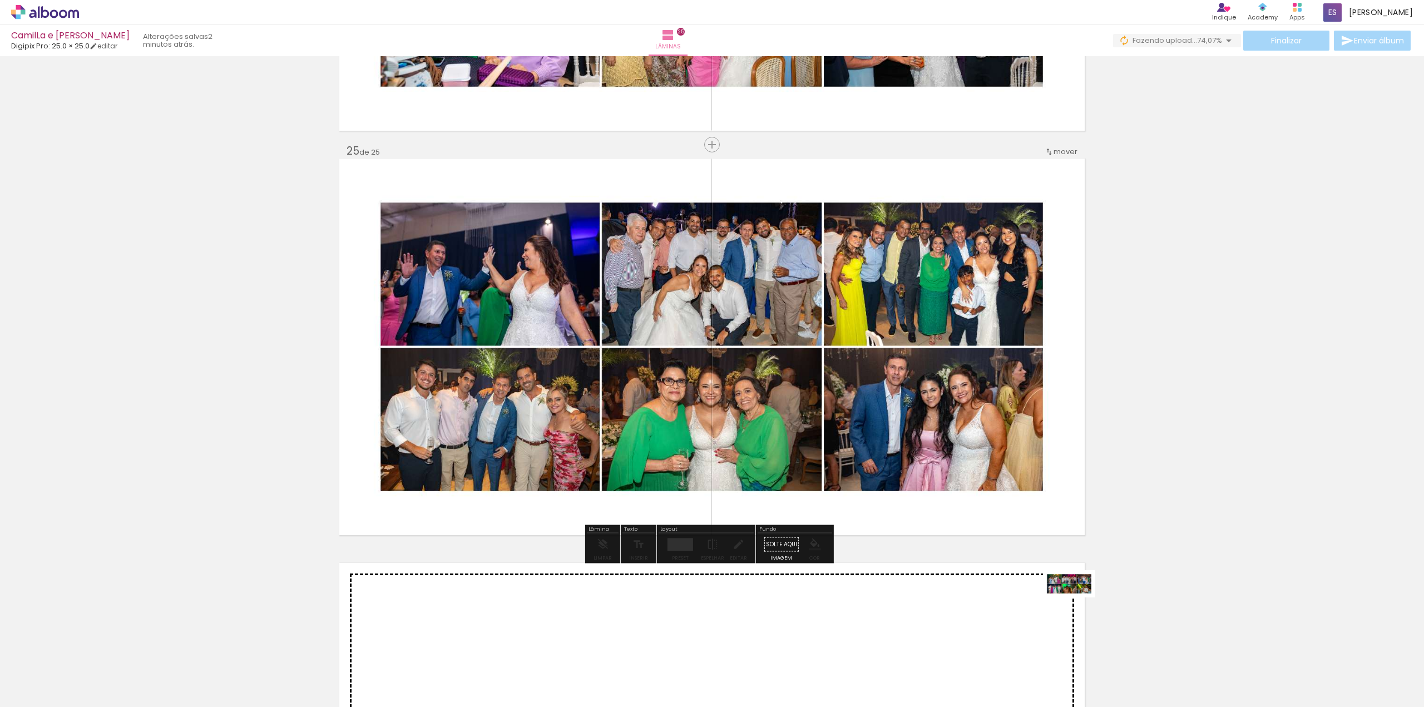
drag, startPoint x: 1274, startPoint y: 653, endPoint x: 1077, endPoint y: 604, distance: 203.9
click at [1077, 604] on quentale-workspace at bounding box center [712, 353] width 1424 height 707
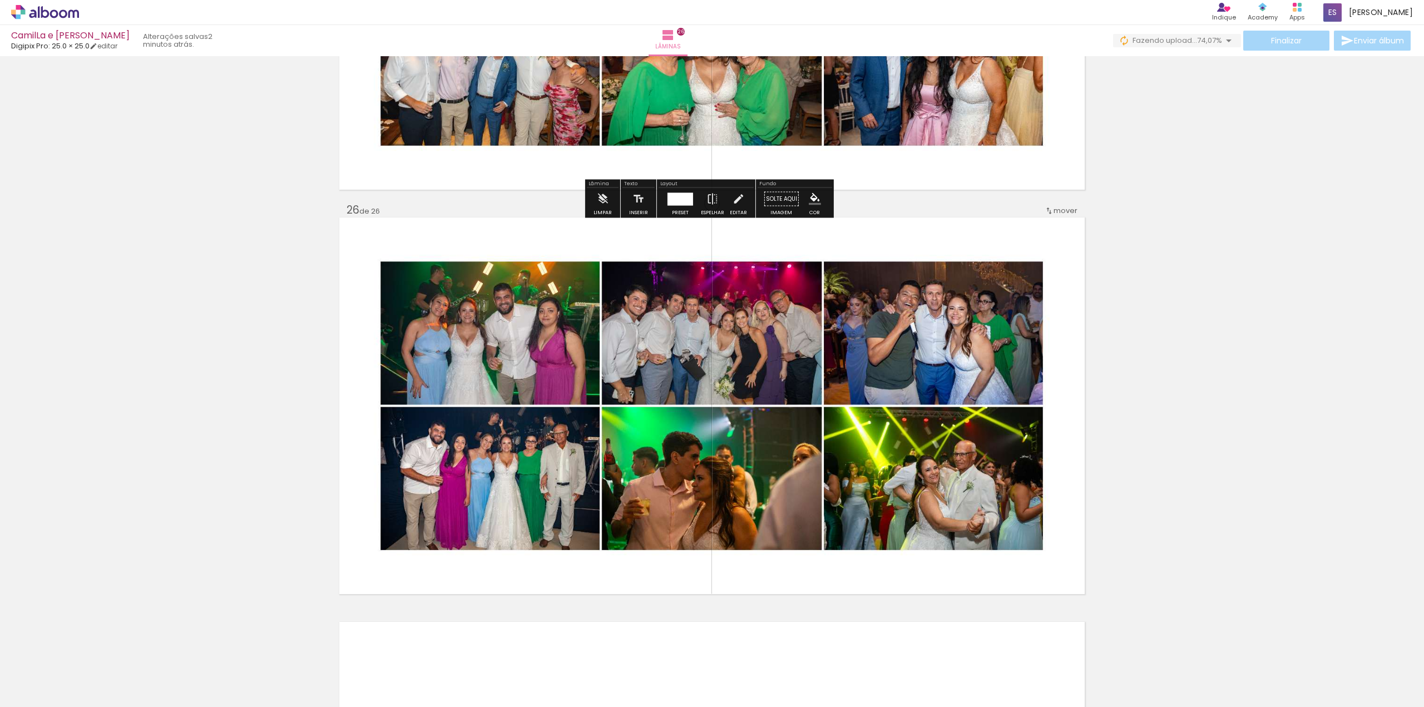
scroll to position [10036, 0]
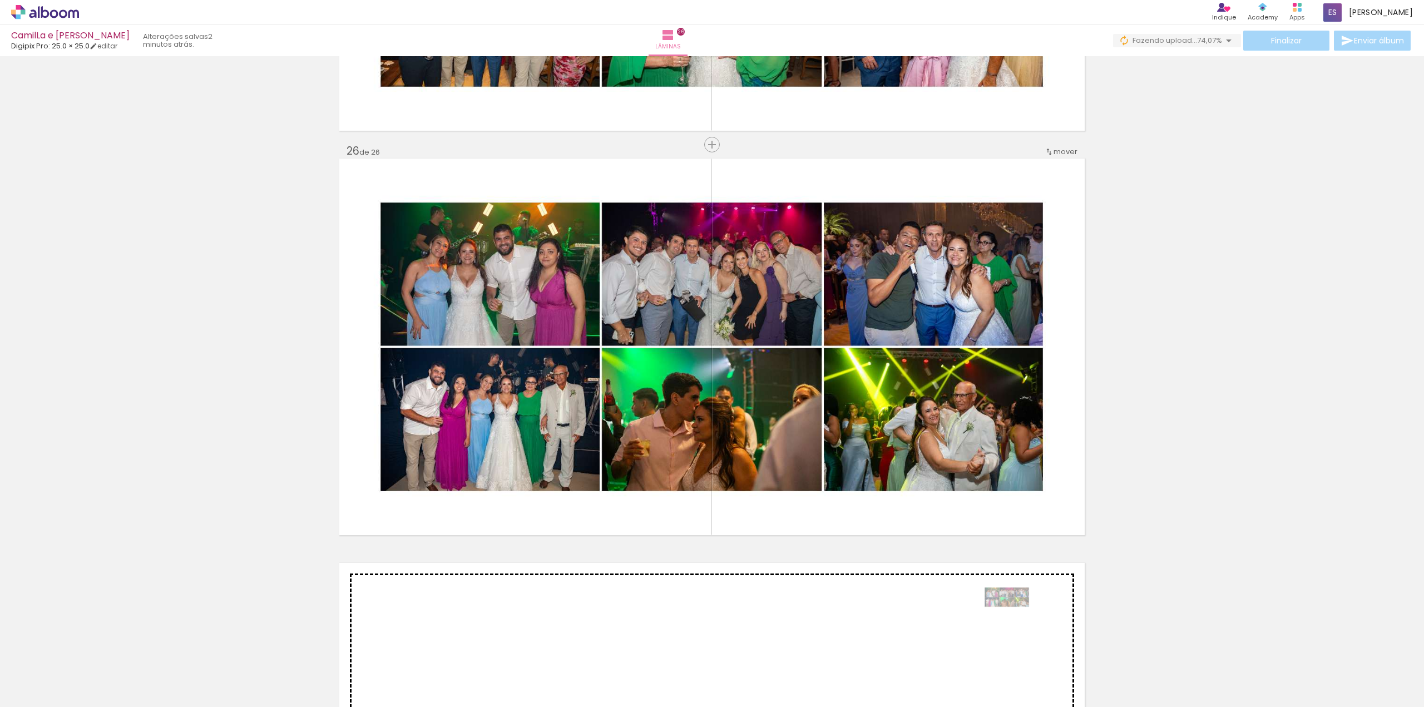
drag, startPoint x: 1290, startPoint y: 663, endPoint x: 1094, endPoint y: 637, distance: 196.8
click at [1014, 618] on quentale-workspace at bounding box center [712, 353] width 1424 height 707
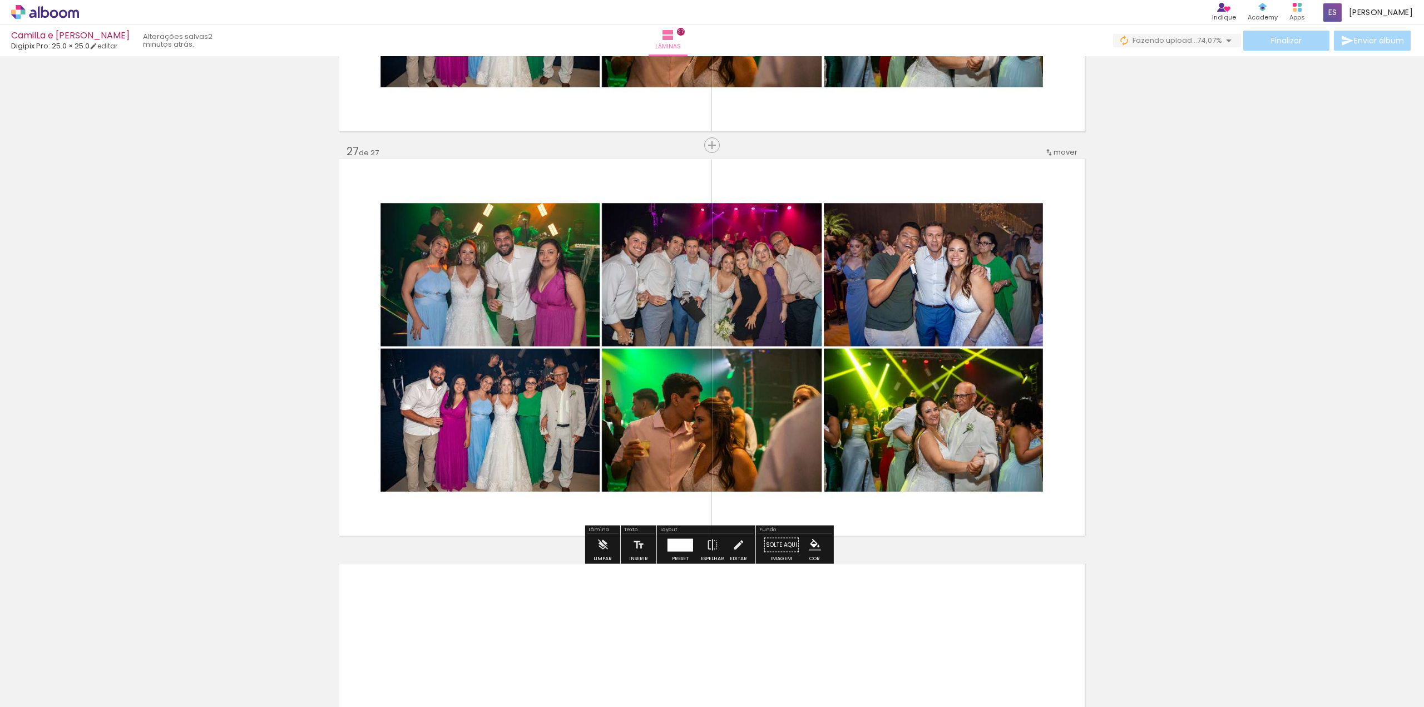
scroll to position [10441, 0]
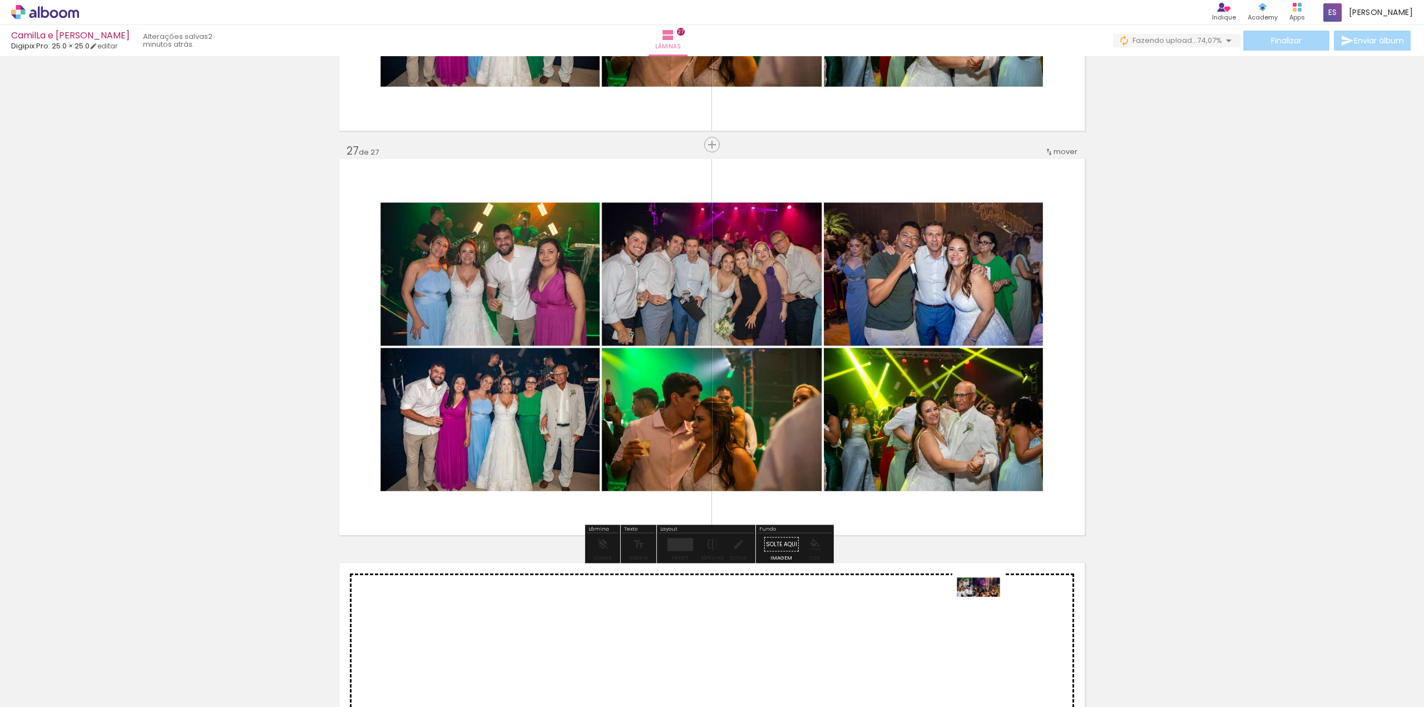
drag, startPoint x: 1366, startPoint y: 671, endPoint x: 986, endPoint y: 608, distance: 385.0
click at [986, 608] on quentale-workspace at bounding box center [712, 353] width 1424 height 707
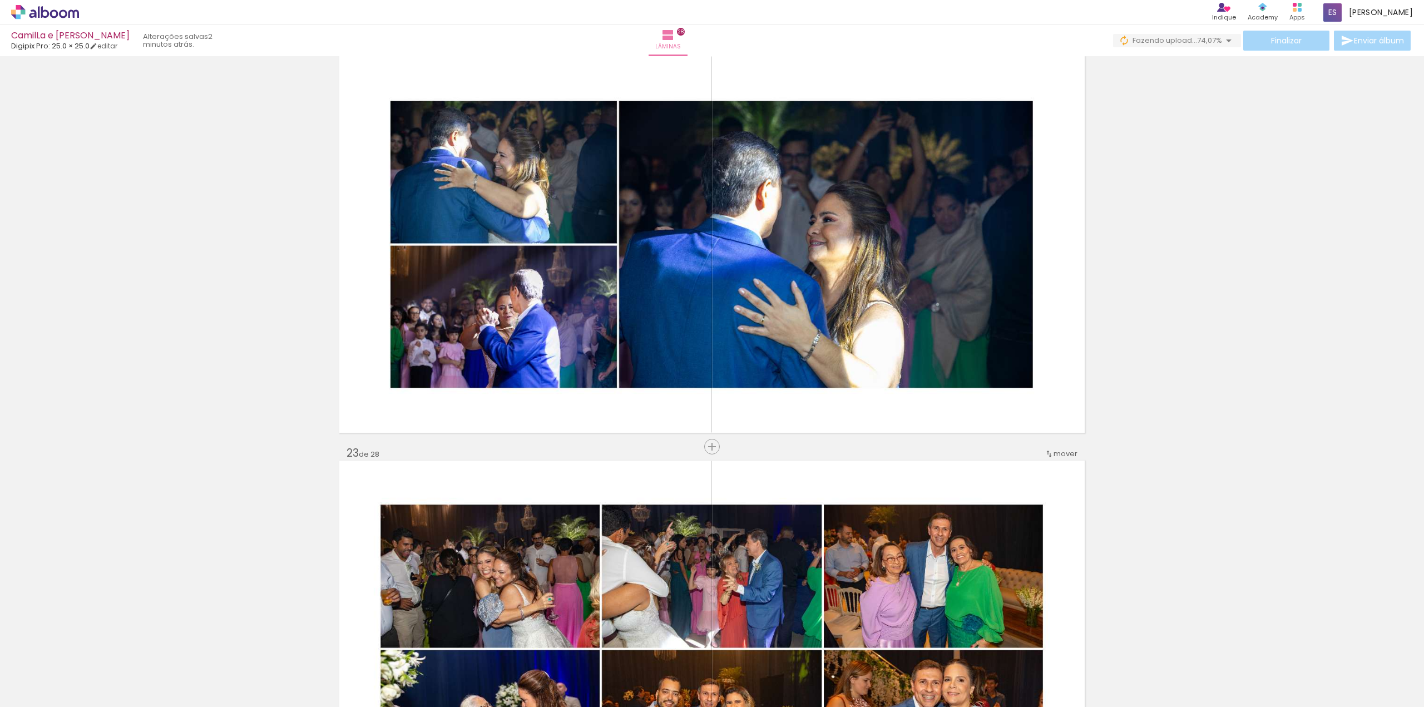
scroll to position [8454, 0]
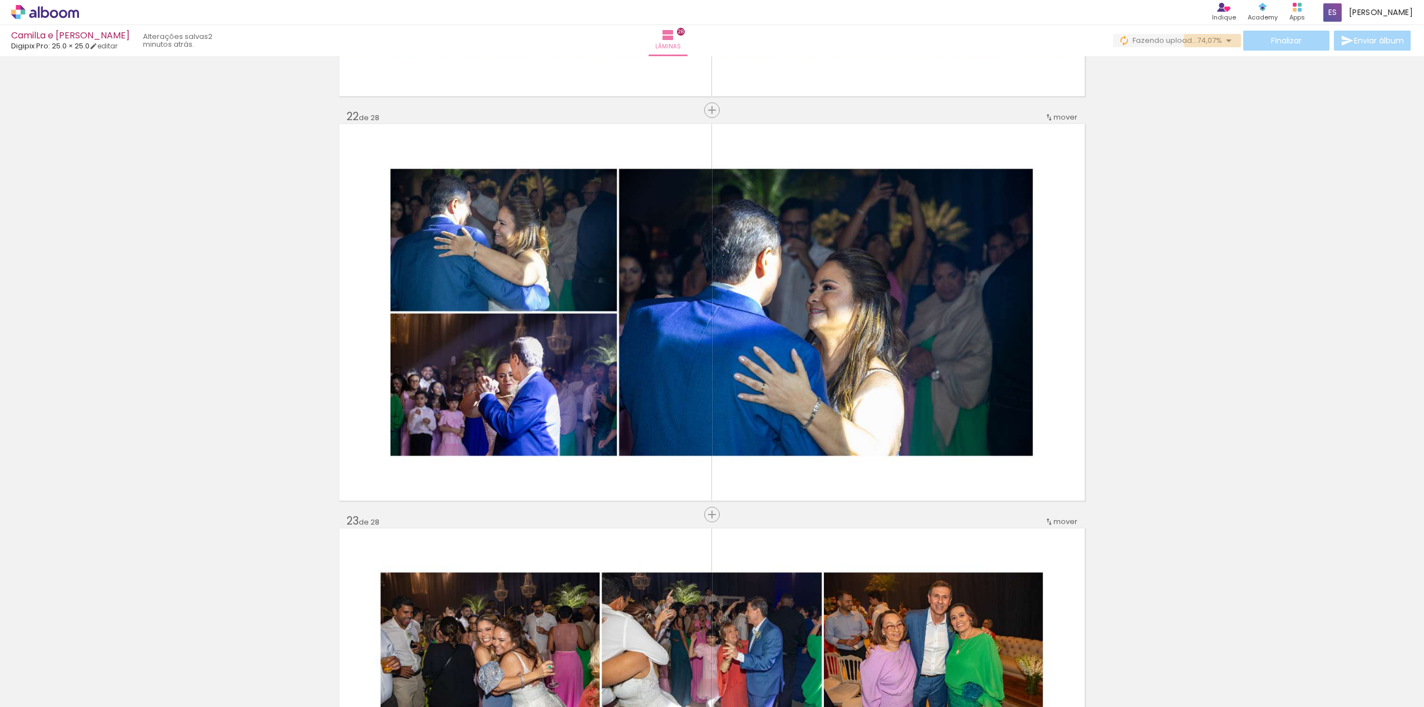
click at [1228, 39] on iron-icon at bounding box center [1228, 40] width 13 height 13
click at [1267, 9] on icon at bounding box center [1262, 7] width 9 height 9
